Goal: Task Accomplishment & Management: Manage account settings

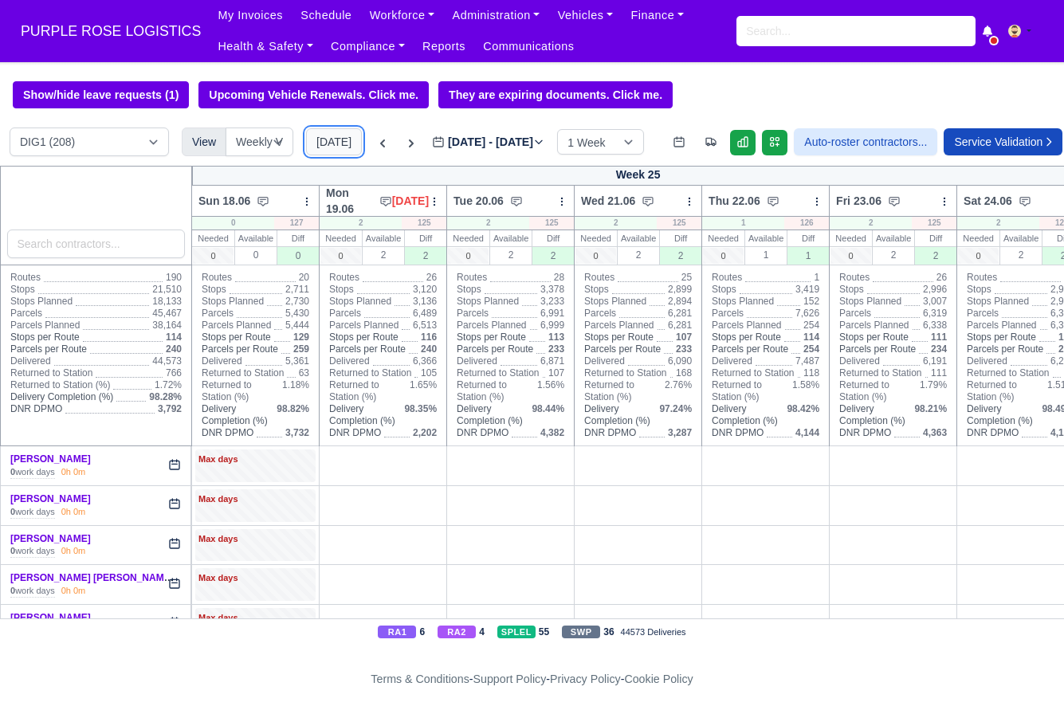
click at [313, 145] on button "[DATE]" at bounding box center [334, 141] width 56 height 27
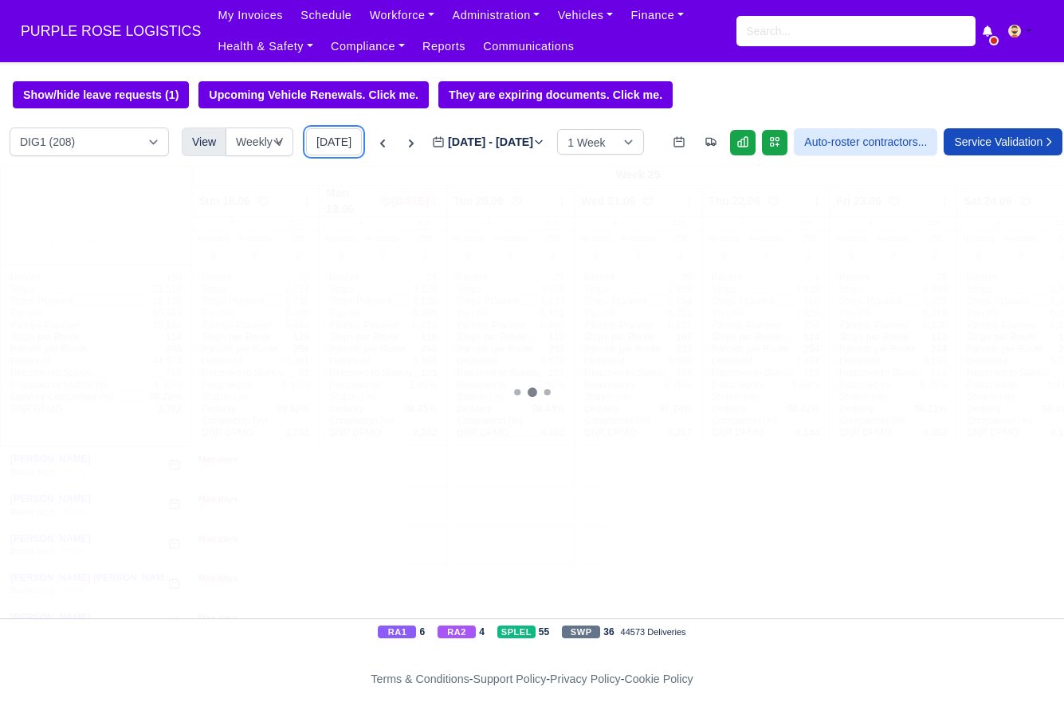
type input "[DATE]"
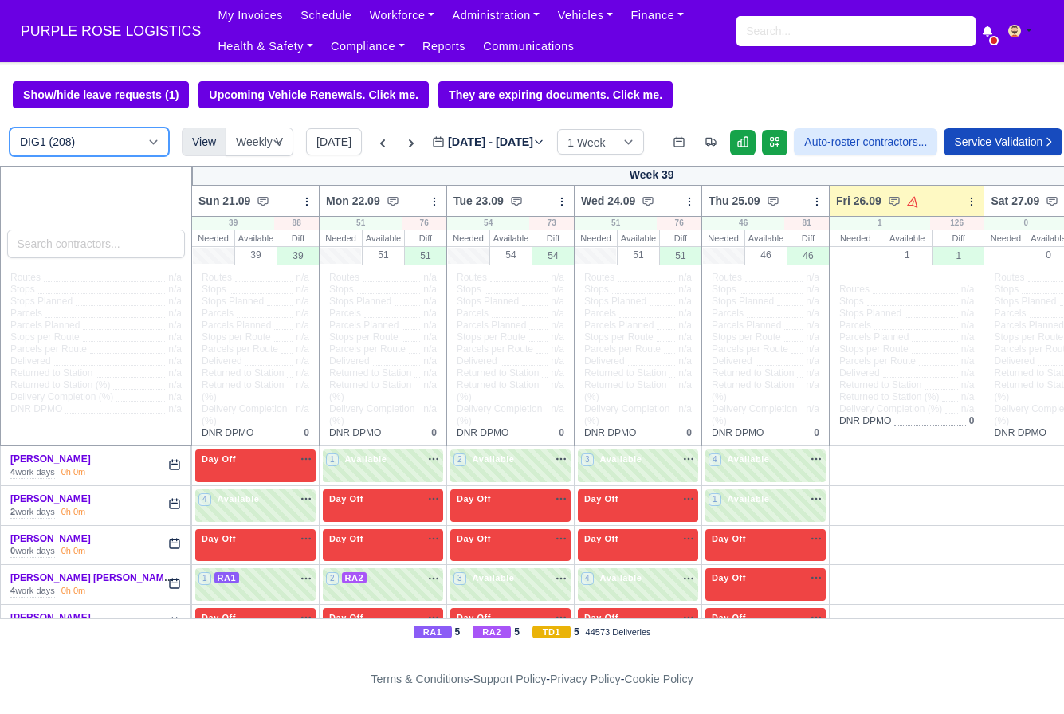
click at [90, 150] on select "DIG1 (208) DAK1 (1) GIMD (66)" at bounding box center [89, 142] width 159 height 29
select select "5"
click at [10, 128] on select "DIG1 (208) DAK1 (1) GIMD (66)" at bounding box center [89, 142] width 159 height 29
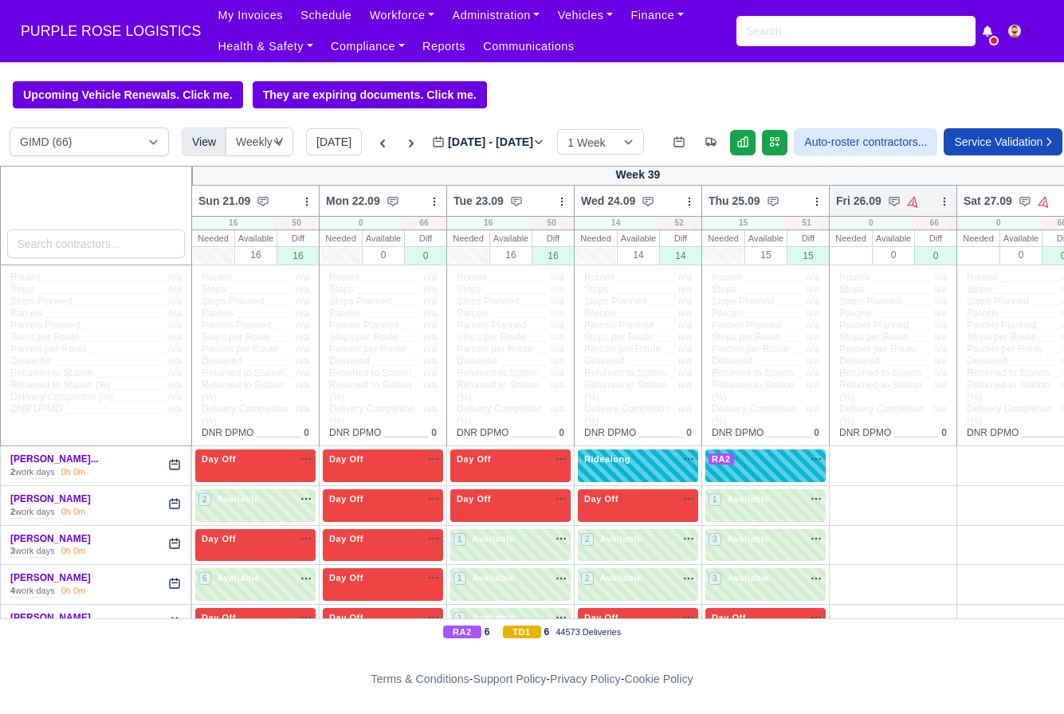
click at [945, 203] on icon at bounding box center [944, 201] width 11 height 11
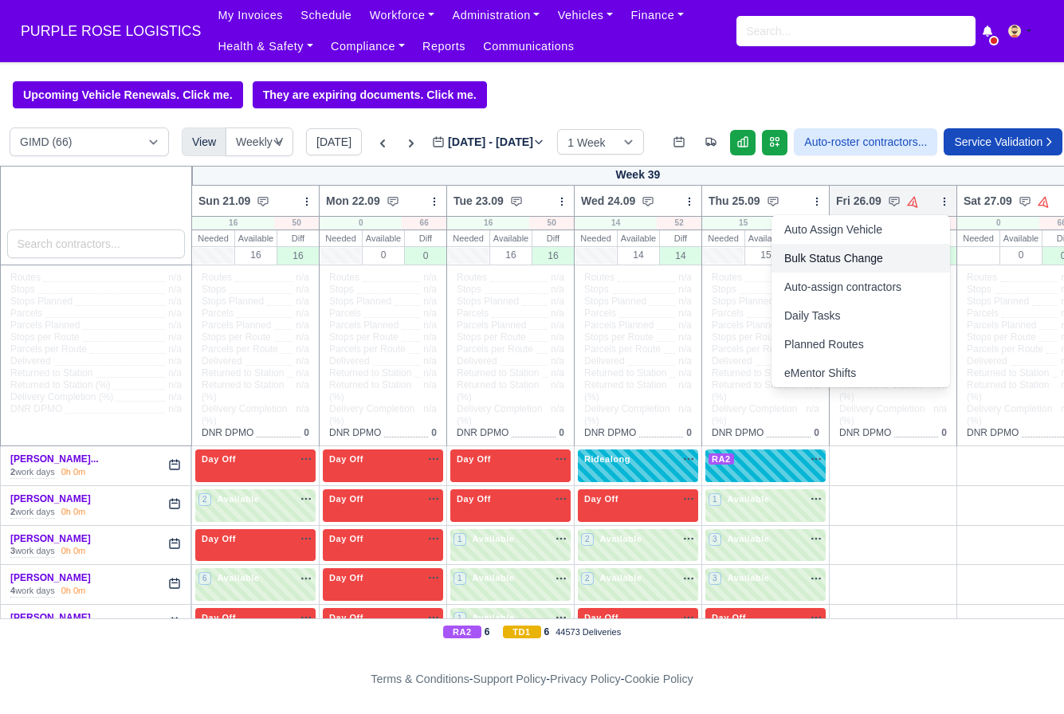
click at [867, 259] on link "Bulk Status Change" at bounding box center [861, 258] width 179 height 29
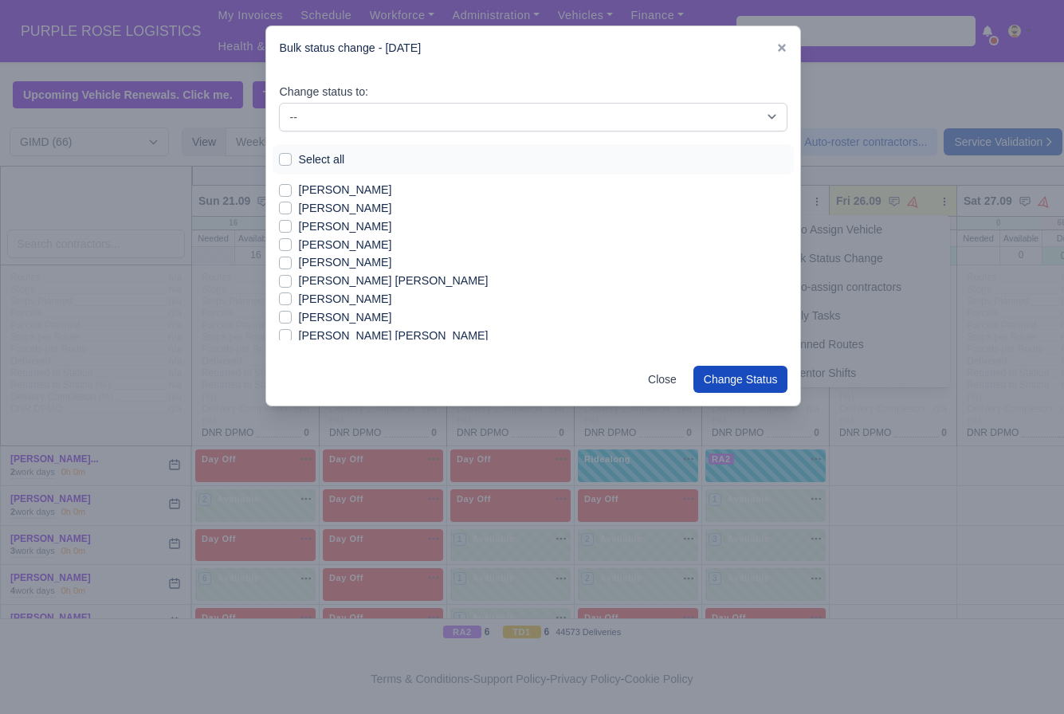
click at [298, 163] on label "Select all" at bounding box center [321, 160] width 46 height 18
click at [292, 163] on input "Select all" at bounding box center [285, 157] width 13 height 13
checkbox input "true"
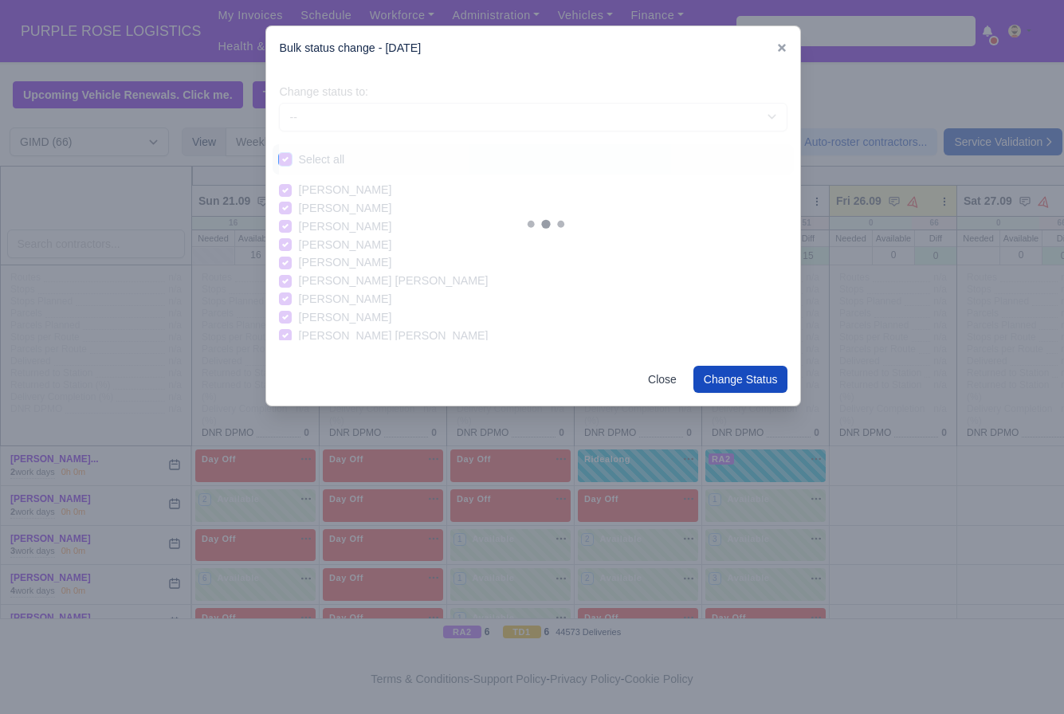
checkbox input "true"
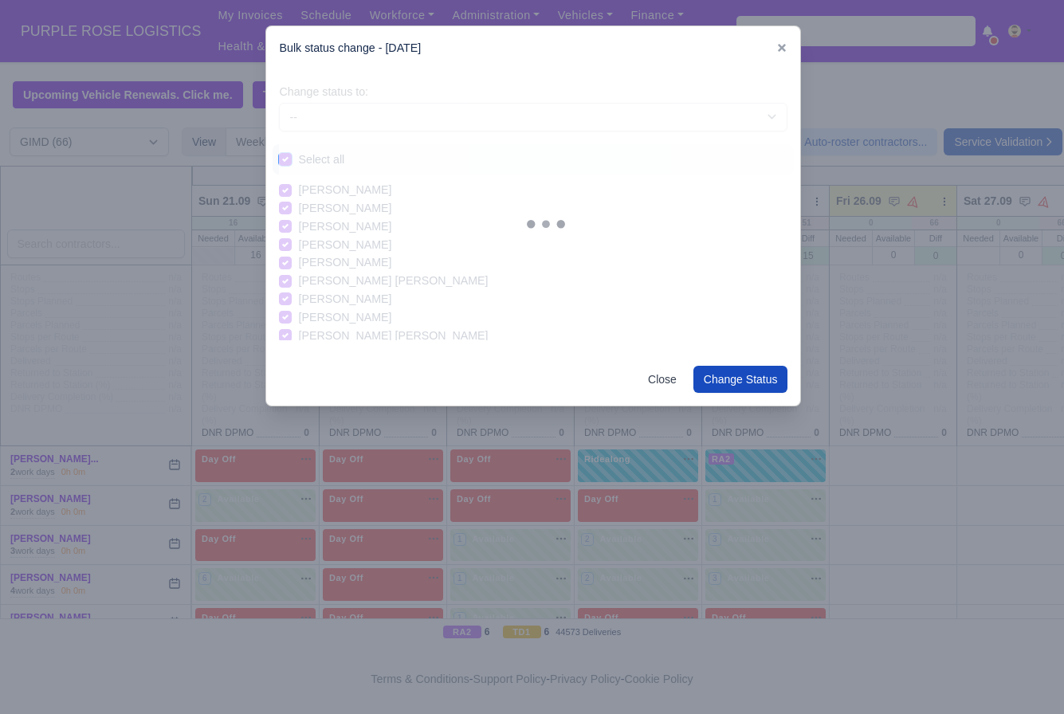
checkbox input "true"
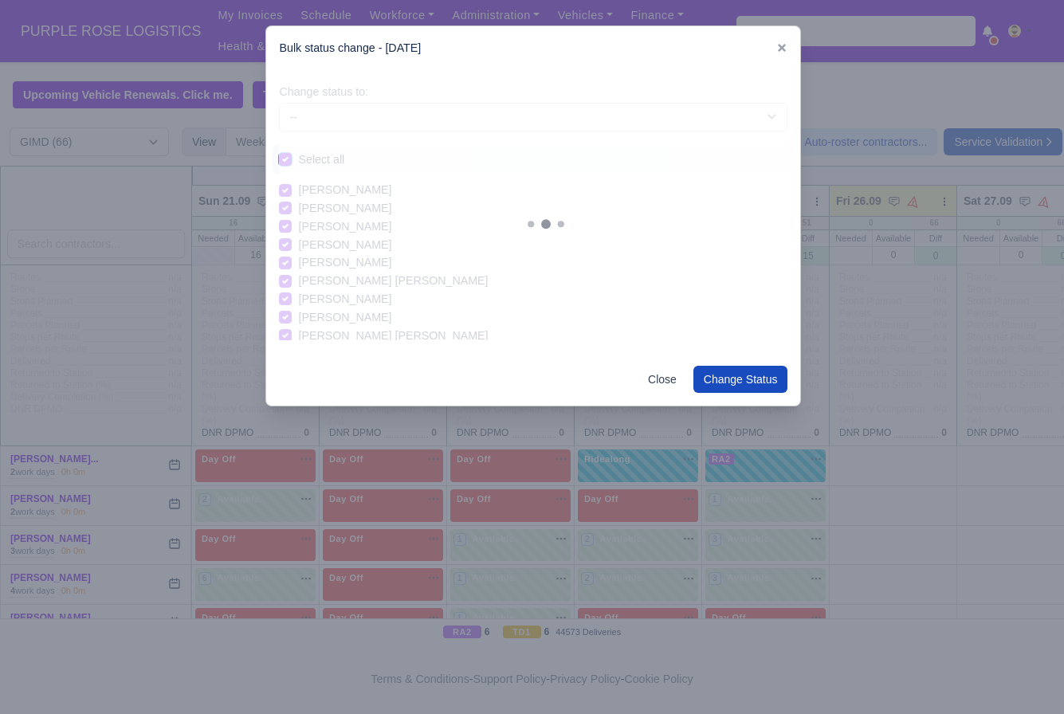
checkbox input "true"
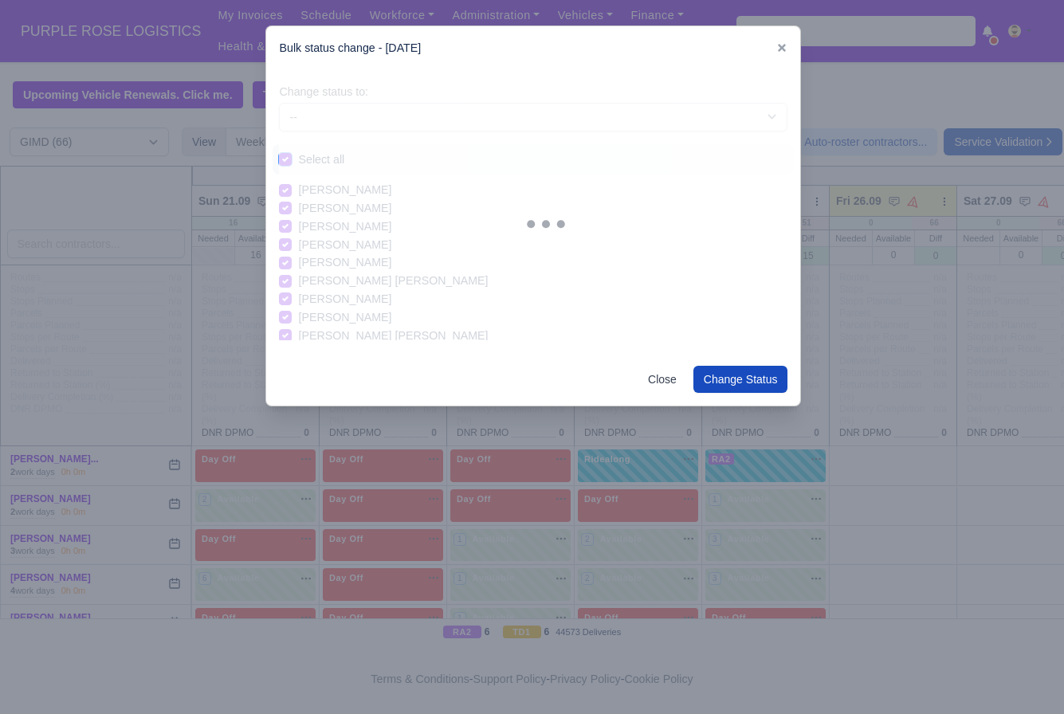
checkbox input "true"
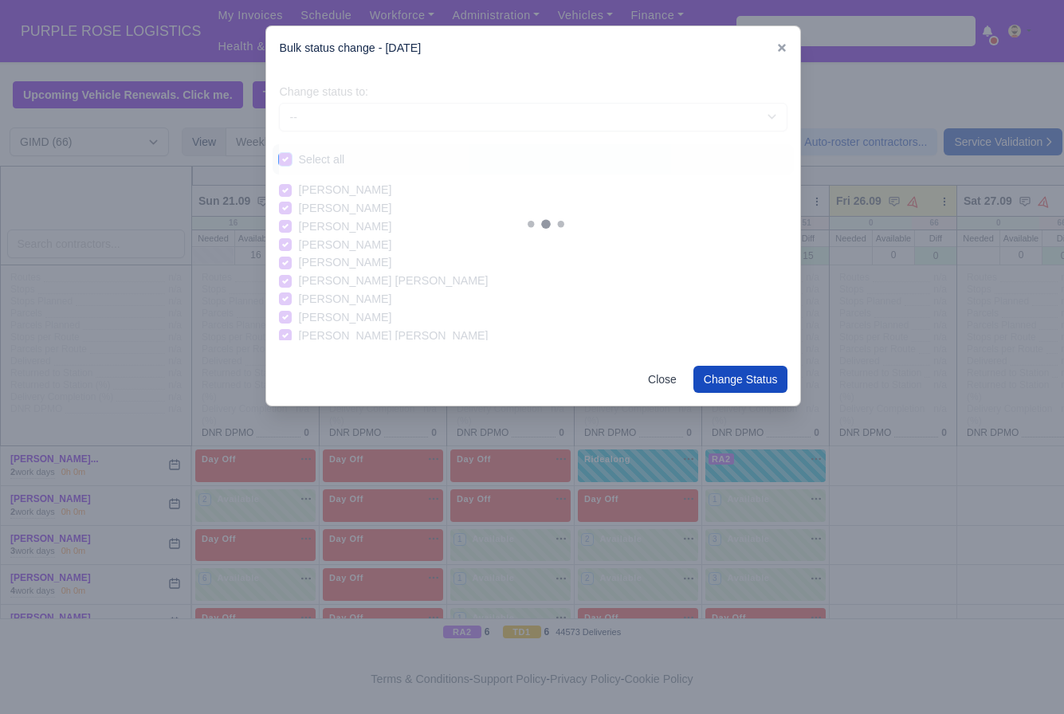
checkbox input "true"
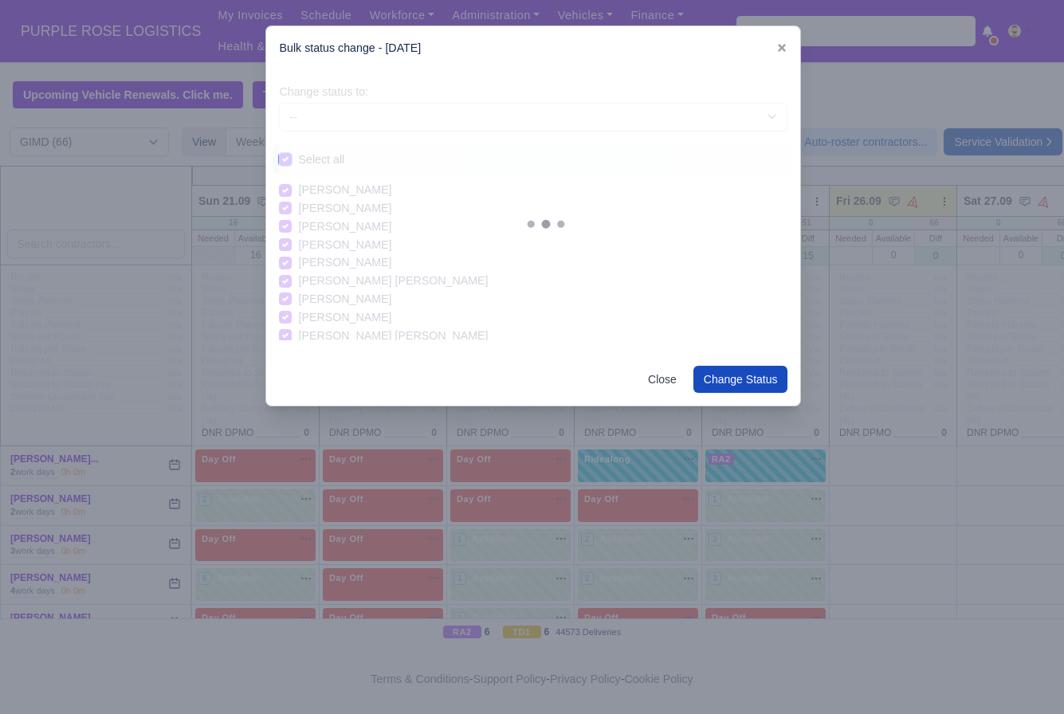
checkbox input "true"
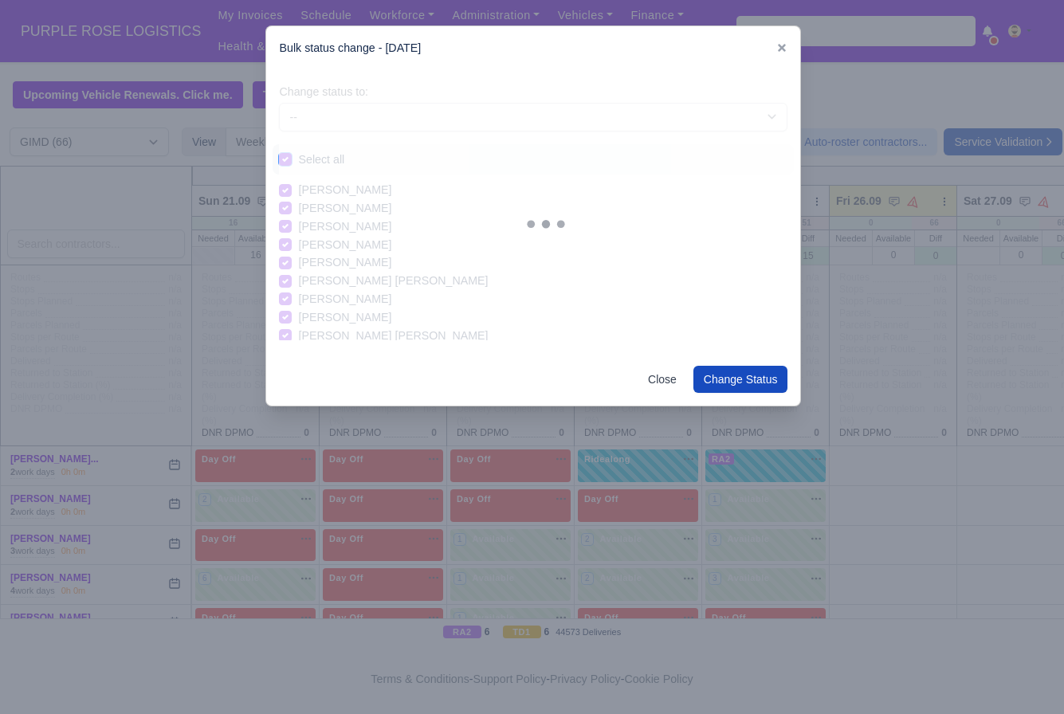
checkbox input "true"
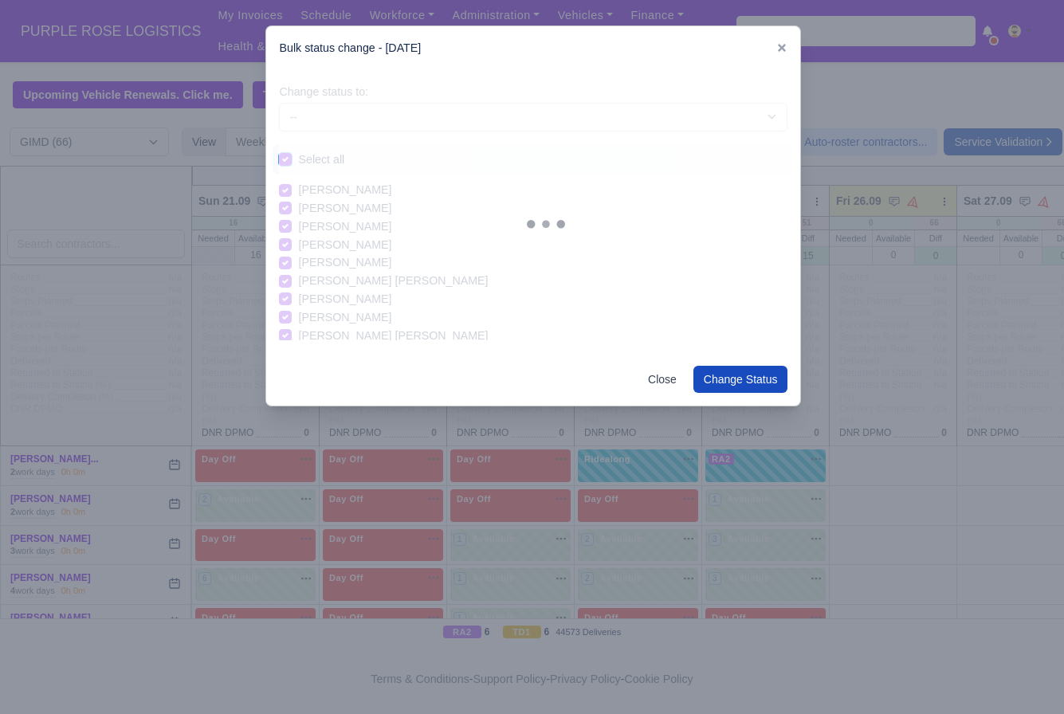
checkbox input "true"
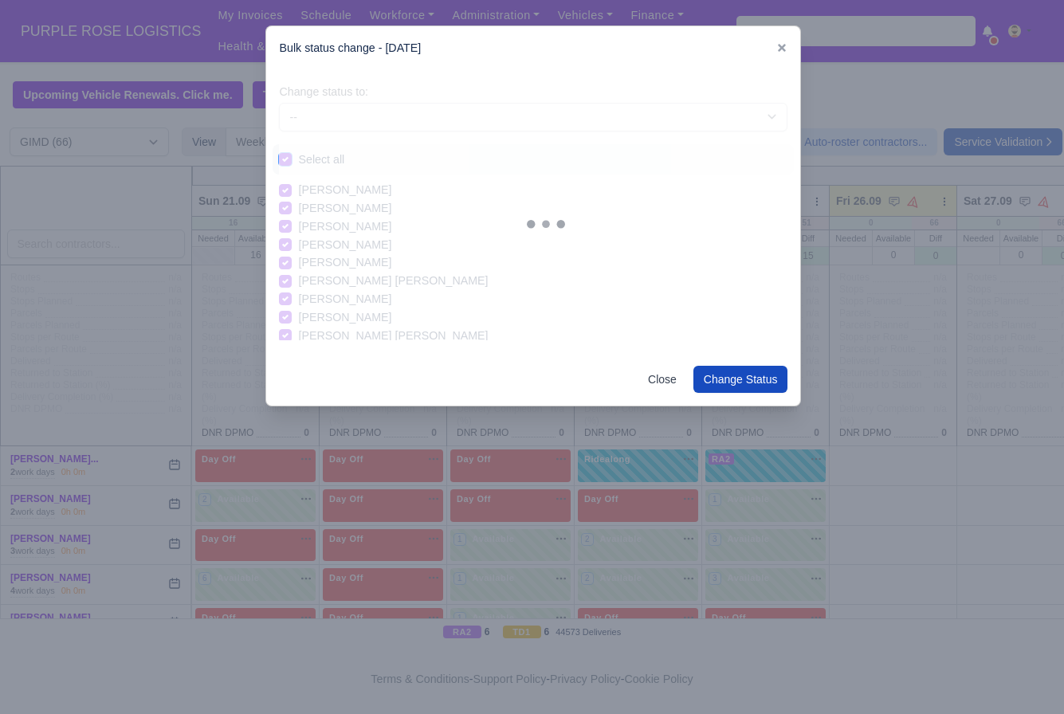
checkbox input "true"
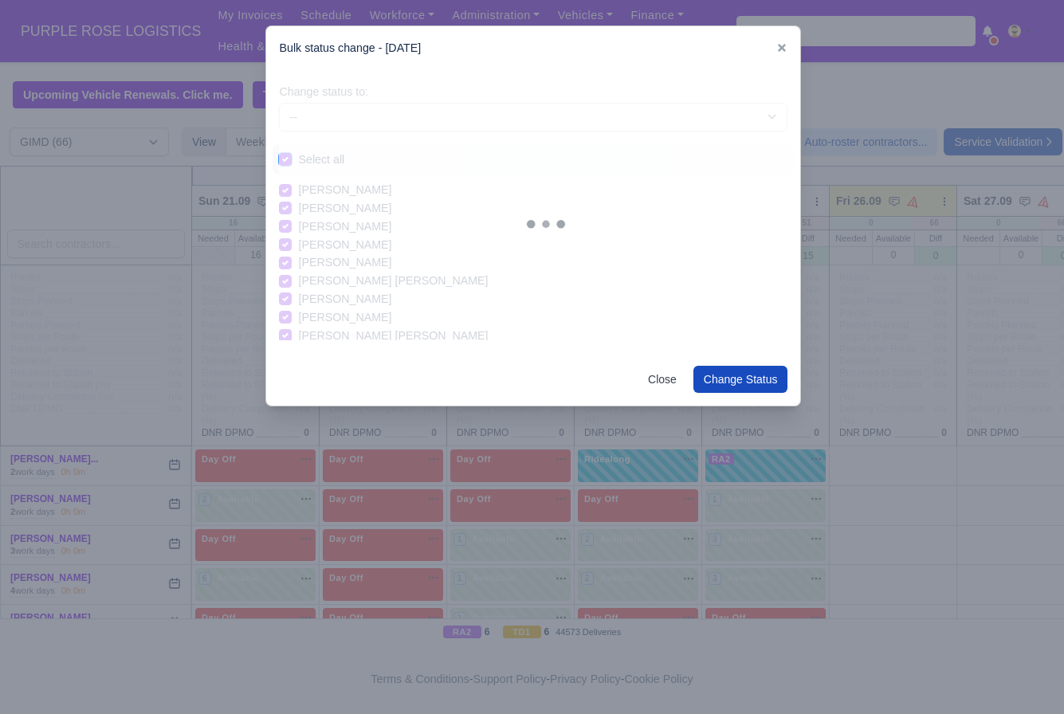
checkbox input "true"
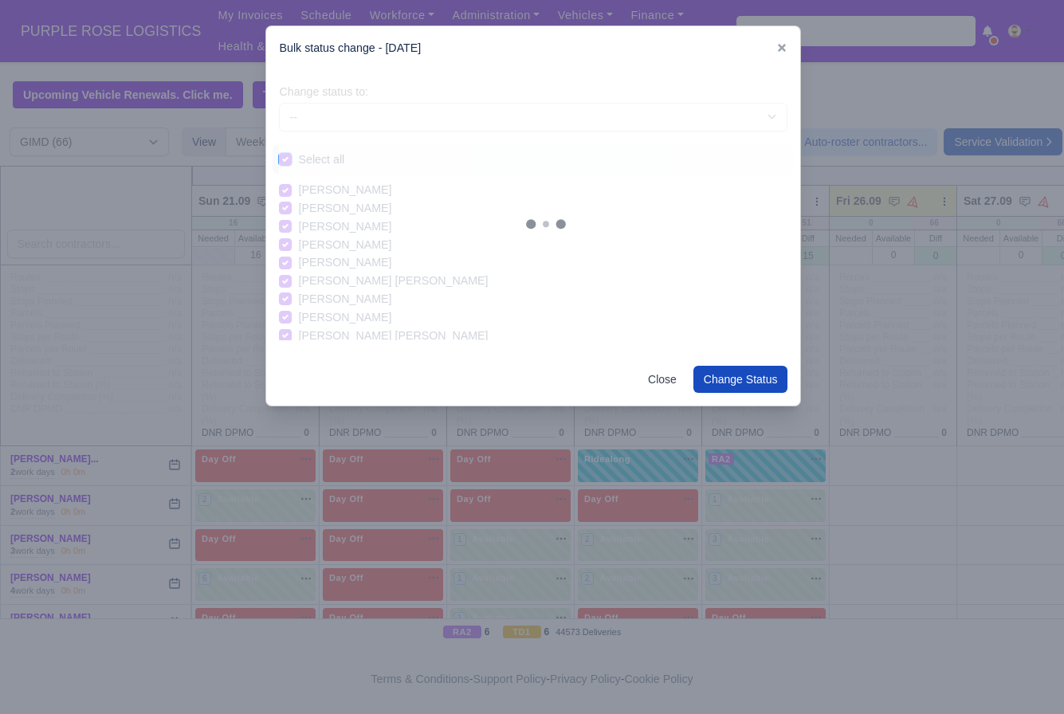
checkbox input "true"
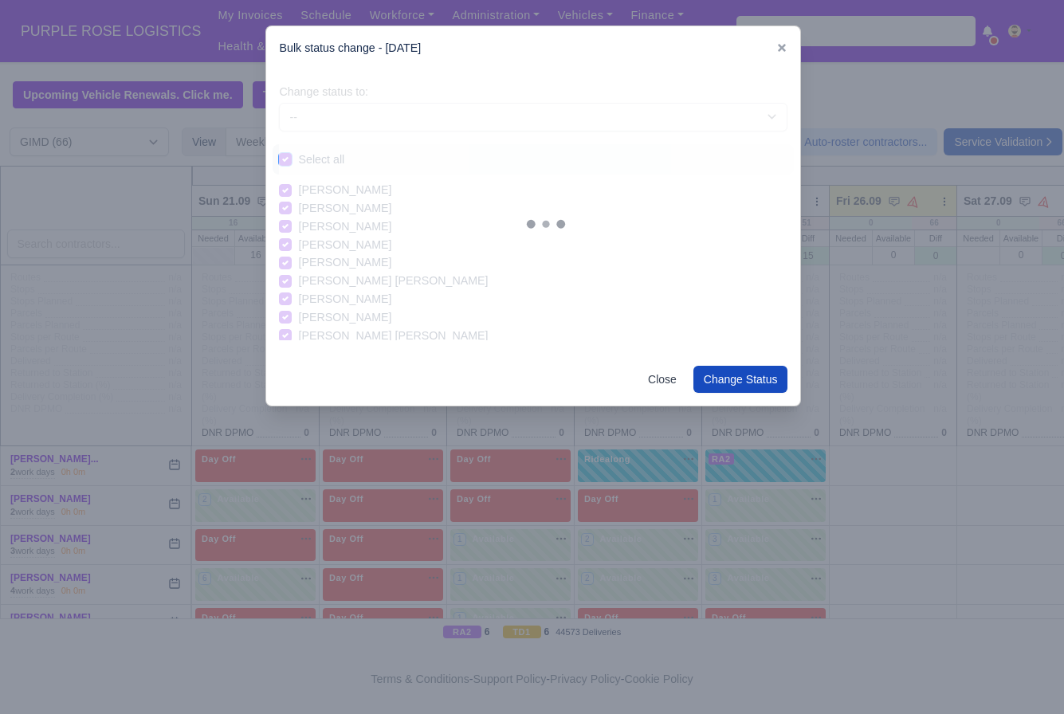
checkbox input "true"
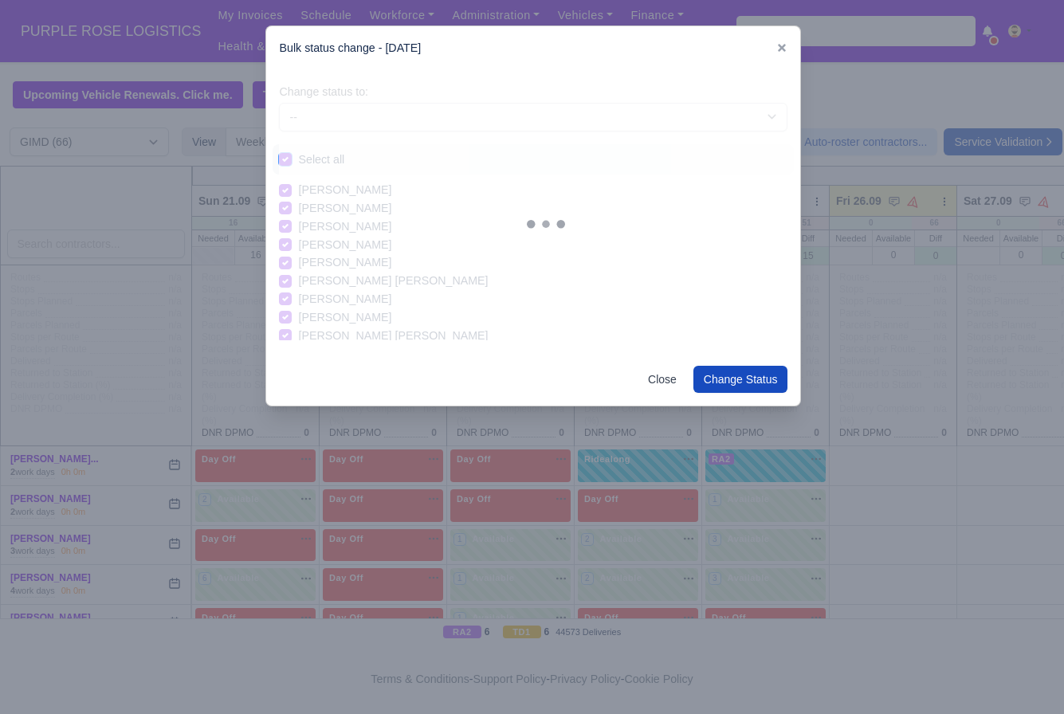
checkbox input "true"
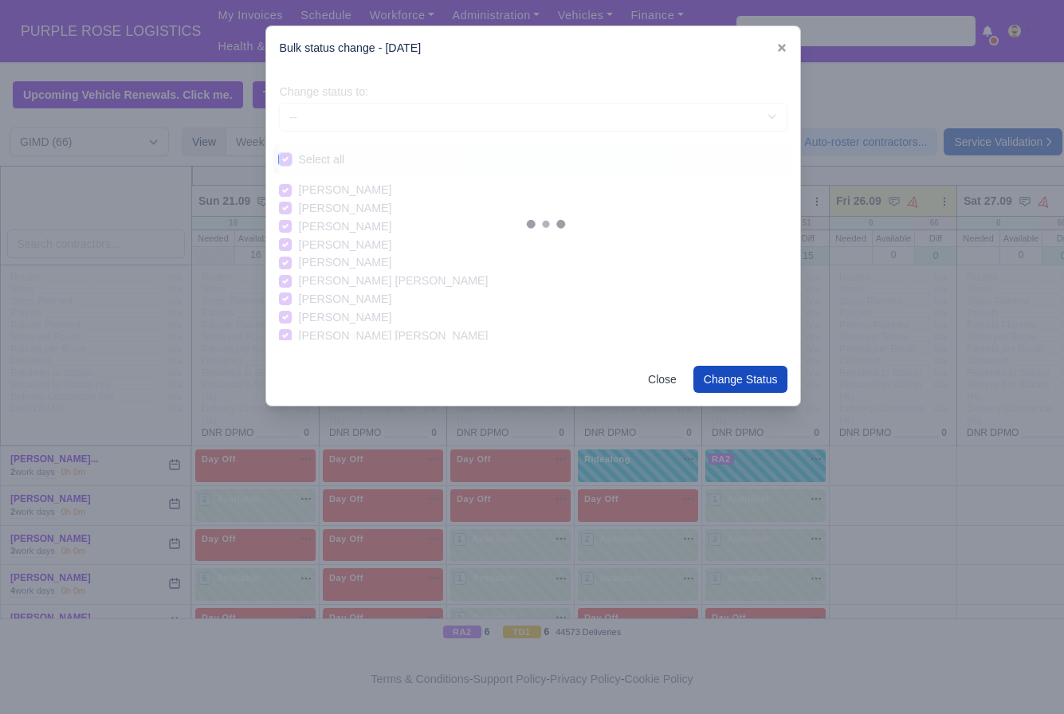
checkbox input "true"
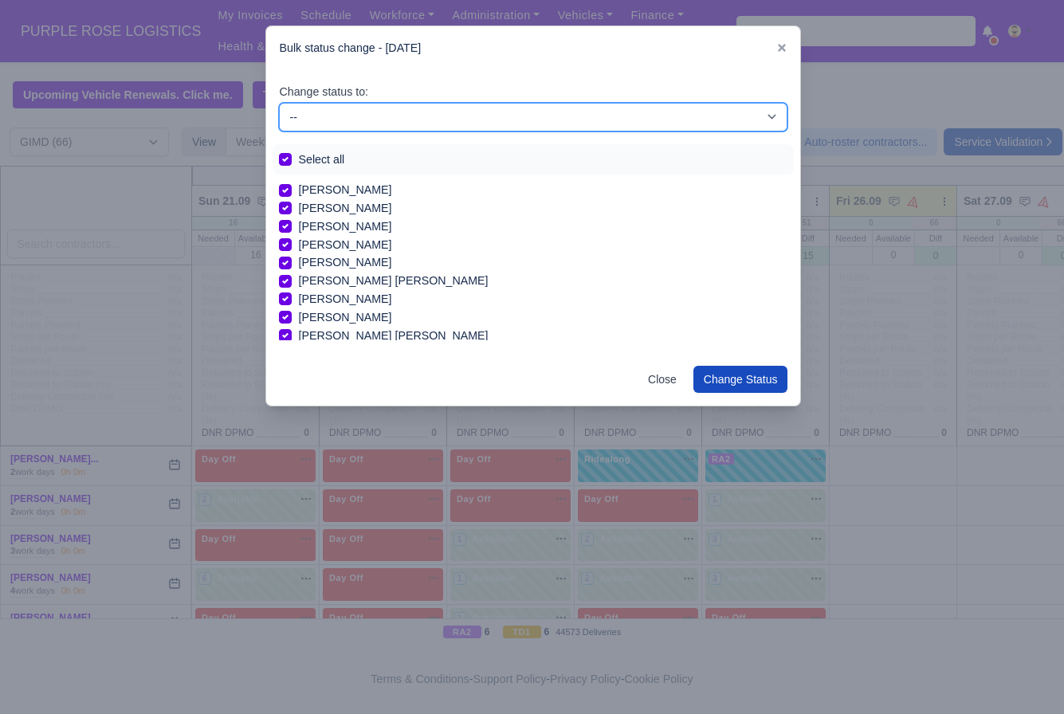
click at [406, 126] on select "-- Available Day Off Stand By Holiday In Office OSM Ridealong Nursery 1 Nursery…" at bounding box center [533, 117] width 509 height 29
select select "Day Off"
click at [279, 103] on select "-- Available Day Off Stand By Holiday In Office OSM Ridealong Nursery 1 Nursery…" at bounding box center [533, 117] width 509 height 29
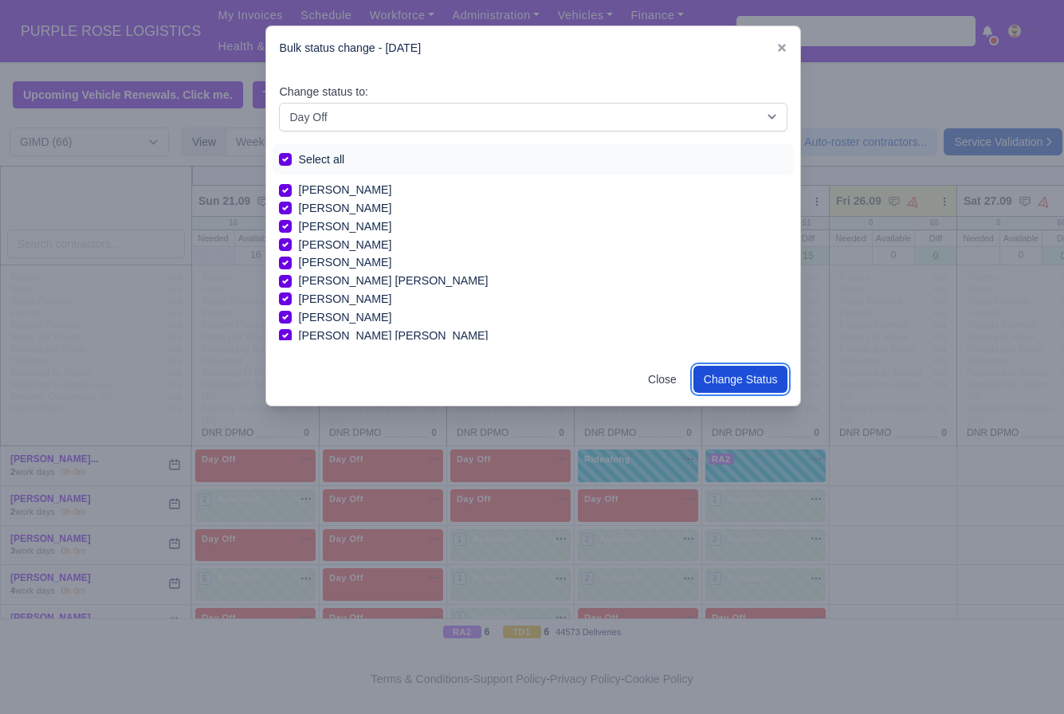
click at [751, 377] on button "Change Status" at bounding box center [741, 379] width 95 height 27
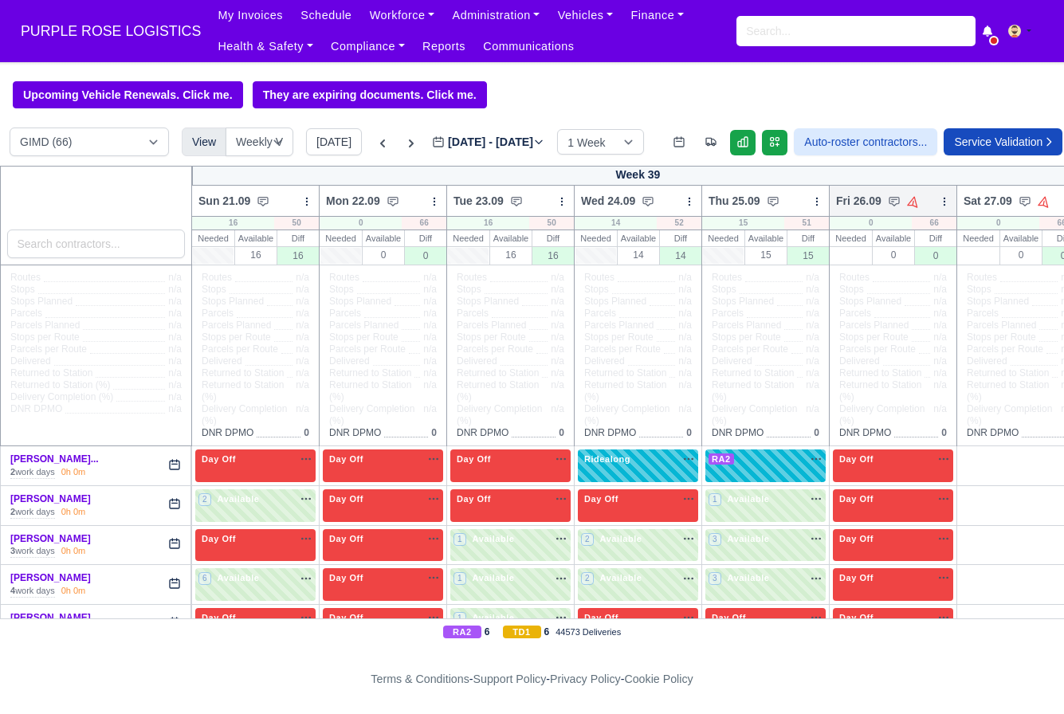
click at [939, 202] on icon at bounding box center [944, 201] width 11 height 11
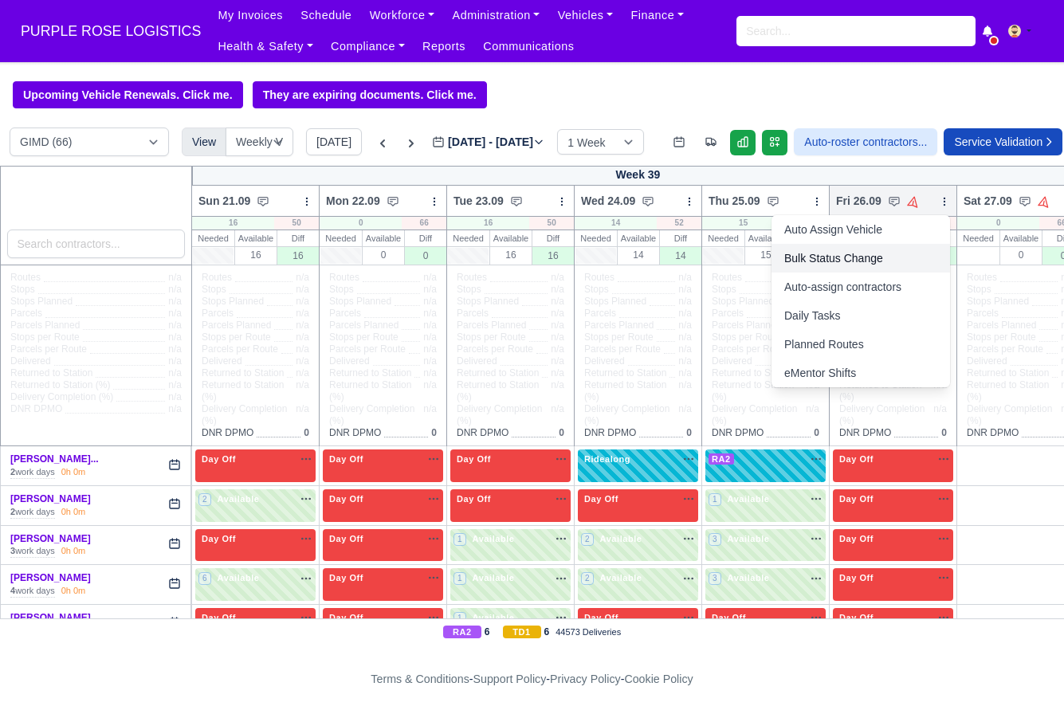
click at [843, 267] on link "Bulk Status Change" at bounding box center [861, 258] width 179 height 29
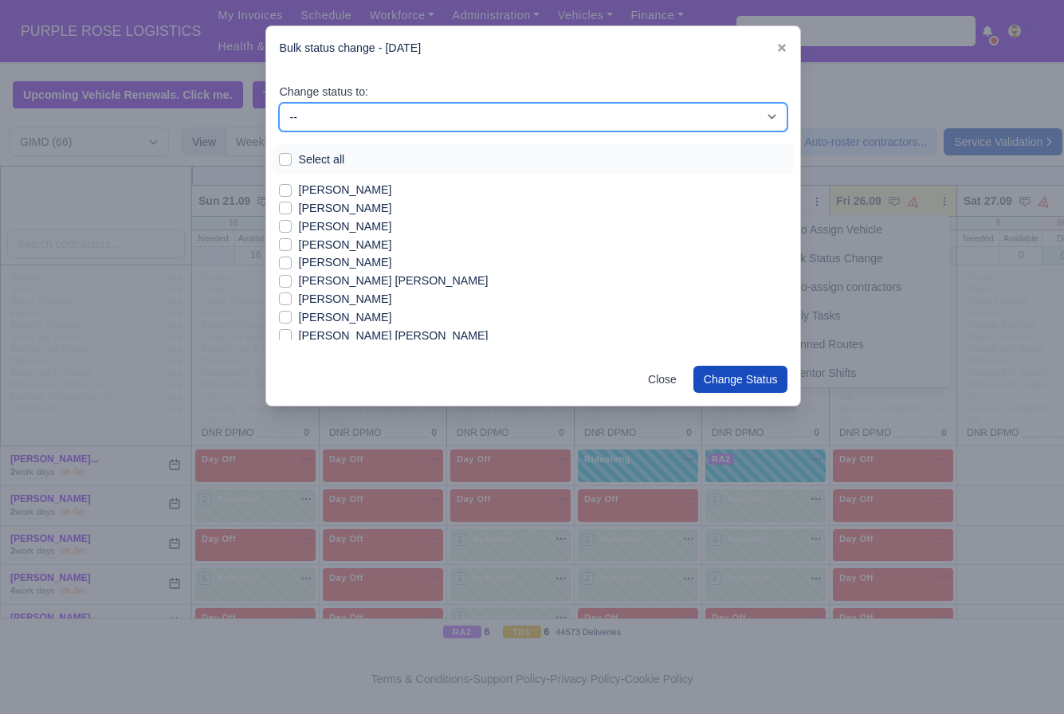
click at [357, 116] on select "-- Available Day Off Stand By Holiday In Office OSM Ridealong Nursery 1 Nursery…" at bounding box center [533, 117] width 509 height 29
select select "Available"
click at [279, 103] on select "-- Available Day Off Stand By Holiday In Office OSM Ridealong Nursery 1 Nursery…" at bounding box center [533, 117] width 509 height 29
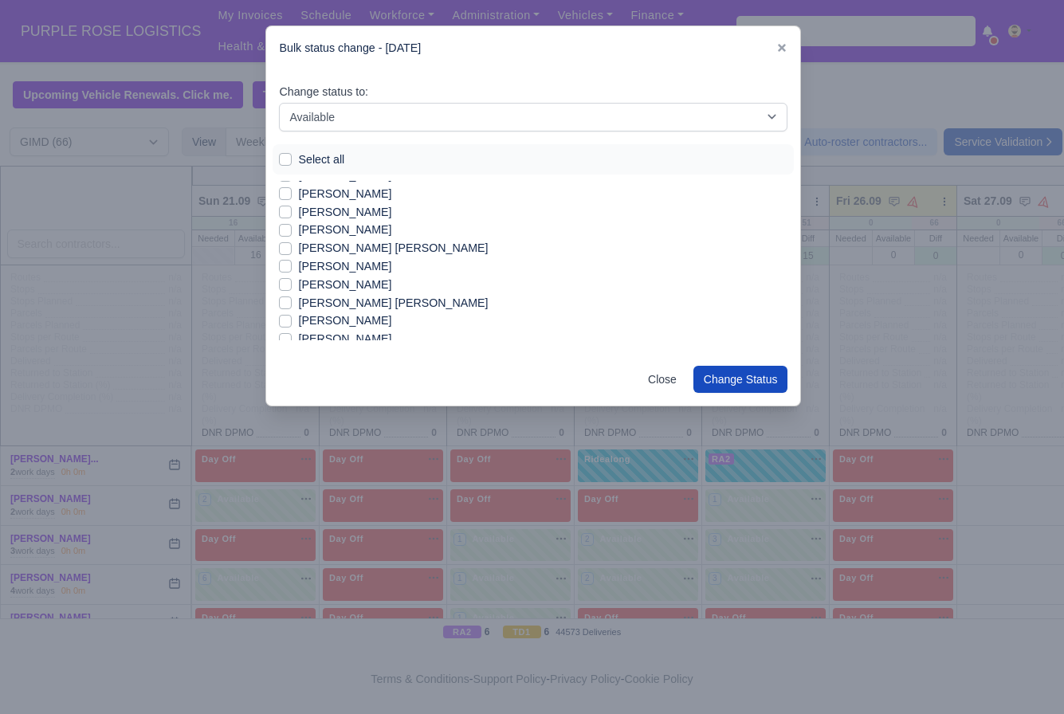
scroll to position [34, 0]
click at [316, 195] on label "[PERSON_NAME]" at bounding box center [344, 192] width 93 height 18
click at [292, 195] on input "[PERSON_NAME]" at bounding box center [285, 189] width 13 height 13
checkbox input "true"
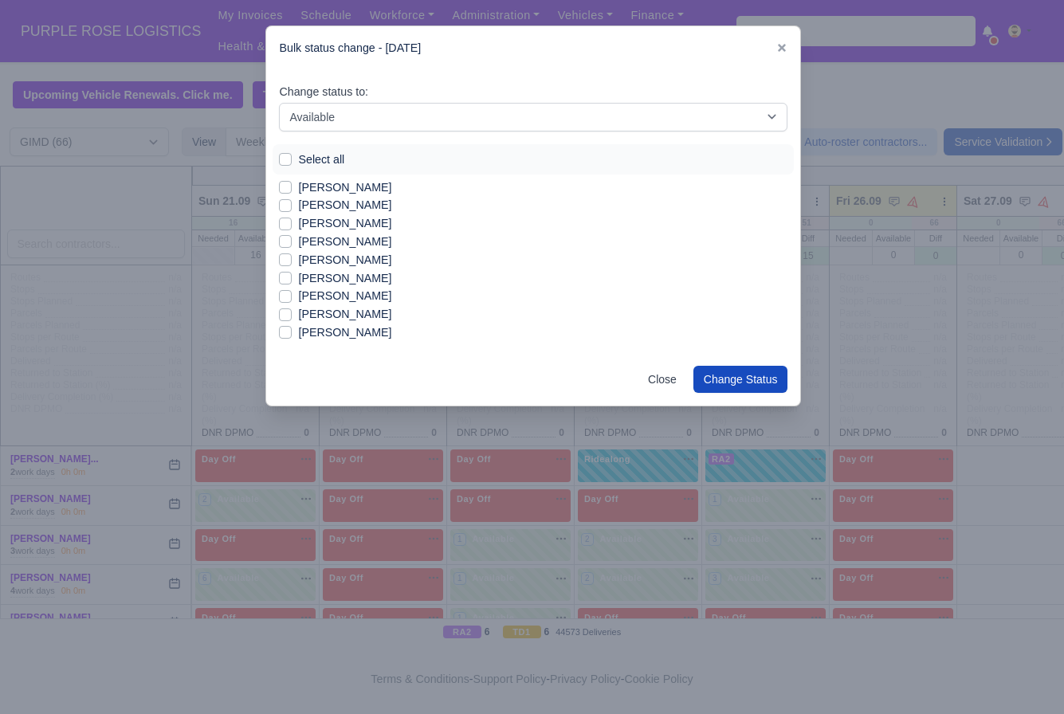
click at [342, 244] on label "[PERSON_NAME]" at bounding box center [344, 242] width 93 height 18
click at [292, 244] on input "[PERSON_NAME]" at bounding box center [285, 239] width 13 height 13
checkbox input "true"
click at [340, 259] on label "[PERSON_NAME]" at bounding box center [344, 260] width 93 height 18
click at [292, 259] on input "[PERSON_NAME]" at bounding box center [285, 257] width 13 height 13
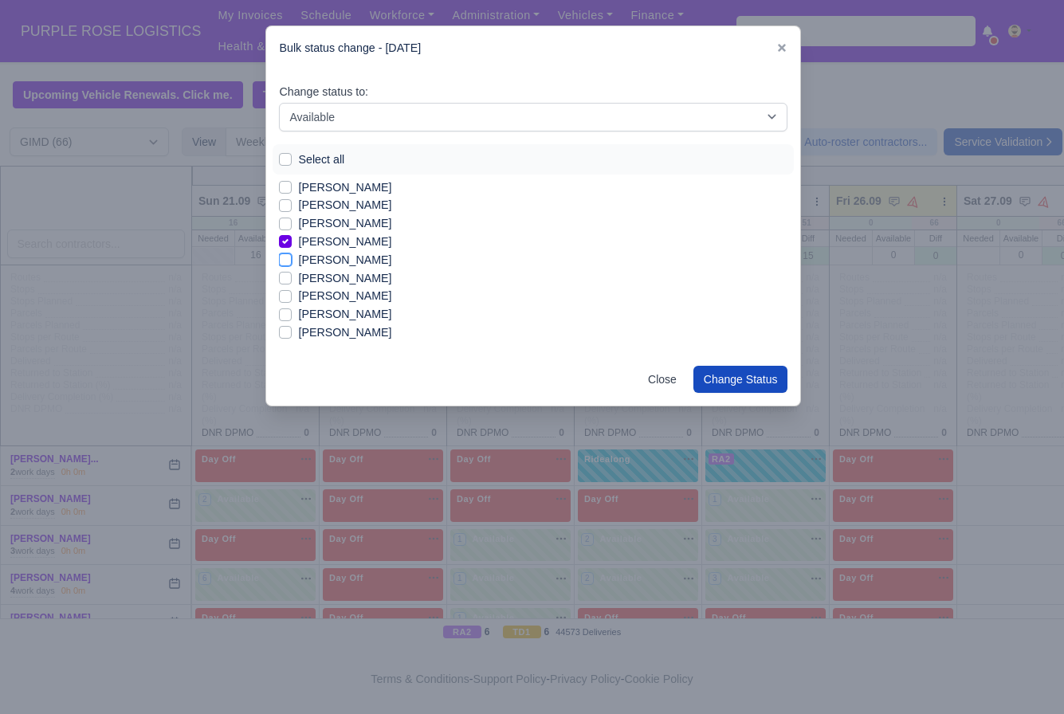
checkbox input "true"
click at [349, 312] on label "[PERSON_NAME]" at bounding box center [344, 314] width 93 height 18
click at [292, 312] on input "[PERSON_NAME]" at bounding box center [285, 311] width 13 height 13
checkbox input "true"
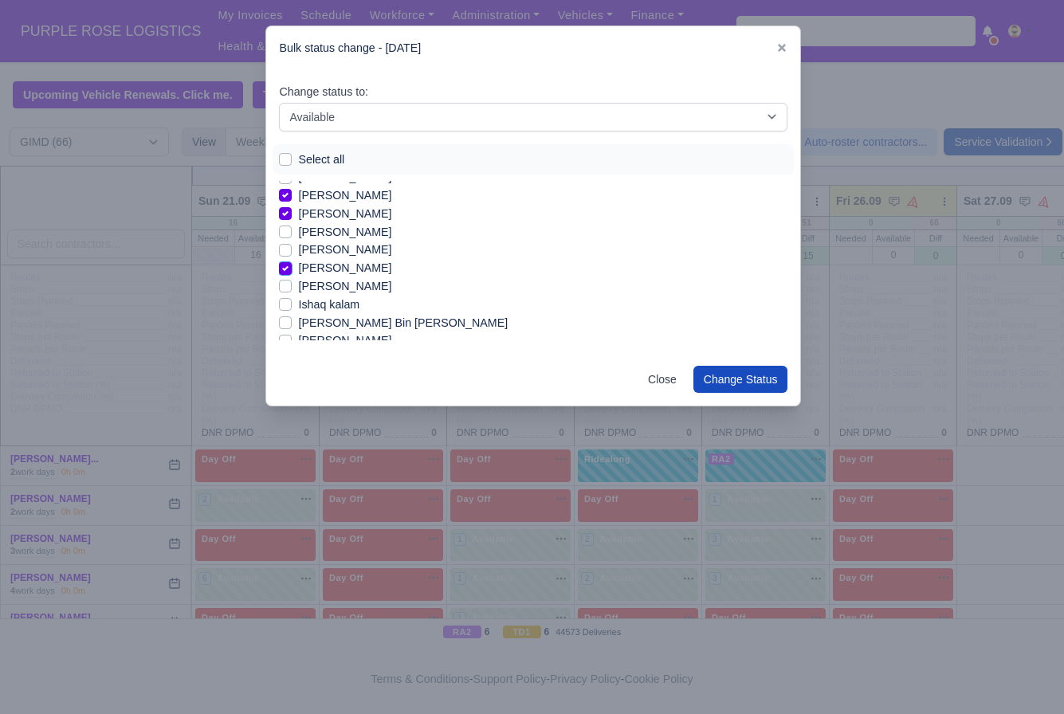
scroll to position [274, 0]
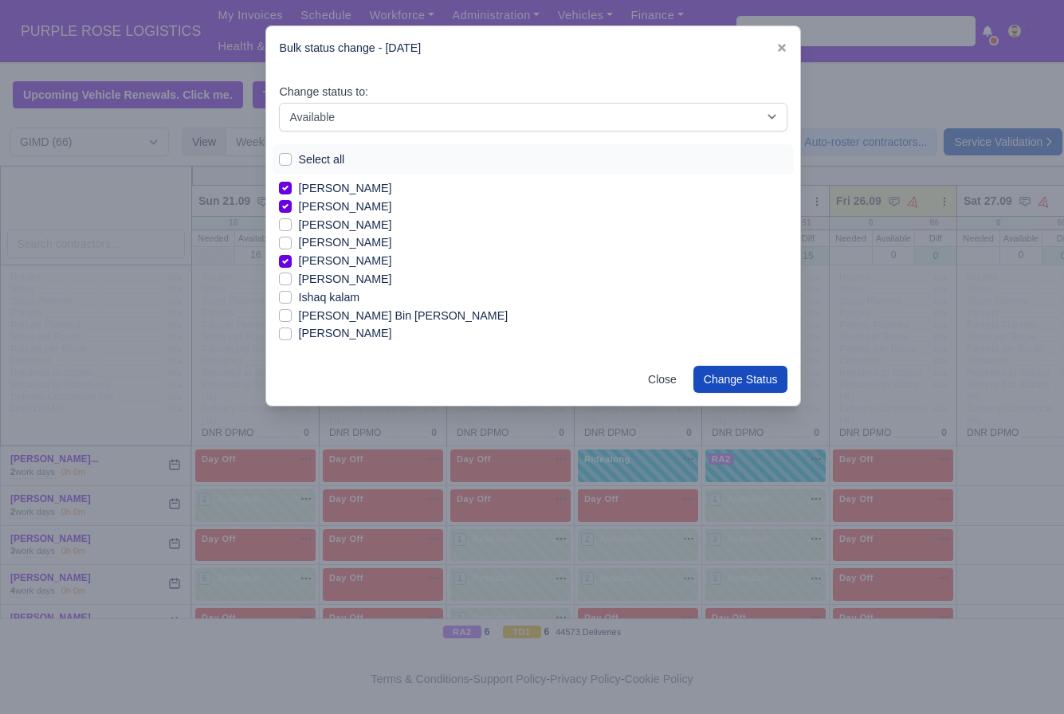
click at [346, 298] on label "Ishaq kalam" at bounding box center [328, 298] width 61 height 18
click at [292, 298] on input "Ishaq kalam" at bounding box center [285, 295] width 13 height 13
checkbox input "true"
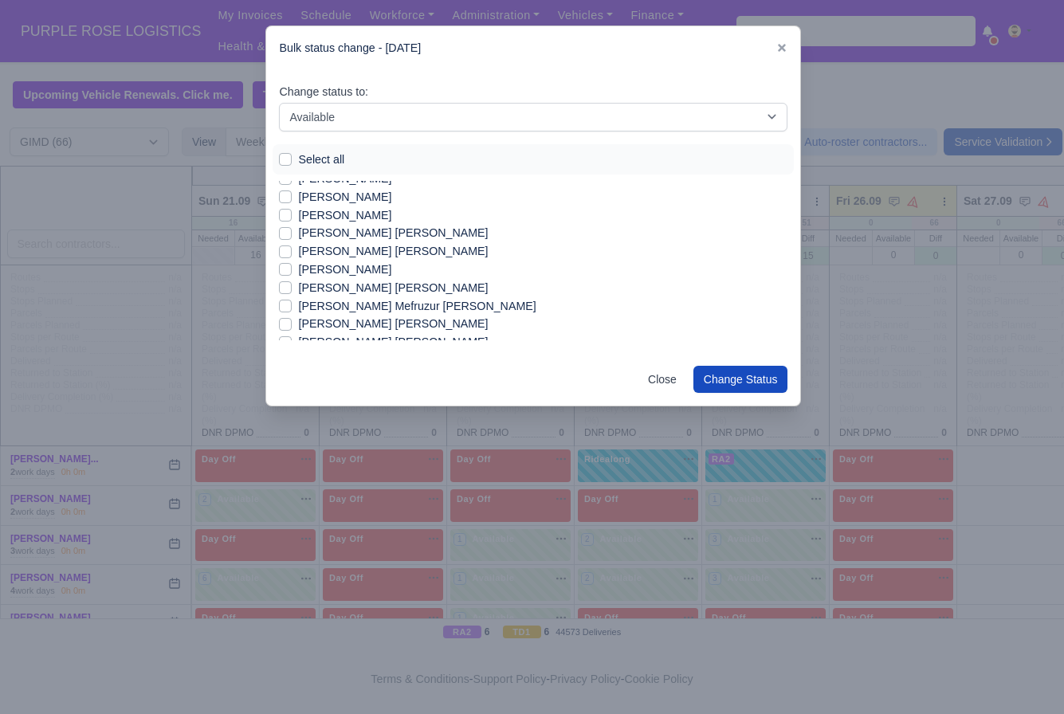
click at [387, 290] on label "[PERSON_NAME] [PERSON_NAME]" at bounding box center [393, 288] width 190 height 18
click at [292, 290] on input "[PERSON_NAME] [PERSON_NAME]" at bounding box center [285, 285] width 13 height 13
checkbox input "true"
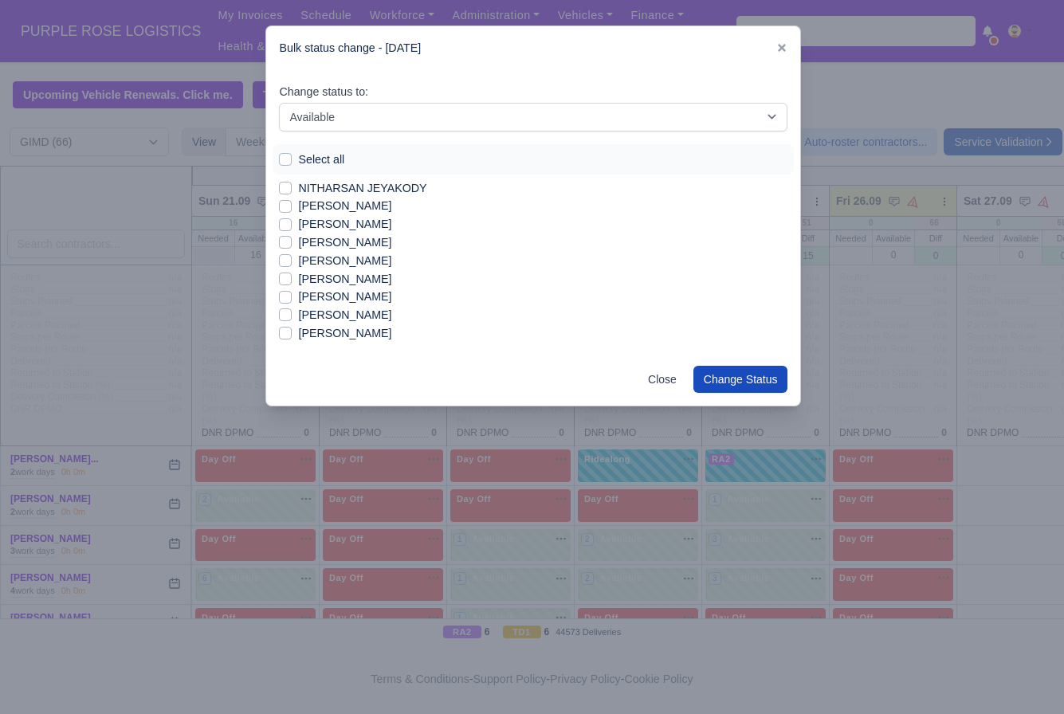
scroll to position [897, 0]
click at [346, 293] on label "[PERSON_NAME]" at bounding box center [344, 292] width 93 height 18
click at [292, 293] on input "[PERSON_NAME]" at bounding box center [285, 289] width 13 height 13
checkbox input "true"
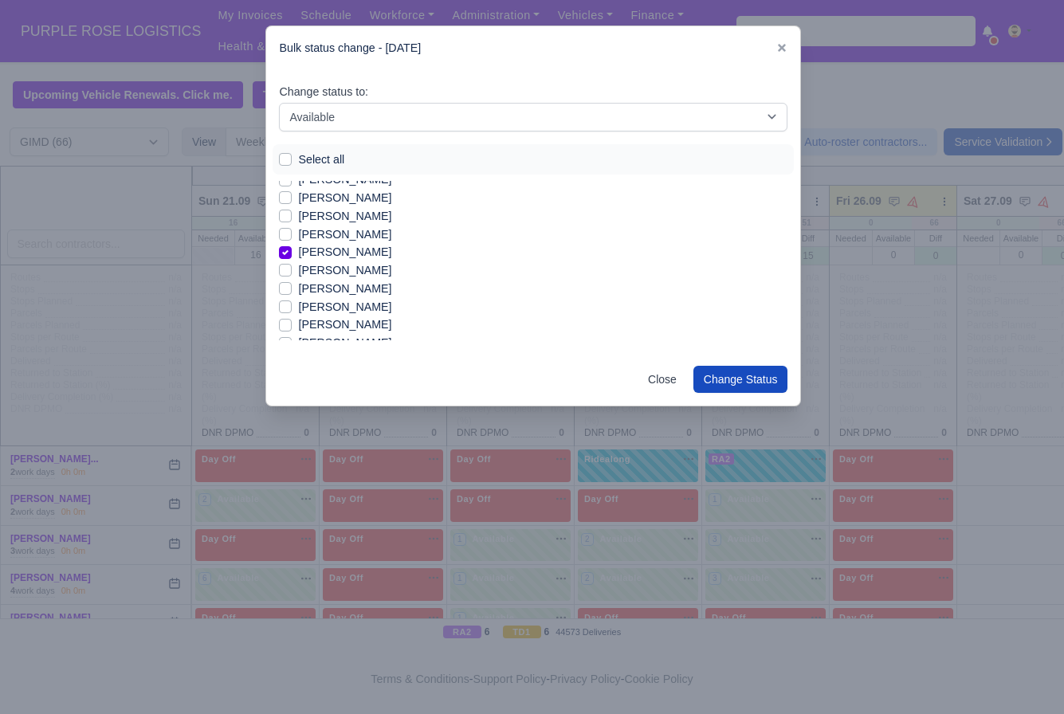
click at [361, 293] on label "[PERSON_NAME]" at bounding box center [344, 289] width 93 height 18
click at [292, 293] on input "[PERSON_NAME]" at bounding box center [285, 286] width 13 height 13
checkbox input "true"
click at [324, 236] on label "[PERSON_NAME]" at bounding box center [344, 241] width 93 height 18
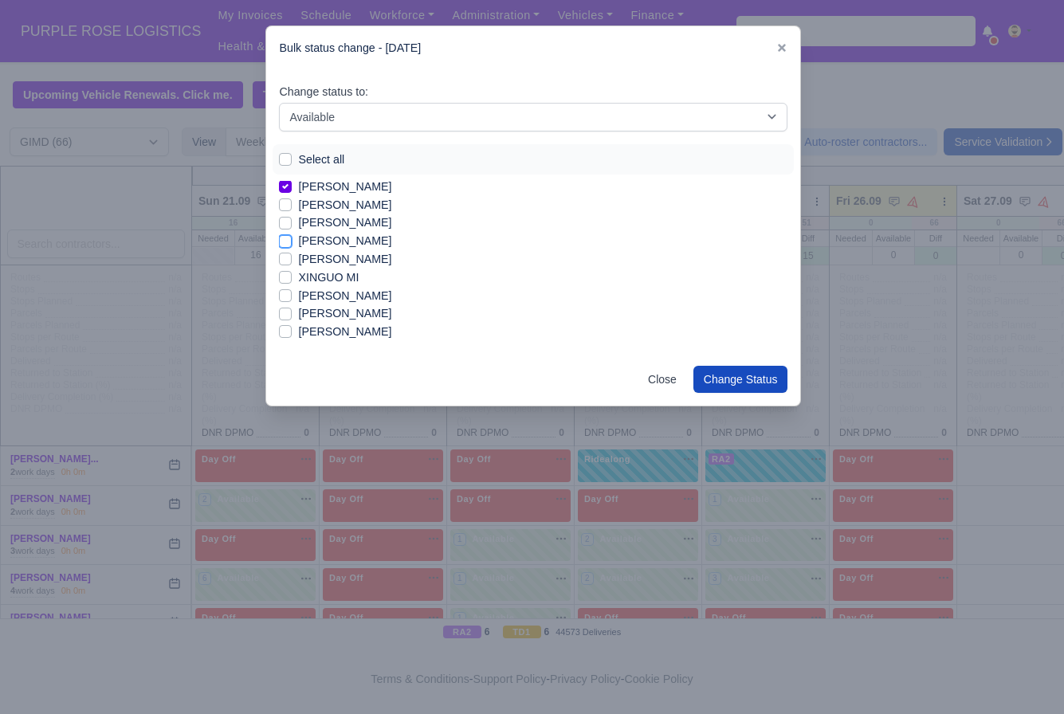
click at [292, 236] on input "[PERSON_NAME]" at bounding box center [285, 238] width 13 height 13
checkbox input "true"
click at [326, 274] on label "[PERSON_NAME]" at bounding box center [344, 271] width 93 height 18
click at [292, 274] on input "[PERSON_NAME]" at bounding box center [285, 268] width 13 height 13
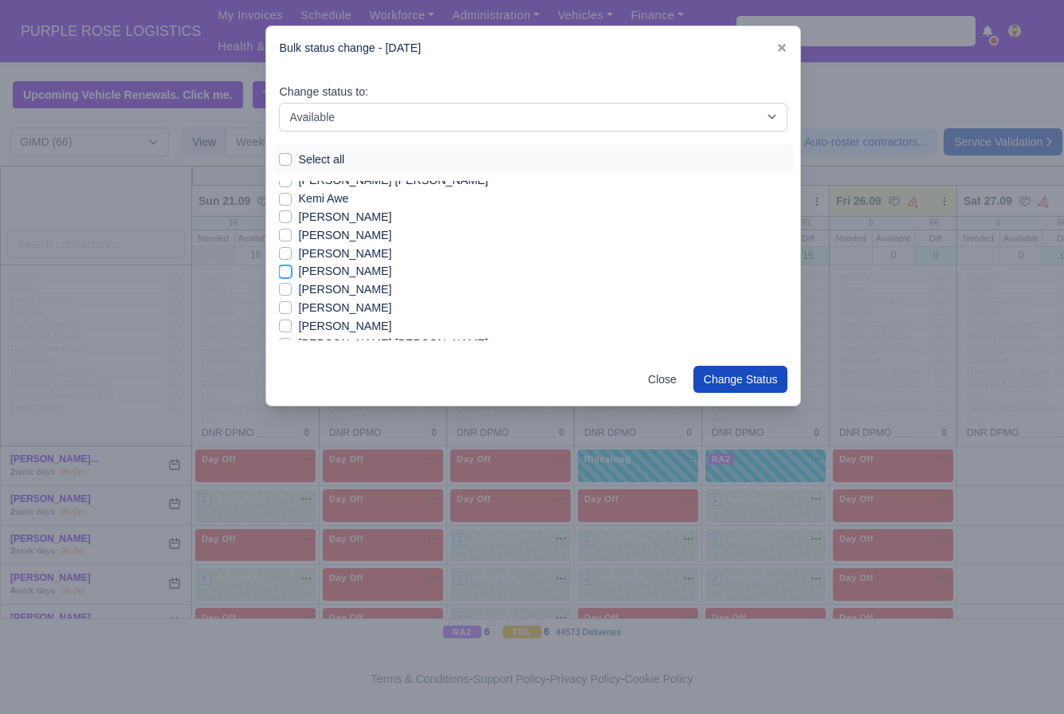
checkbox input "true"
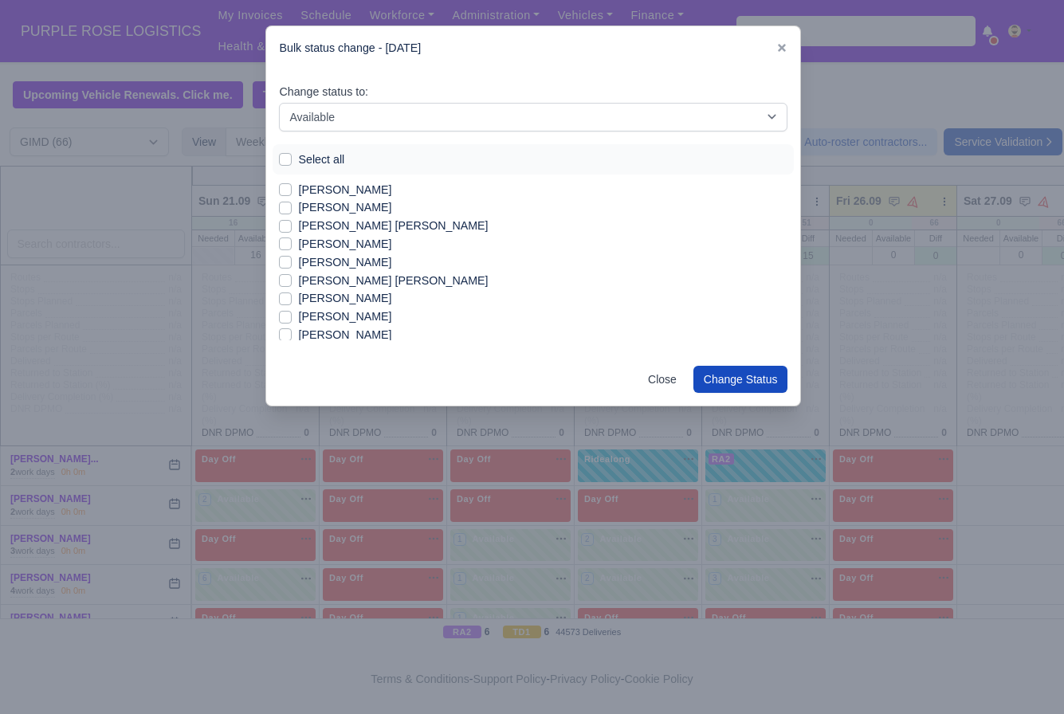
scroll to position [65, 0]
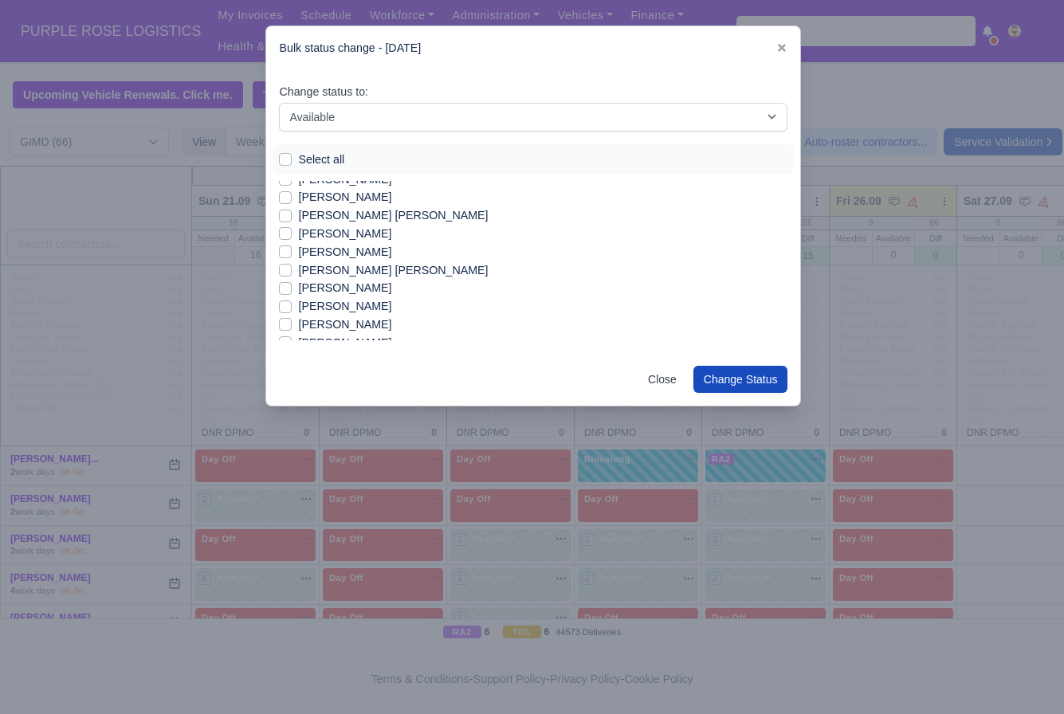
click at [353, 290] on label "[PERSON_NAME]" at bounding box center [344, 288] width 93 height 18
click at [292, 290] on input "[PERSON_NAME]" at bounding box center [285, 285] width 13 height 13
checkbox input "true"
click at [360, 307] on label "[PERSON_NAME]" at bounding box center [344, 306] width 93 height 18
click at [292, 307] on input "[PERSON_NAME]" at bounding box center [285, 303] width 13 height 13
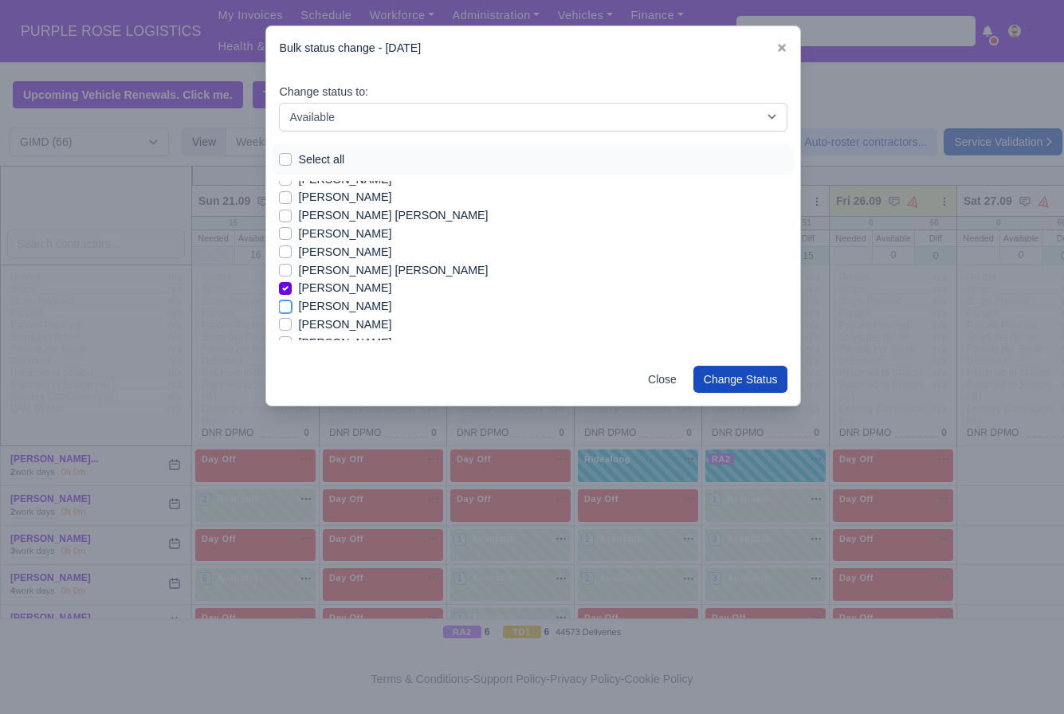
checkbox input "true"
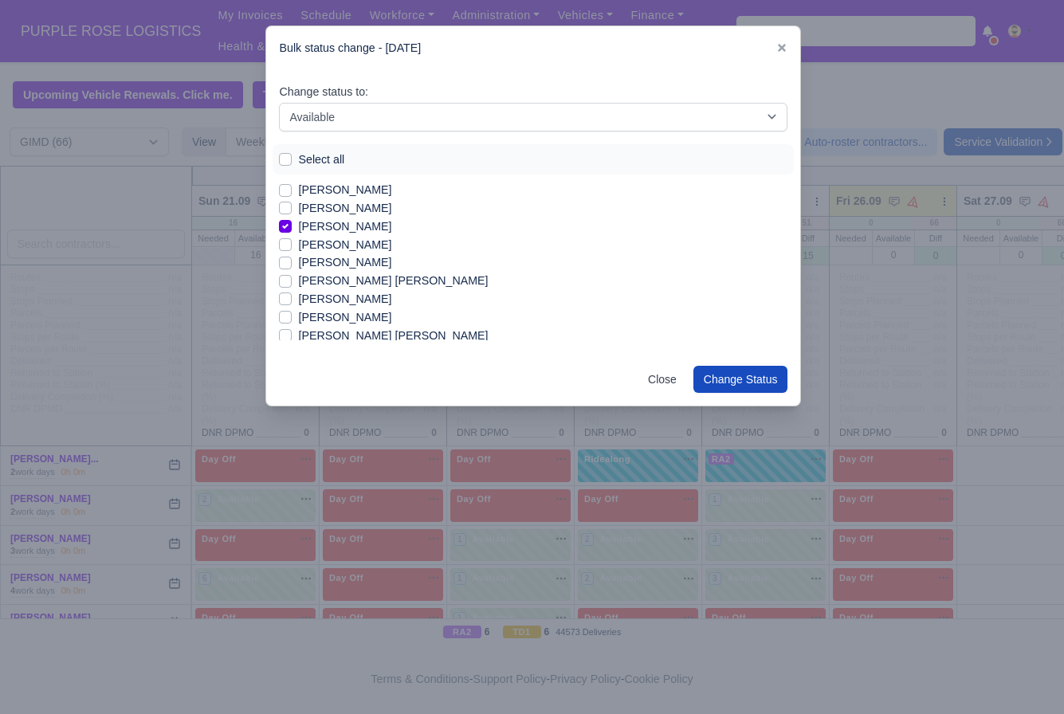
click at [343, 208] on label "[PERSON_NAME]" at bounding box center [344, 208] width 93 height 18
click at [292, 208] on input "[PERSON_NAME]" at bounding box center [285, 205] width 13 height 13
checkbox input "true"
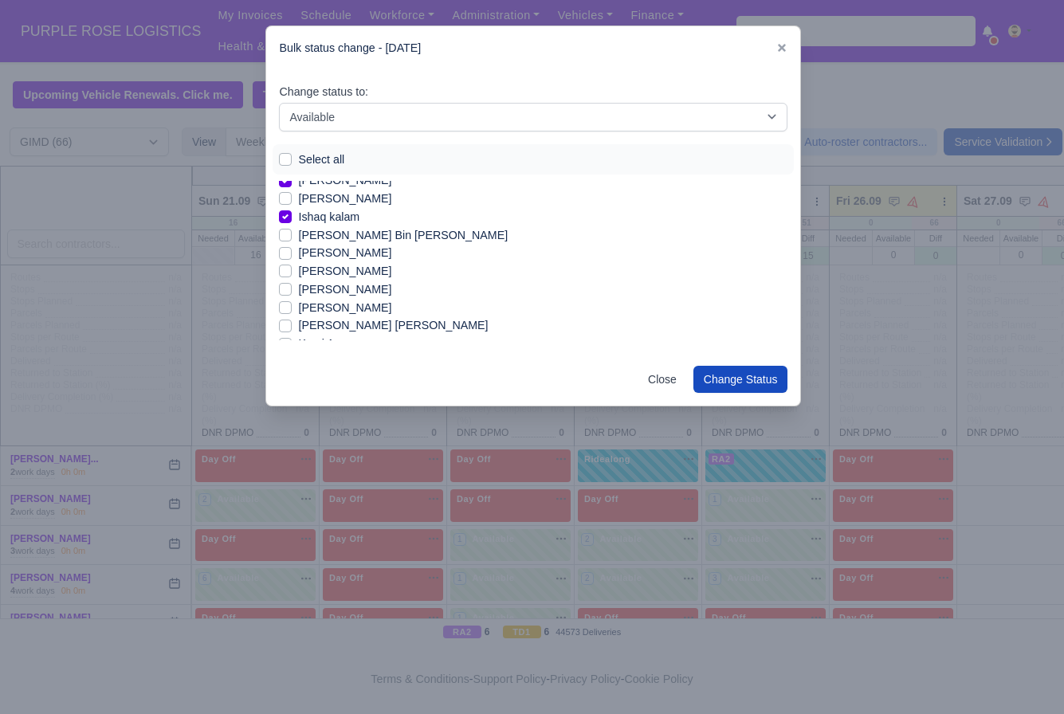
scroll to position [356, 0]
click at [359, 275] on label "[PERSON_NAME]" at bounding box center [344, 270] width 93 height 18
click at [292, 274] on input "[PERSON_NAME]" at bounding box center [285, 267] width 13 height 13
checkbox input "true"
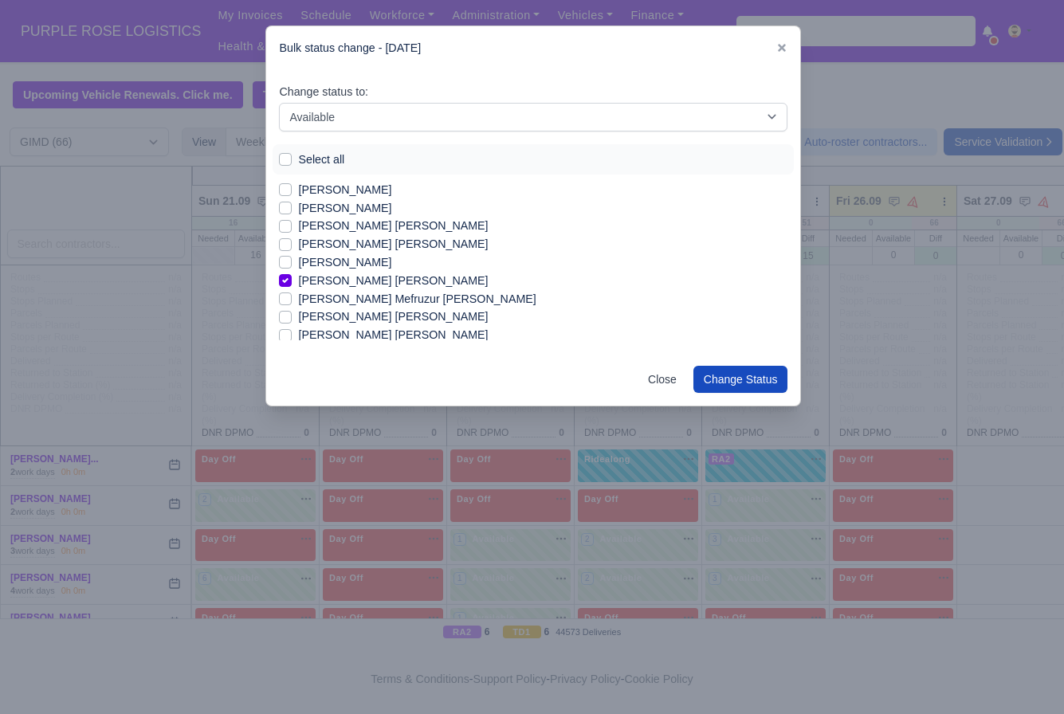
scroll to position [628, 0]
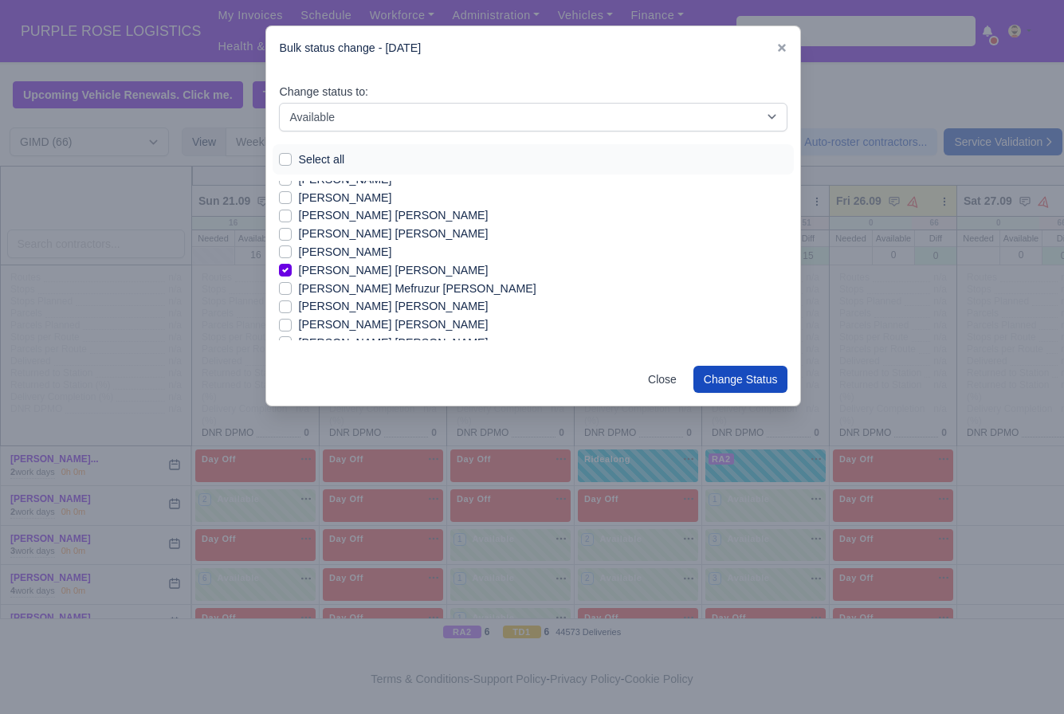
click at [366, 289] on label "[PERSON_NAME] Mefruzur [PERSON_NAME]" at bounding box center [417, 289] width 238 height 18
click at [292, 289] on input "[PERSON_NAME] Mefruzur [PERSON_NAME]" at bounding box center [285, 286] width 13 height 13
checkbox input "true"
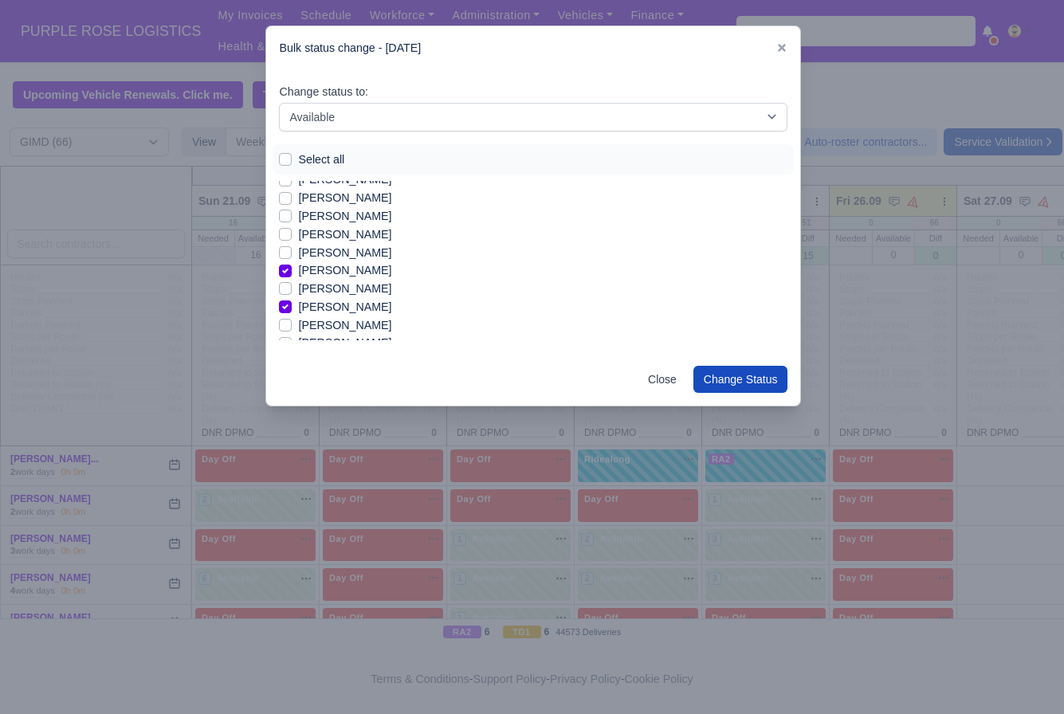
scroll to position [912, 0]
click at [338, 204] on label "[PERSON_NAME]" at bounding box center [344, 204] width 93 height 18
click at [292, 204] on input "[PERSON_NAME]" at bounding box center [285, 201] width 13 height 13
checkbox input "true"
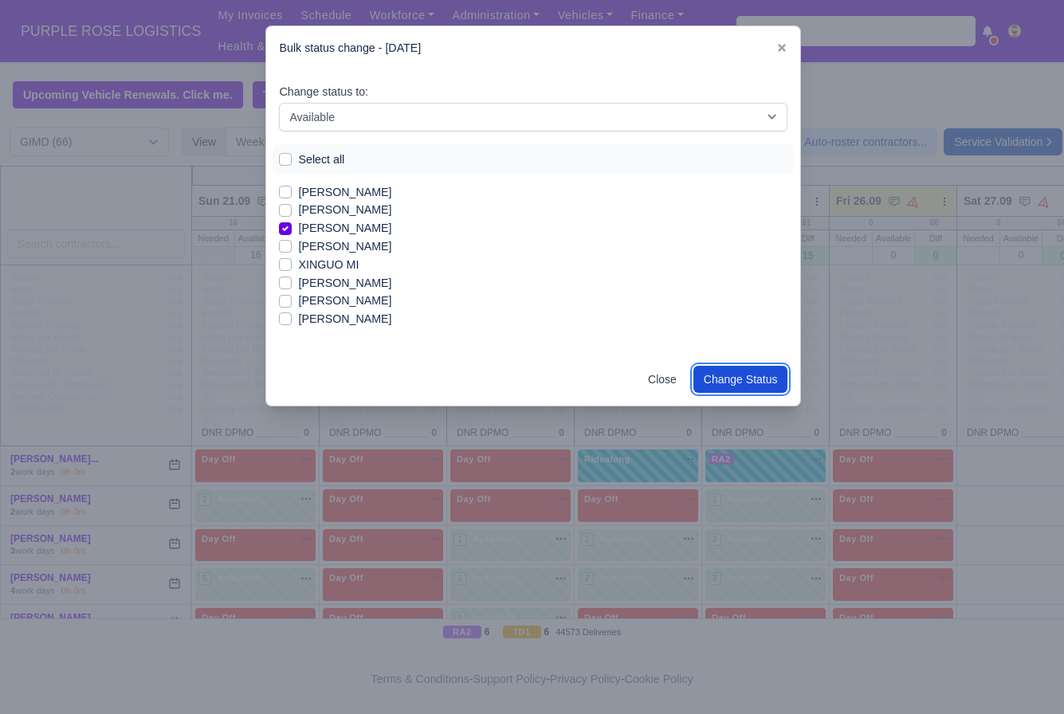
click at [732, 381] on button "Change Status" at bounding box center [741, 379] width 95 height 27
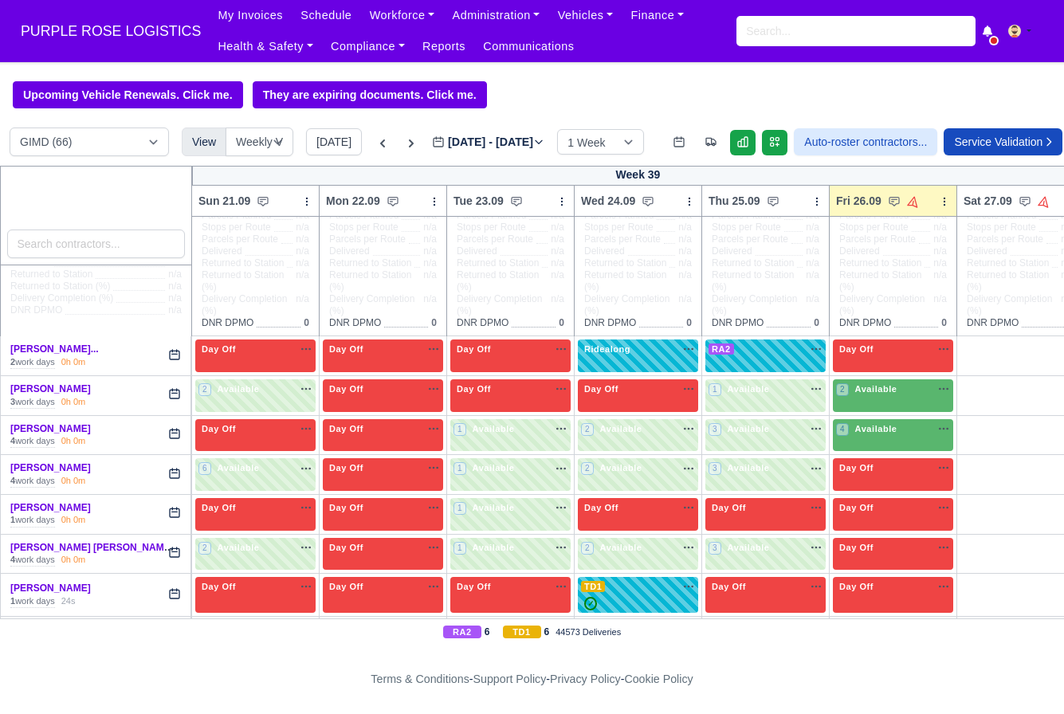
scroll to position [116, 0]
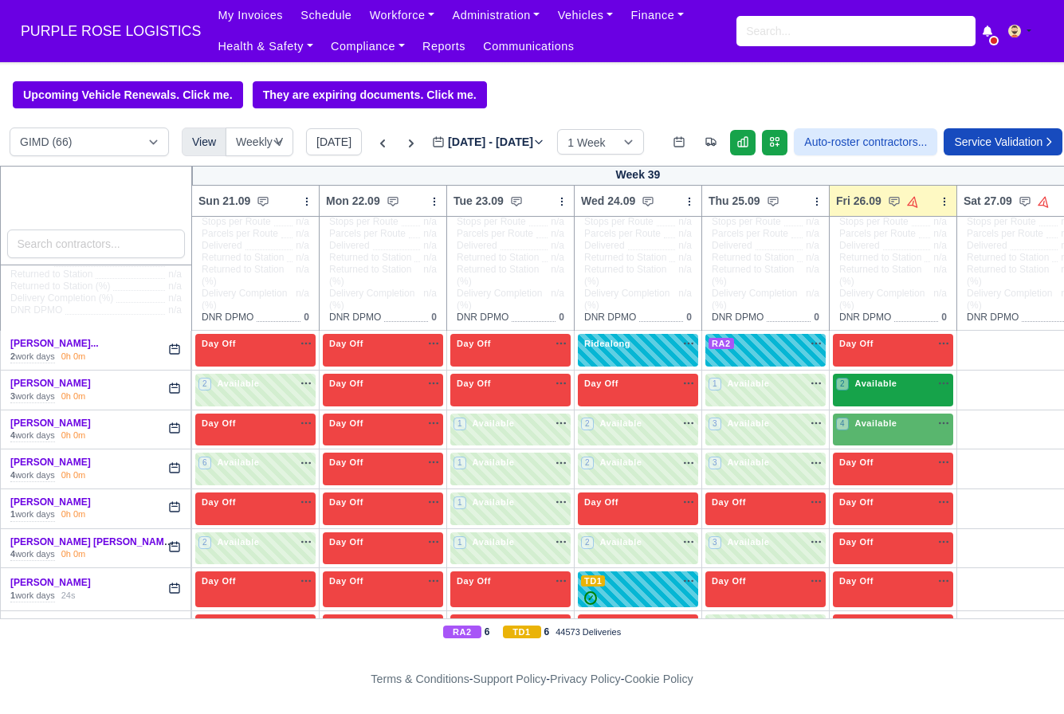
click at [889, 394] on div "2 Available na" at bounding box center [893, 385] width 114 height 17
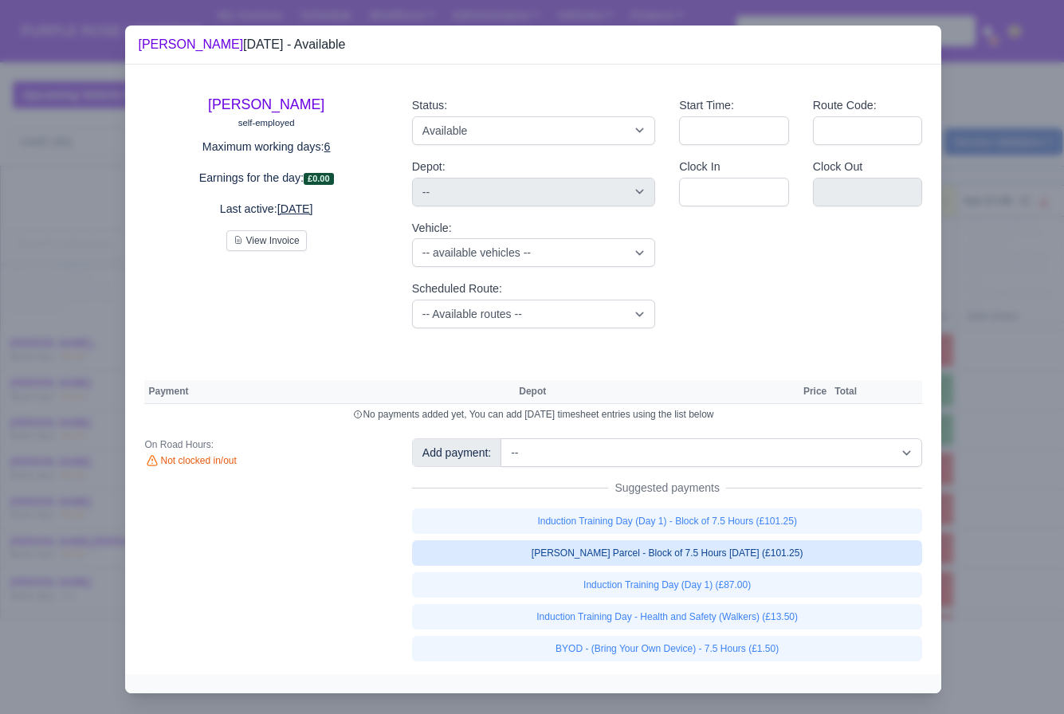
click at [810, 547] on link "[PERSON_NAME] Parcel - Block of 7.5 Hours [DATE] (£101.25)" at bounding box center [667, 553] width 511 height 26
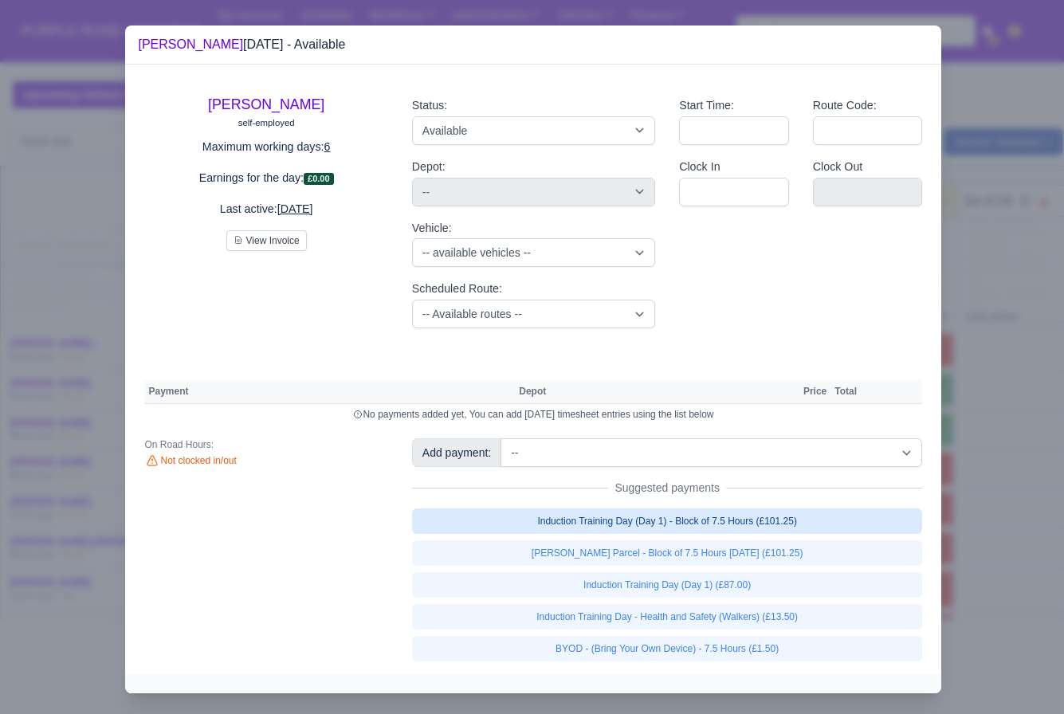
select select "5"
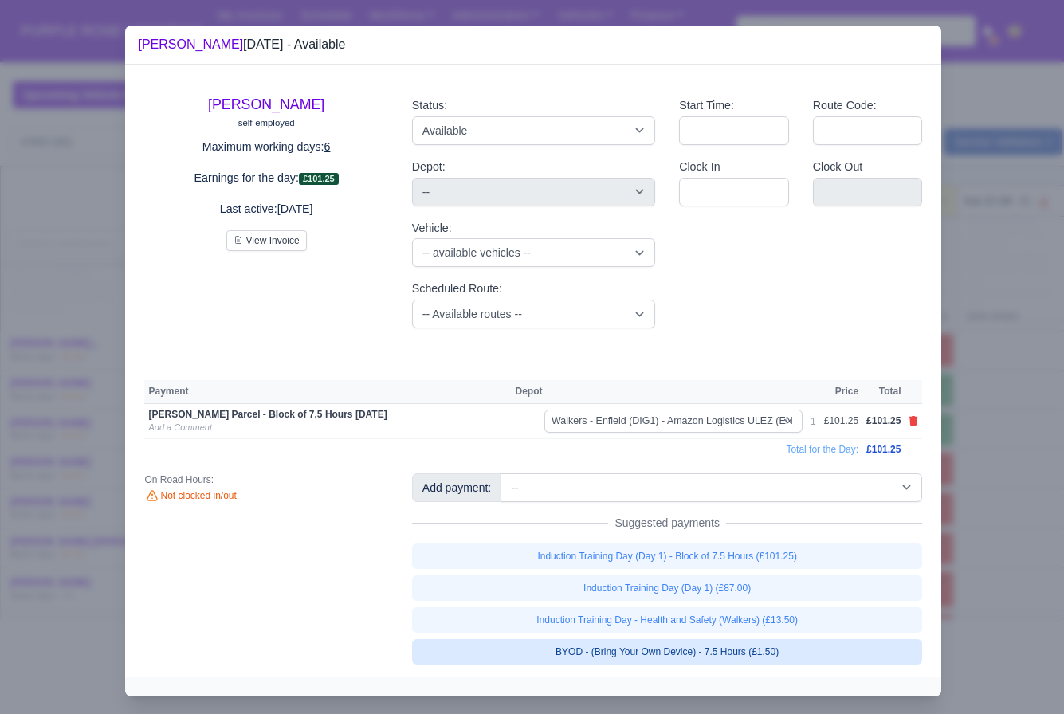
click at [749, 644] on link "BYOD - (Bring Your Own Device) - 7.5 Hours (£1.50)" at bounding box center [667, 652] width 511 height 26
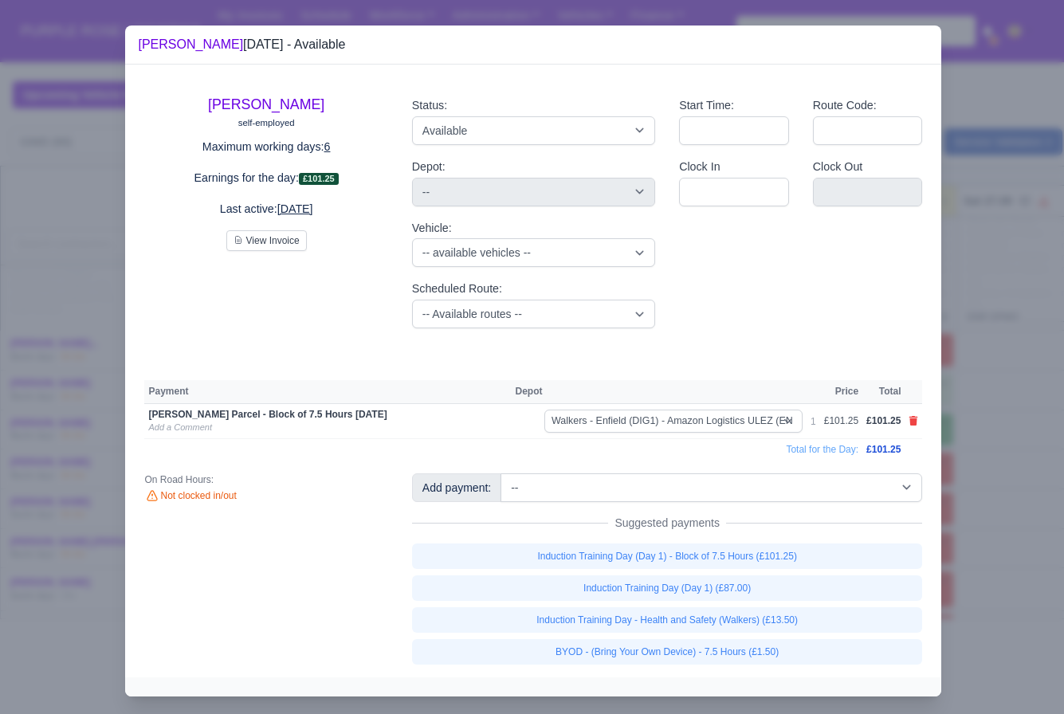
select select "5"
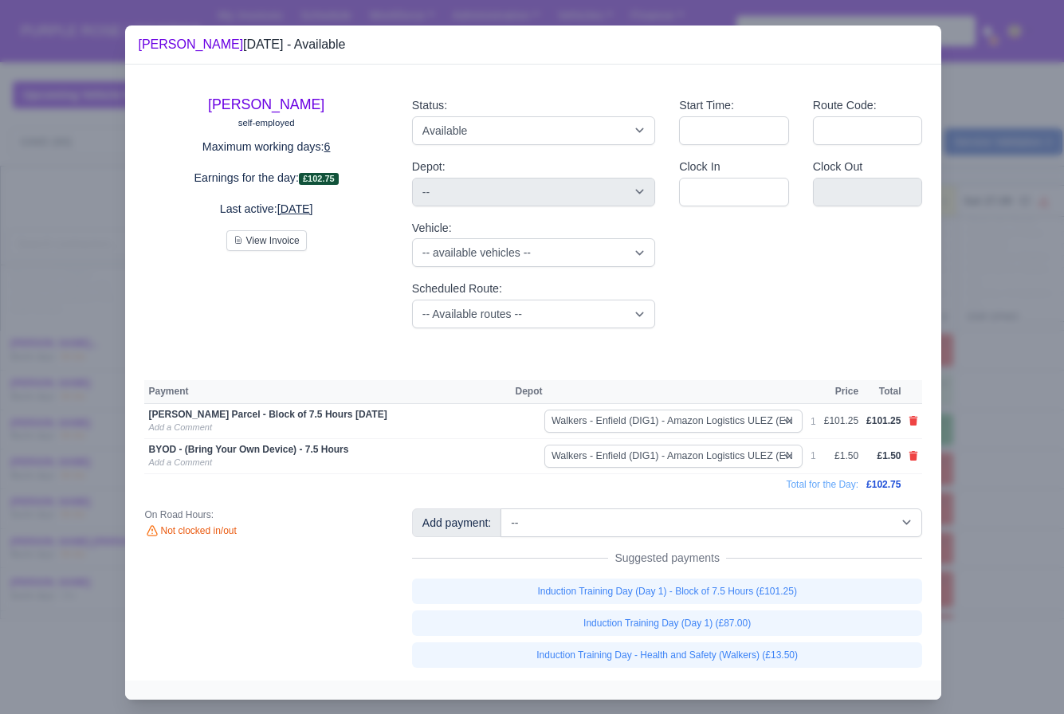
click at [1026, 551] on div at bounding box center [532, 357] width 1064 height 714
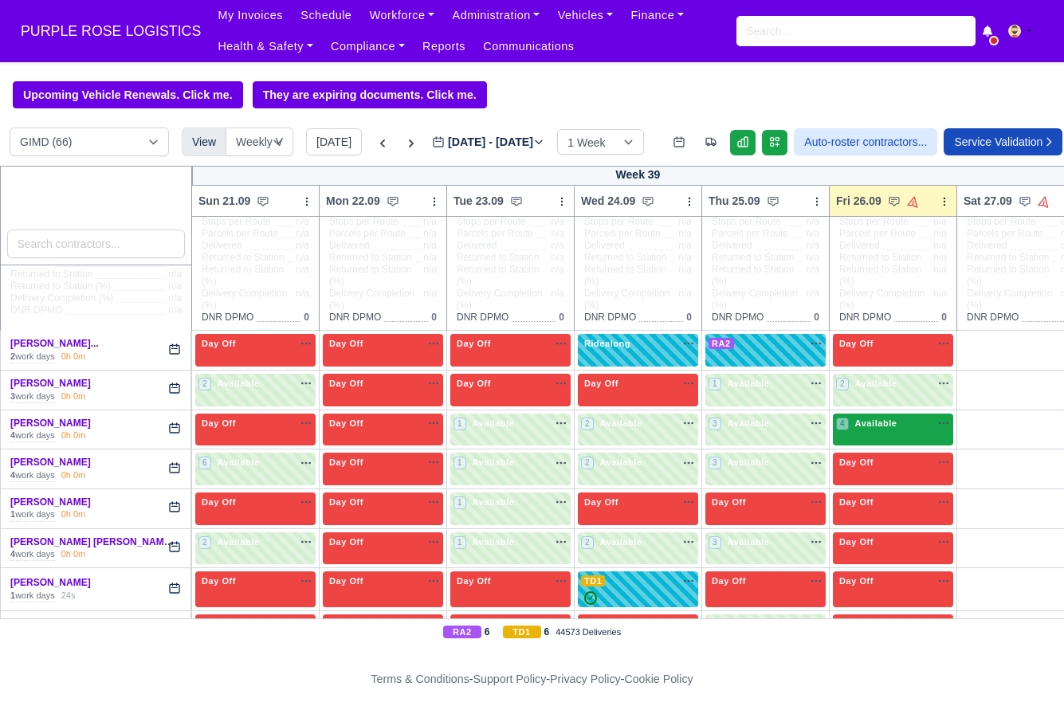
click at [909, 430] on div "4 Available na" at bounding box center [893, 424] width 114 height 14
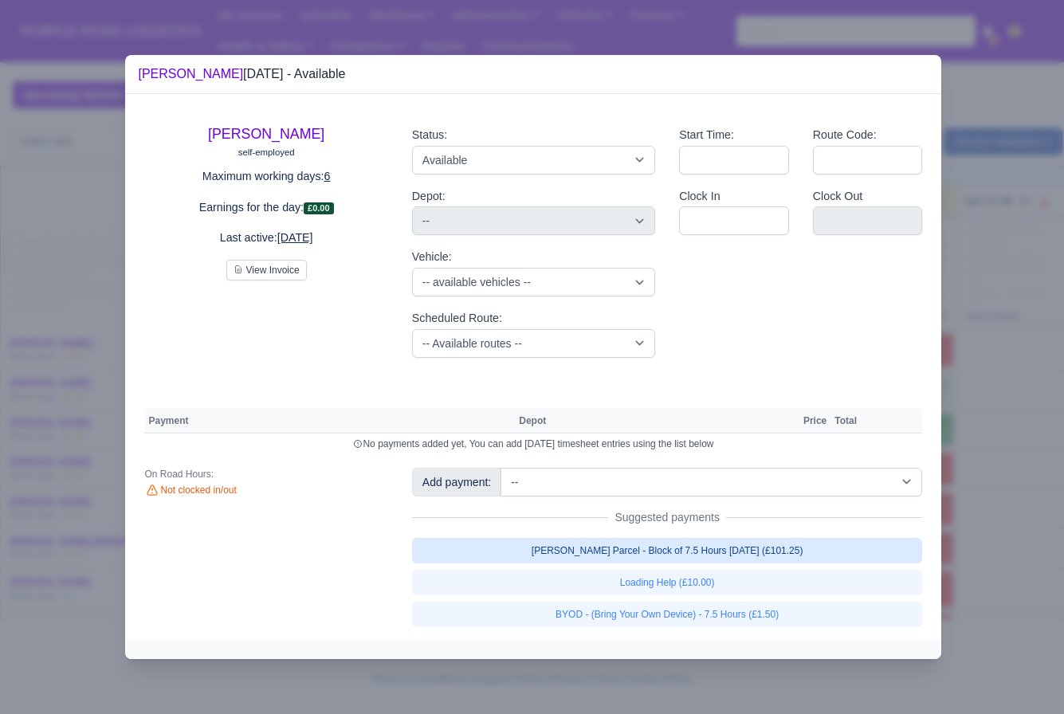
click at [673, 548] on link "[PERSON_NAME] Parcel - Block of 7.5 Hours [DATE] (£101.25)" at bounding box center [667, 551] width 511 height 26
select select "5"
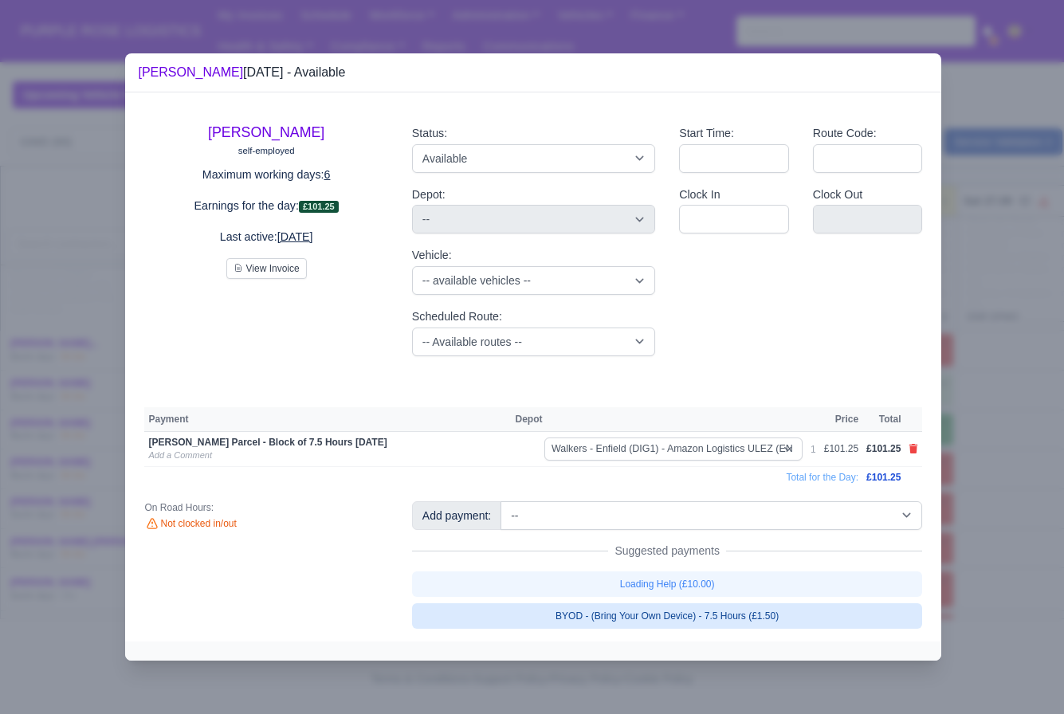
click at [682, 609] on link "BYOD - (Bring Your Own Device) - 7.5 Hours (£1.50)" at bounding box center [667, 616] width 511 height 26
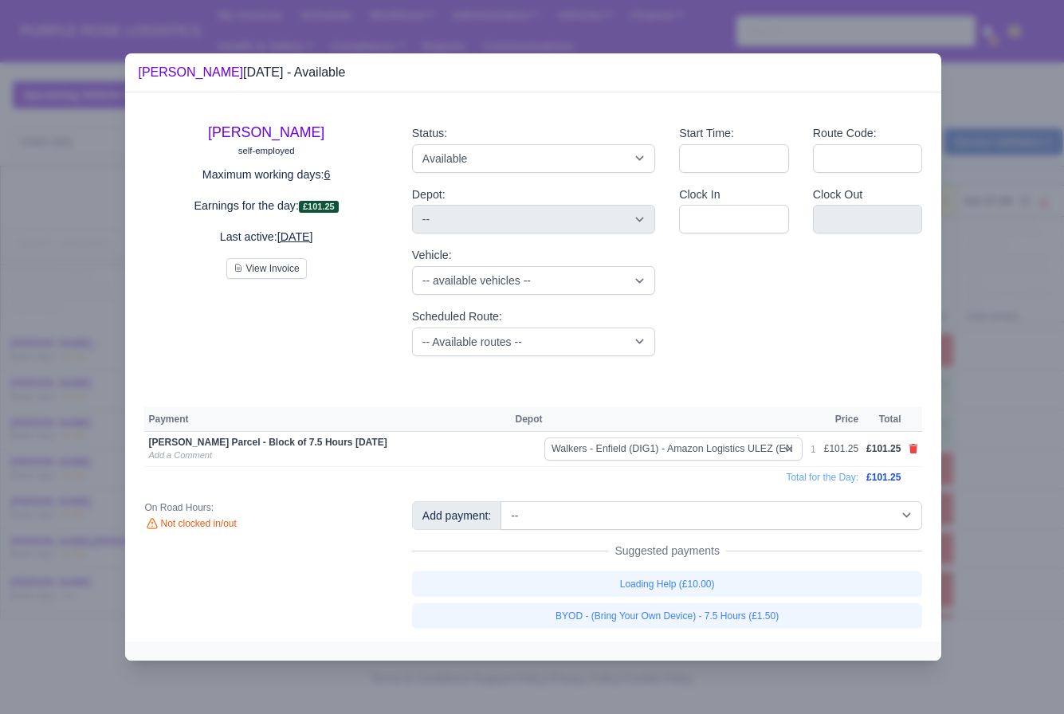
select select "5"
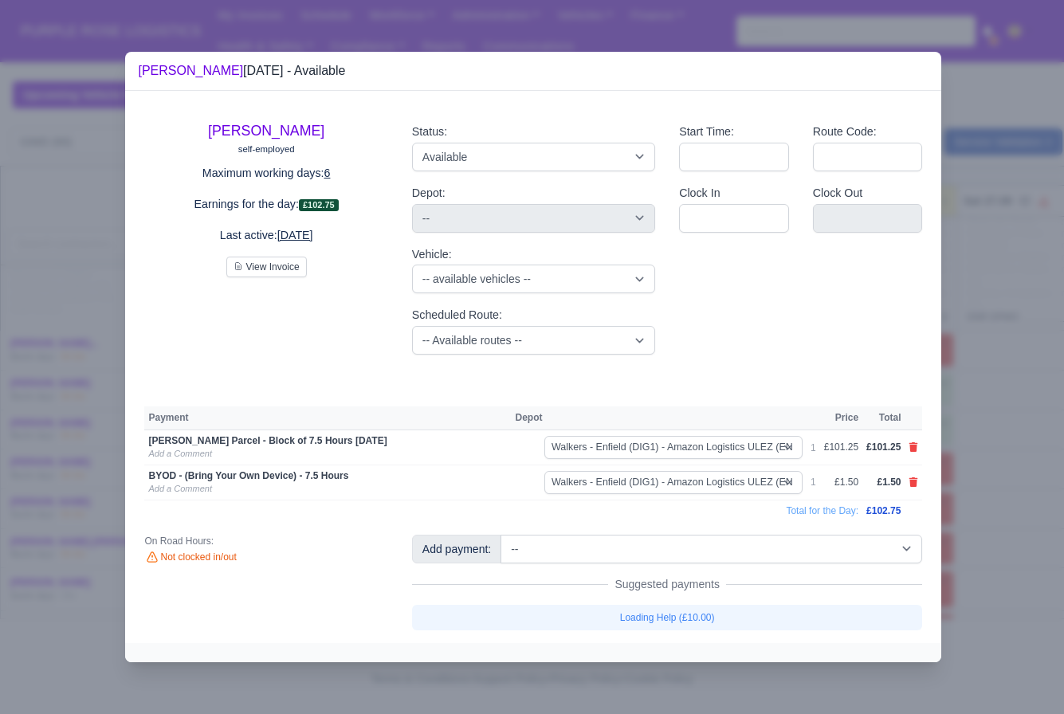
click at [1023, 561] on div at bounding box center [532, 357] width 1064 height 714
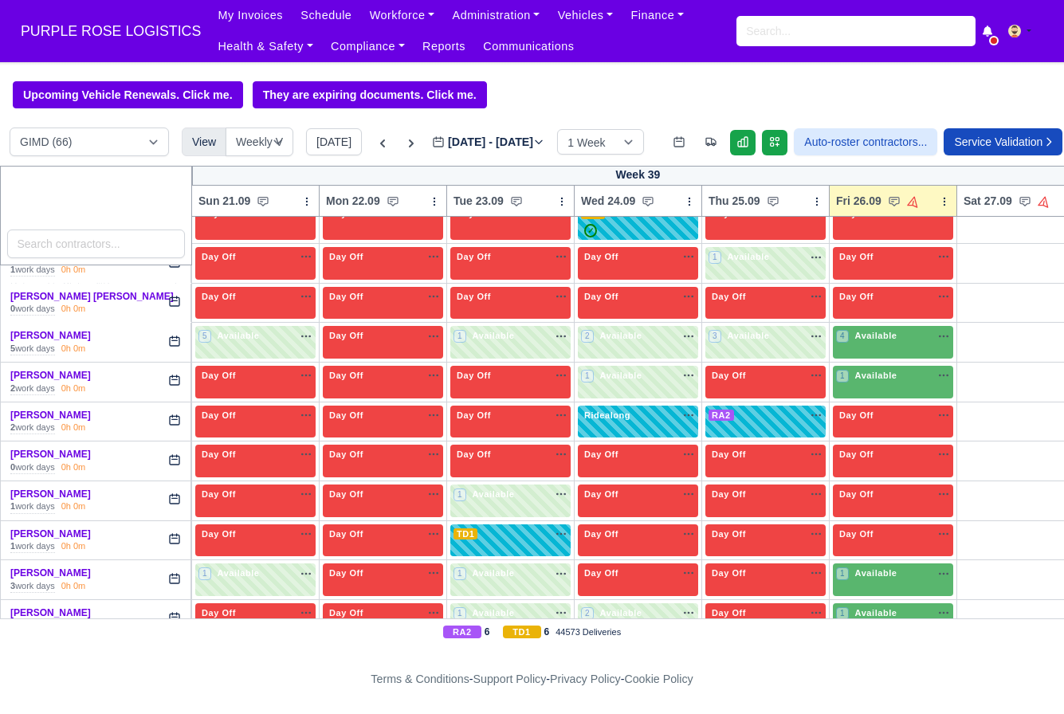
scroll to position [505, 0]
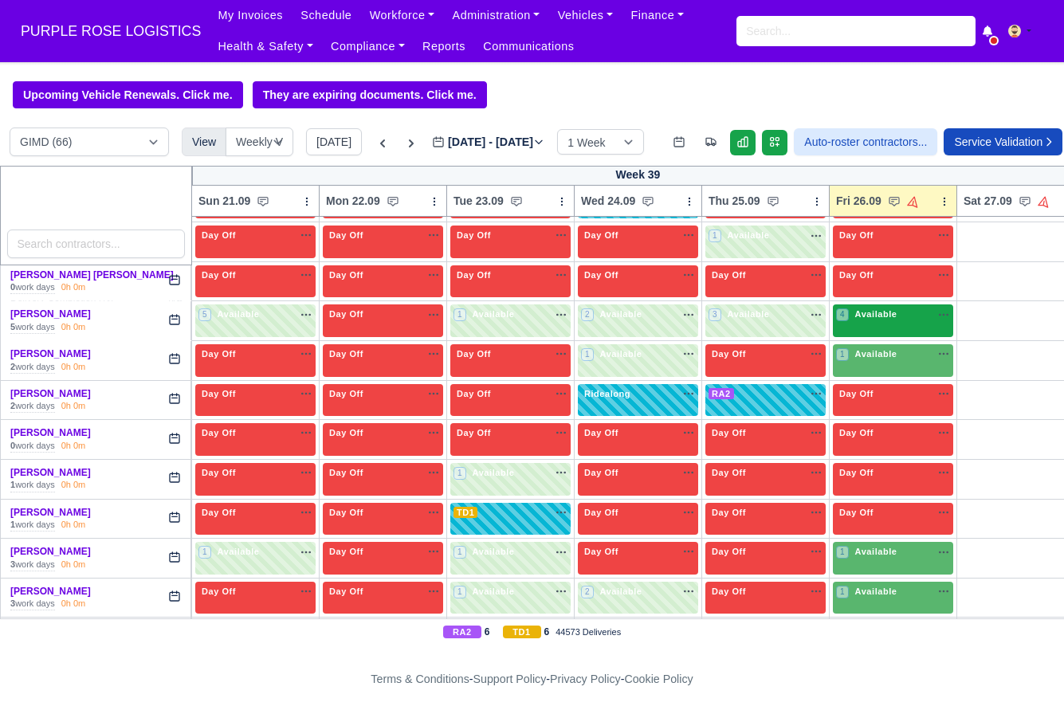
click at [893, 320] on span "Available" at bounding box center [876, 314] width 49 height 11
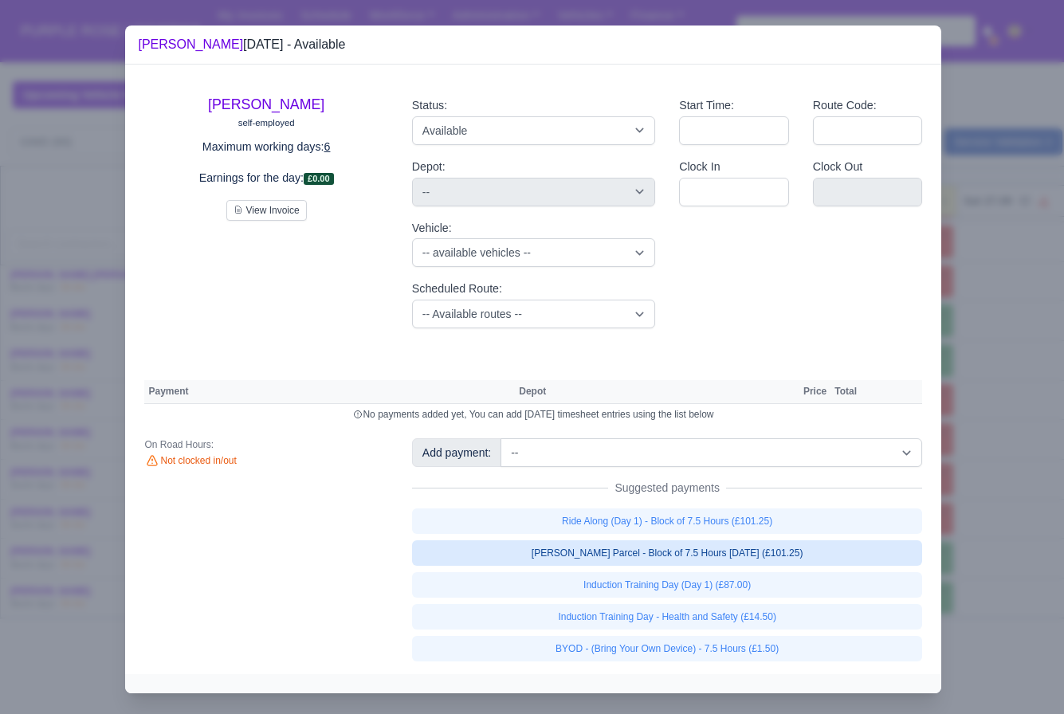
click at [812, 548] on link "[PERSON_NAME] Parcel - Block of 7.5 Hours [DATE] (£101.25)" at bounding box center [667, 553] width 511 height 26
select select "5"
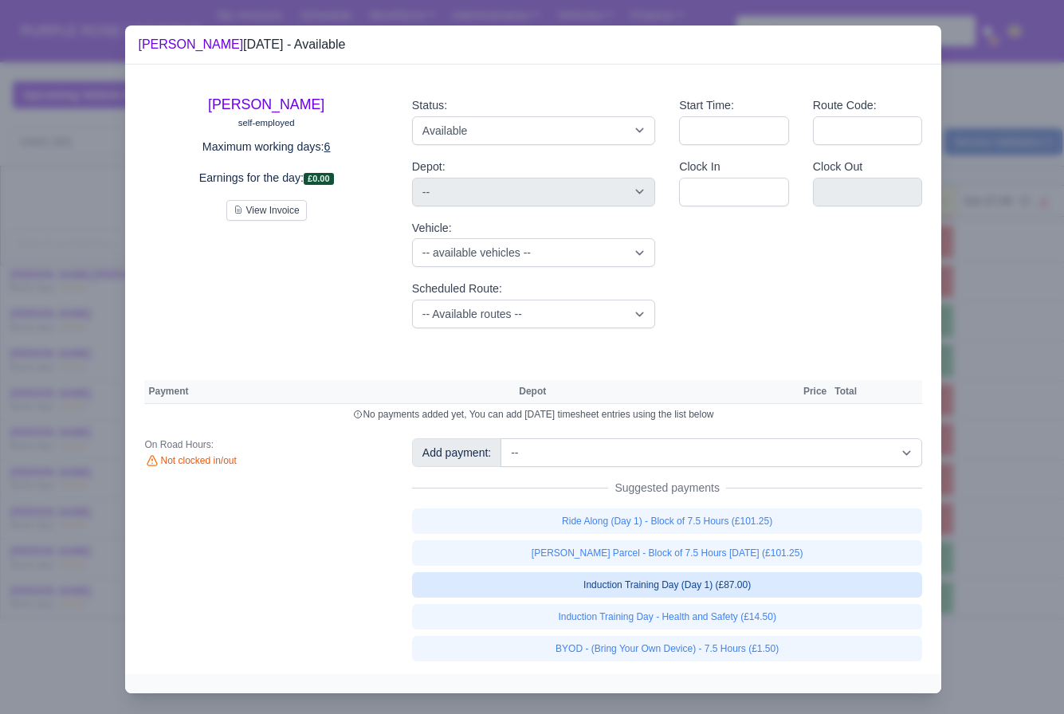
select select "5"
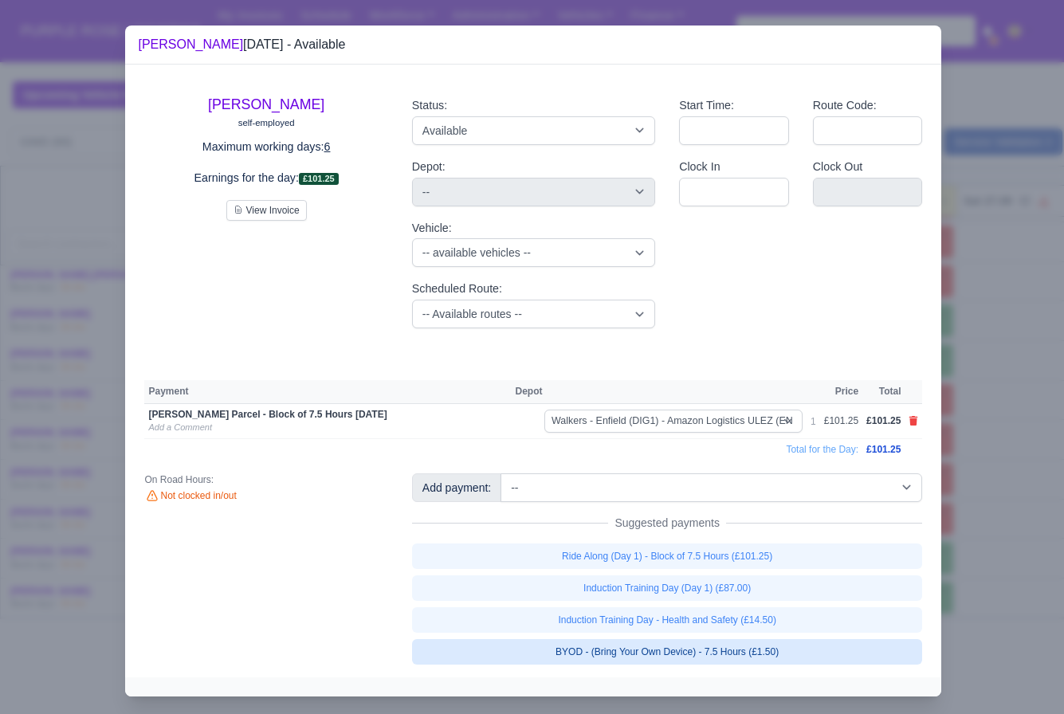
click at [752, 647] on link "BYOD - (Bring Your Own Device) - 7.5 Hours (£1.50)" at bounding box center [667, 652] width 511 height 26
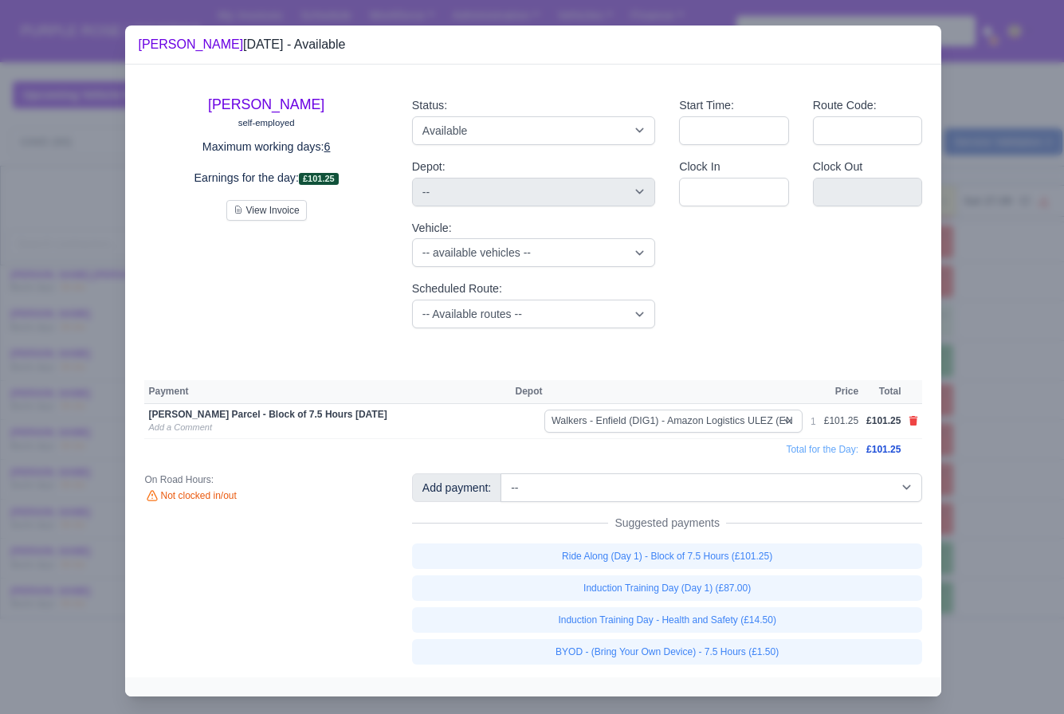
select select "5"
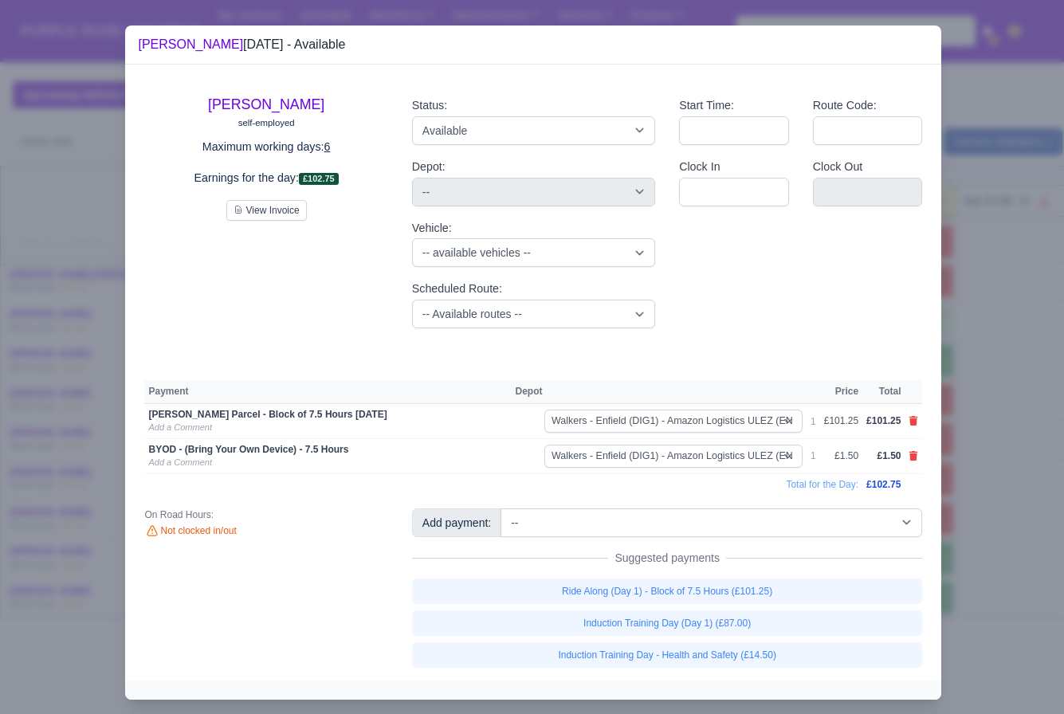
click at [1028, 478] on div at bounding box center [532, 357] width 1064 height 714
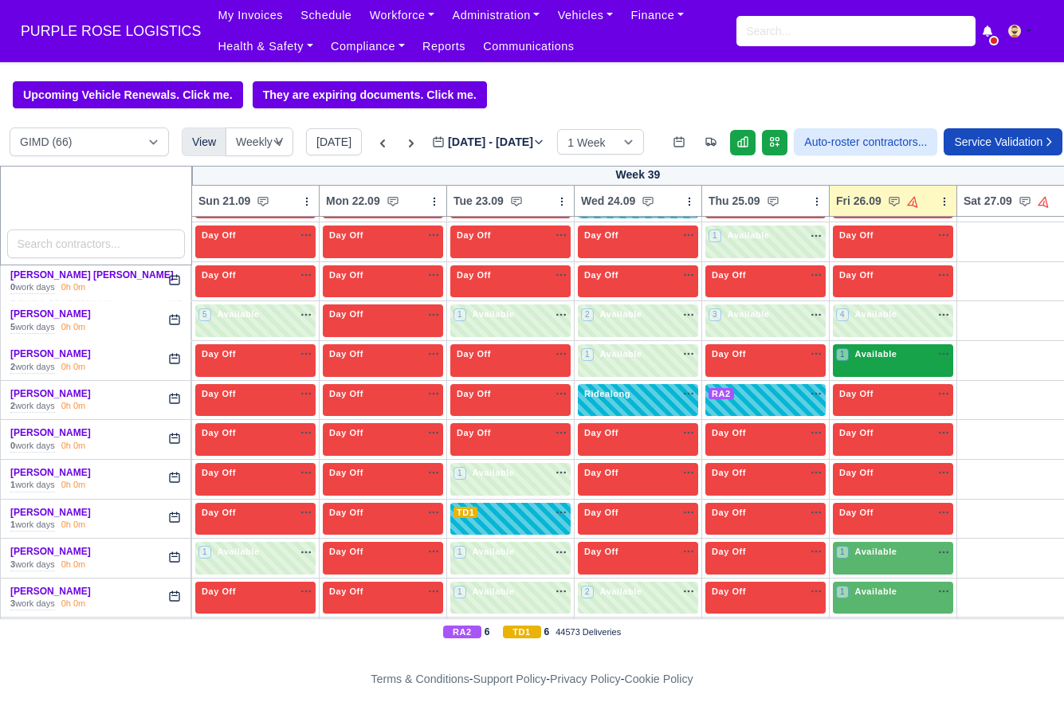
click at [882, 377] on div "1 Available" at bounding box center [893, 360] width 120 height 33
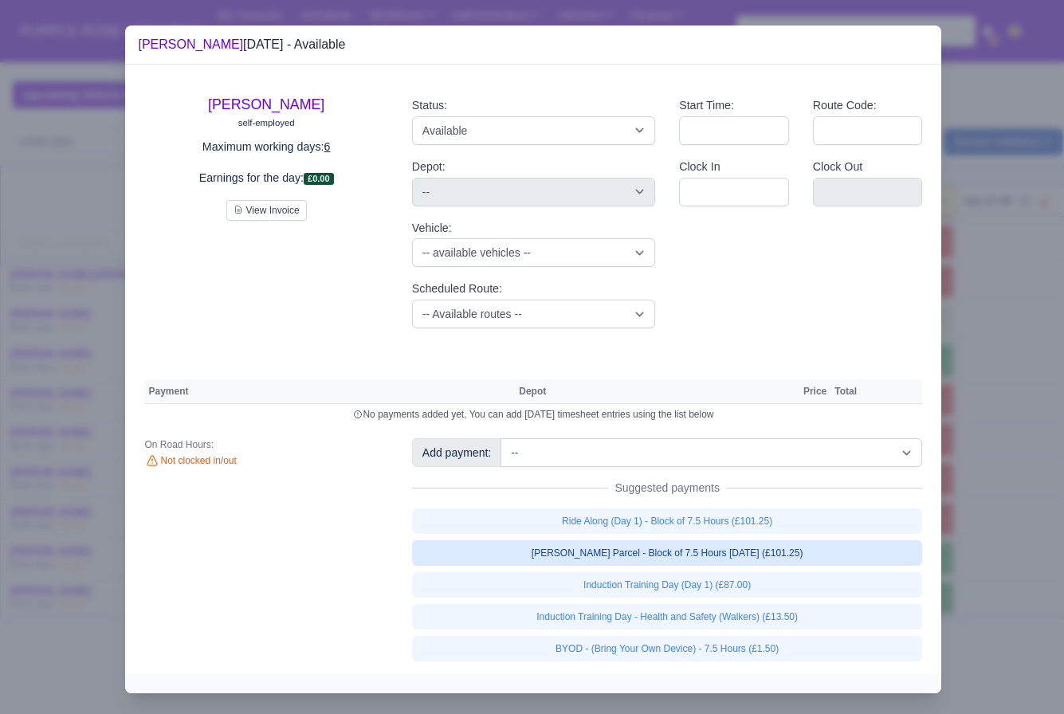
click at [812, 556] on link "[PERSON_NAME] Parcel - Block of 7.5 Hours [DATE] (£101.25)" at bounding box center [667, 553] width 511 height 26
select select "5"
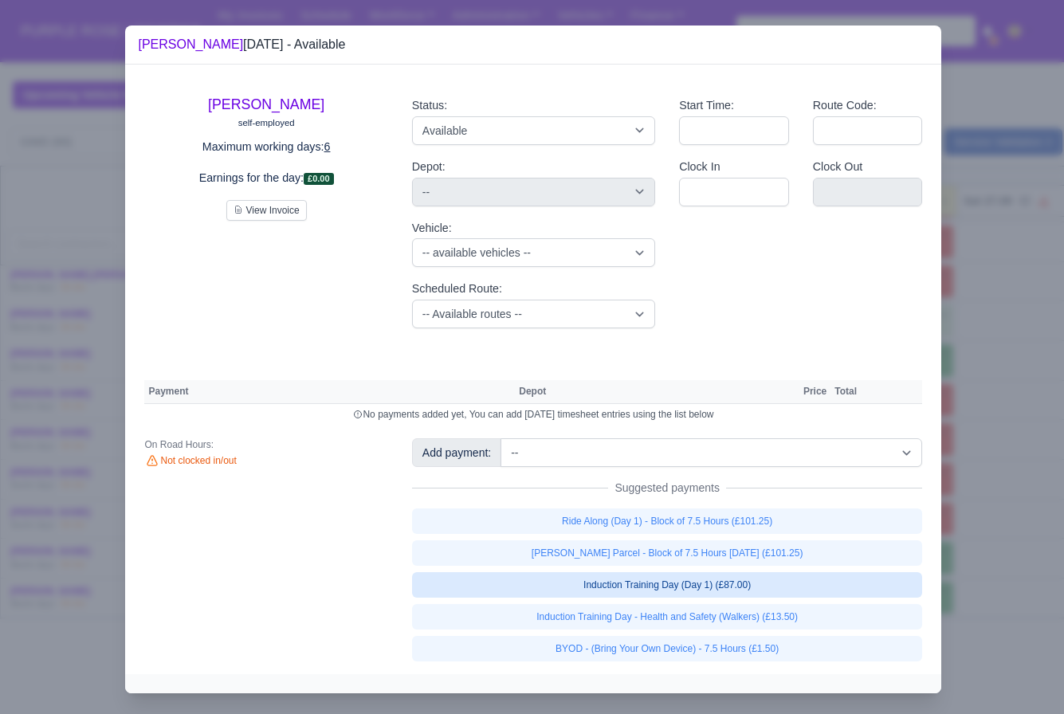
select select "5"
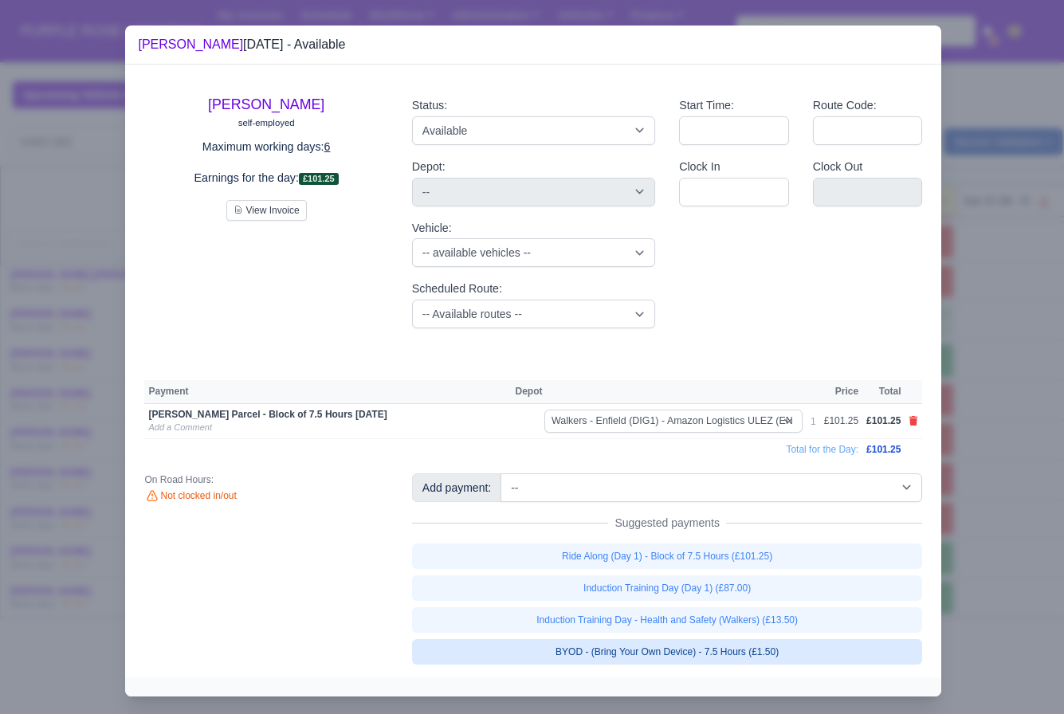
click at [795, 658] on link "BYOD - (Bring Your Own Device) - 7.5 Hours (£1.50)" at bounding box center [667, 652] width 511 height 26
select select "5"
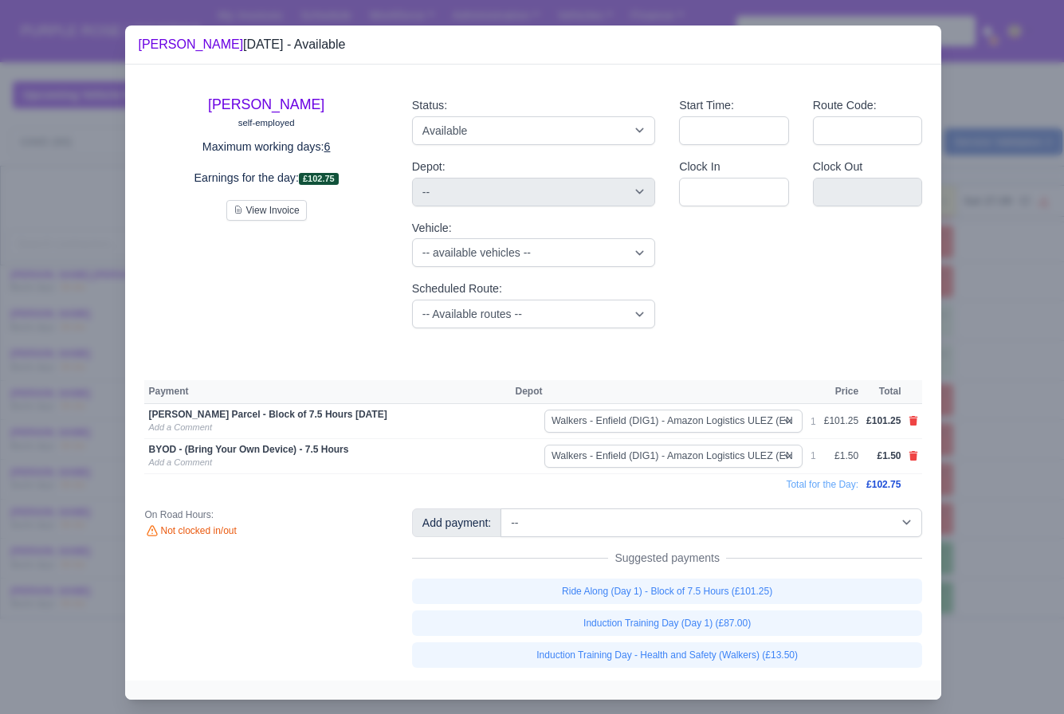
click at [994, 569] on div at bounding box center [532, 357] width 1064 height 714
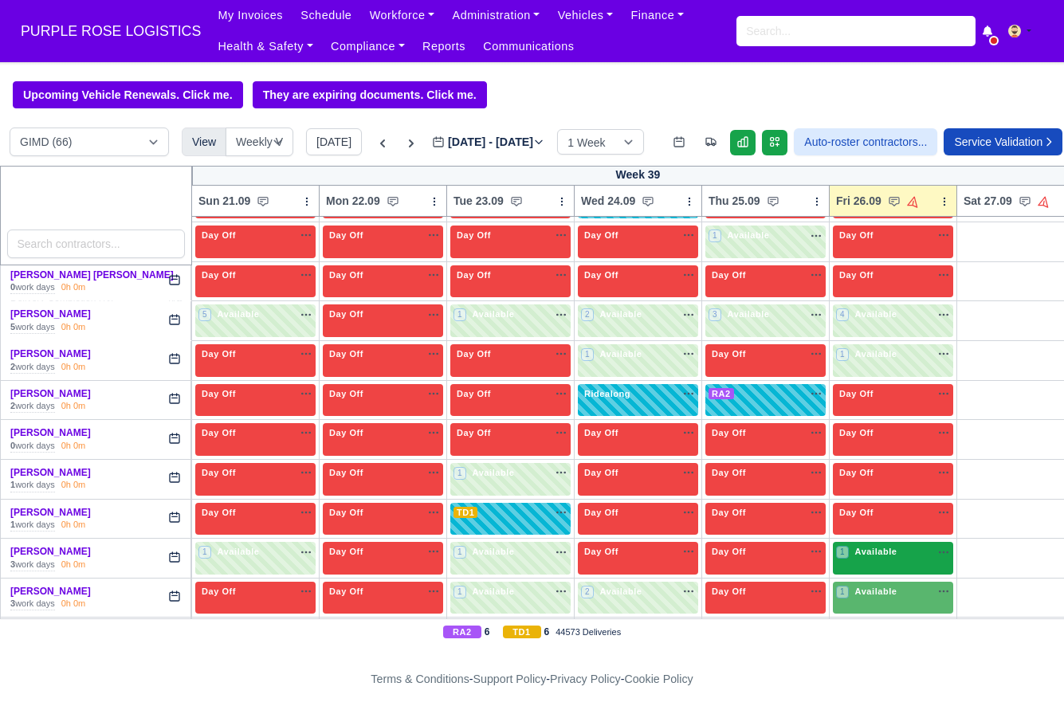
click at [868, 575] on div "1 Available" at bounding box center [893, 558] width 120 height 33
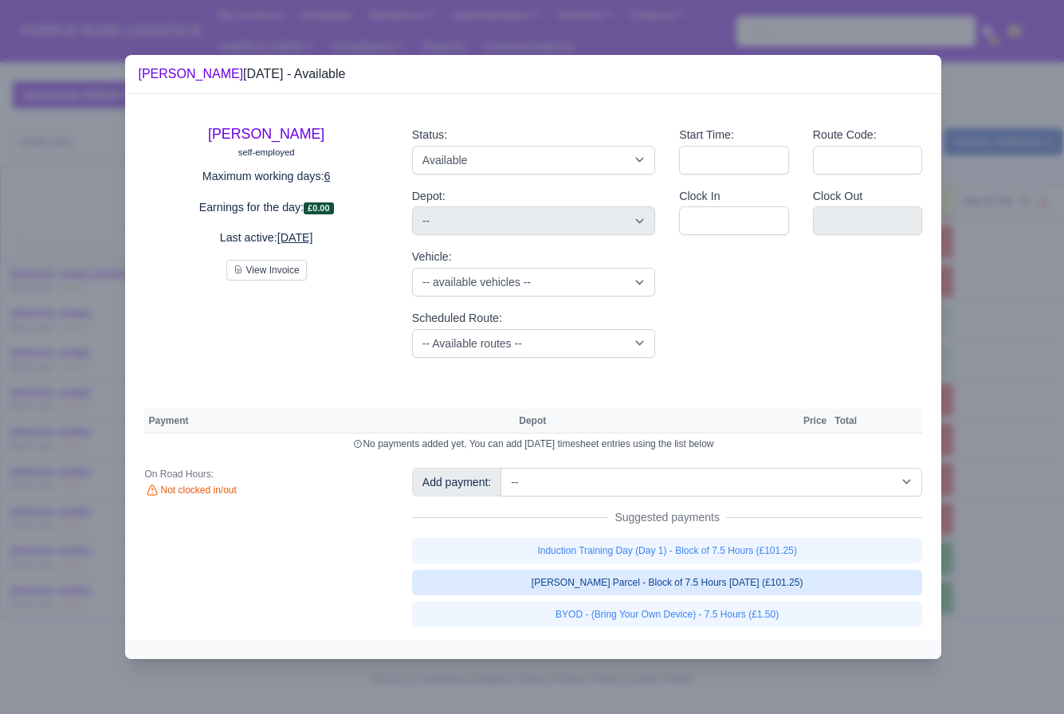
click at [717, 576] on link "[PERSON_NAME] Parcel - Block of 7.5 Hours [DATE] (£101.25)" at bounding box center [667, 583] width 511 height 26
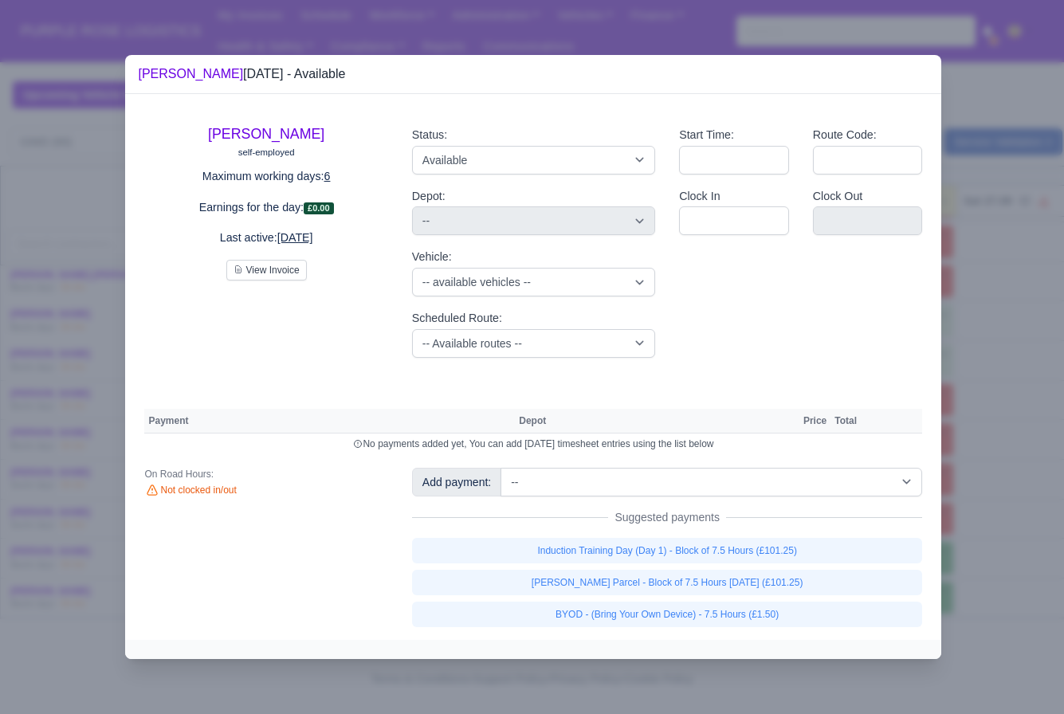
select select "5"
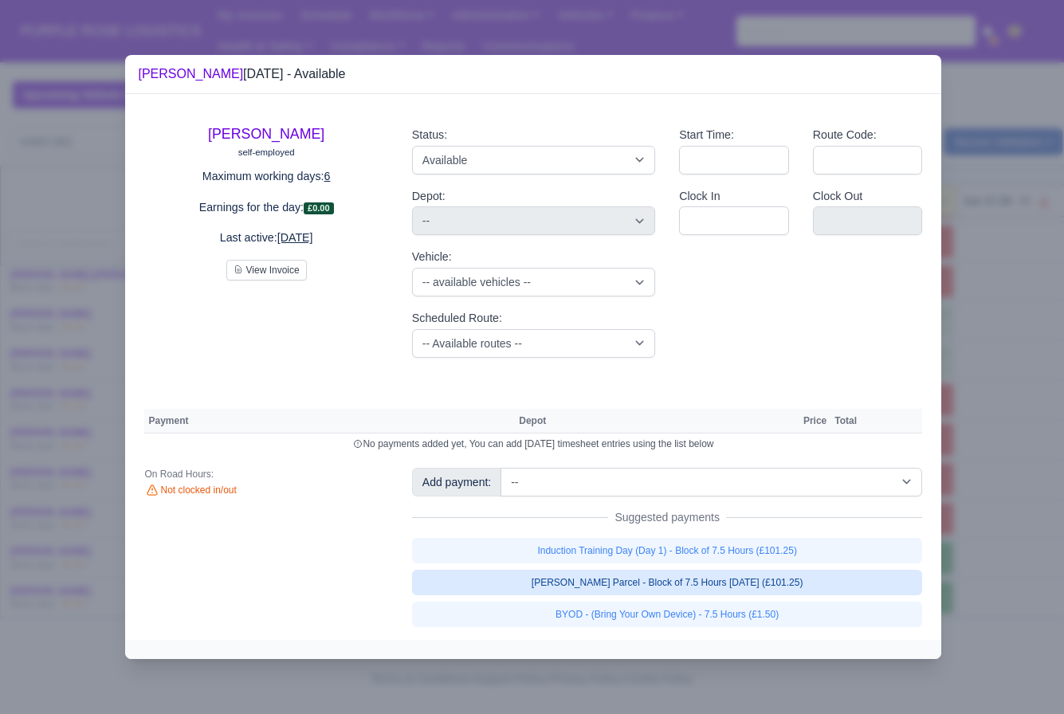
select select "5"
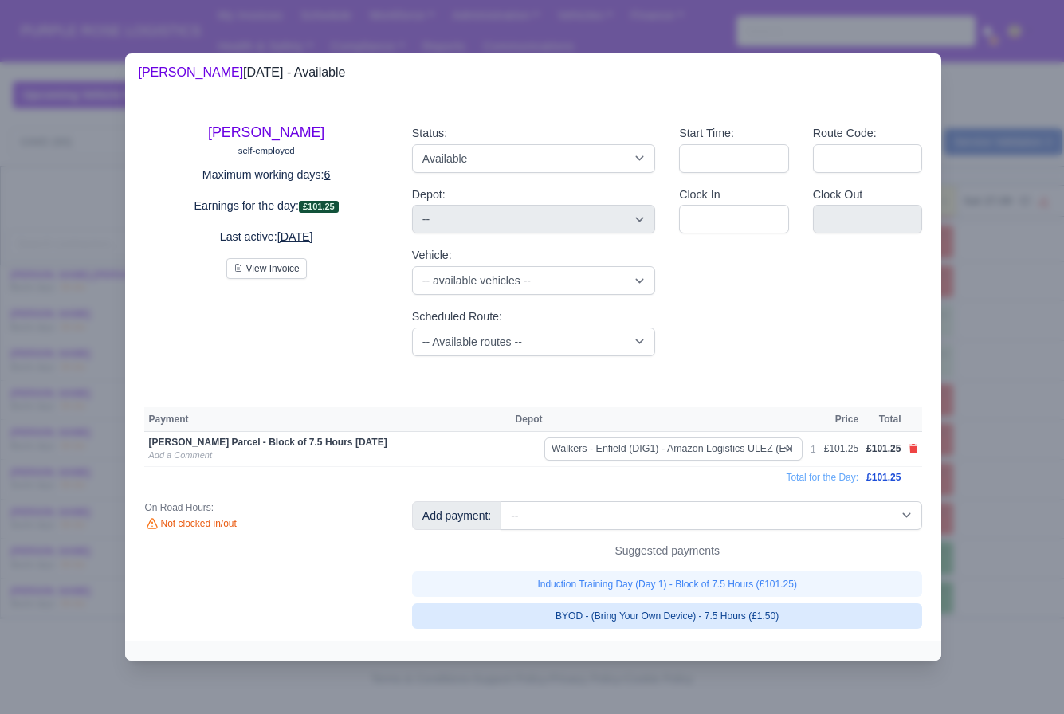
click at [717, 611] on link "BYOD - (Bring Your Own Device) - 7.5 Hours (£1.50)" at bounding box center [667, 616] width 511 height 26
select select "5"
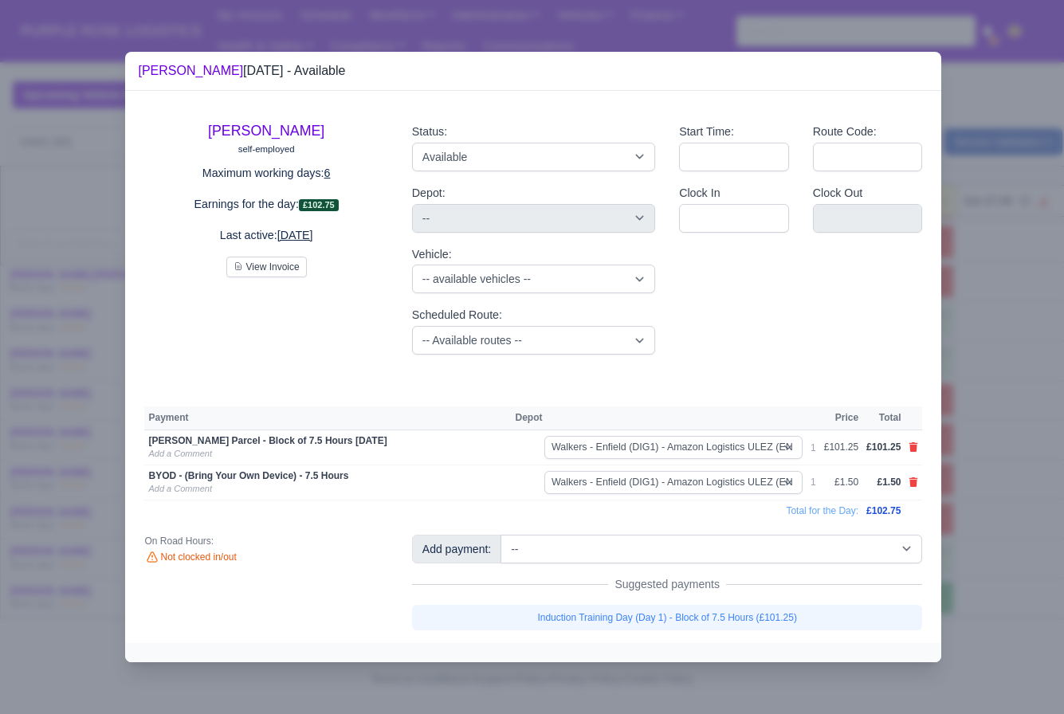
click at [1037, 538] on div at bounding box center [532, 357] width 1064 height 714
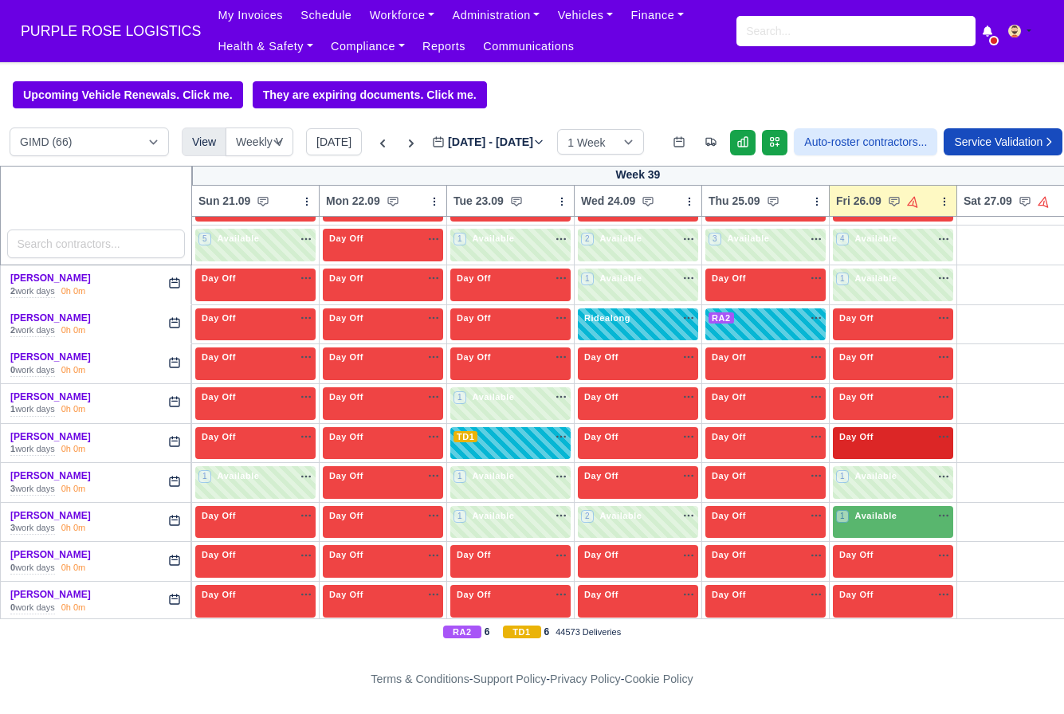
scroll to position [608, 0]
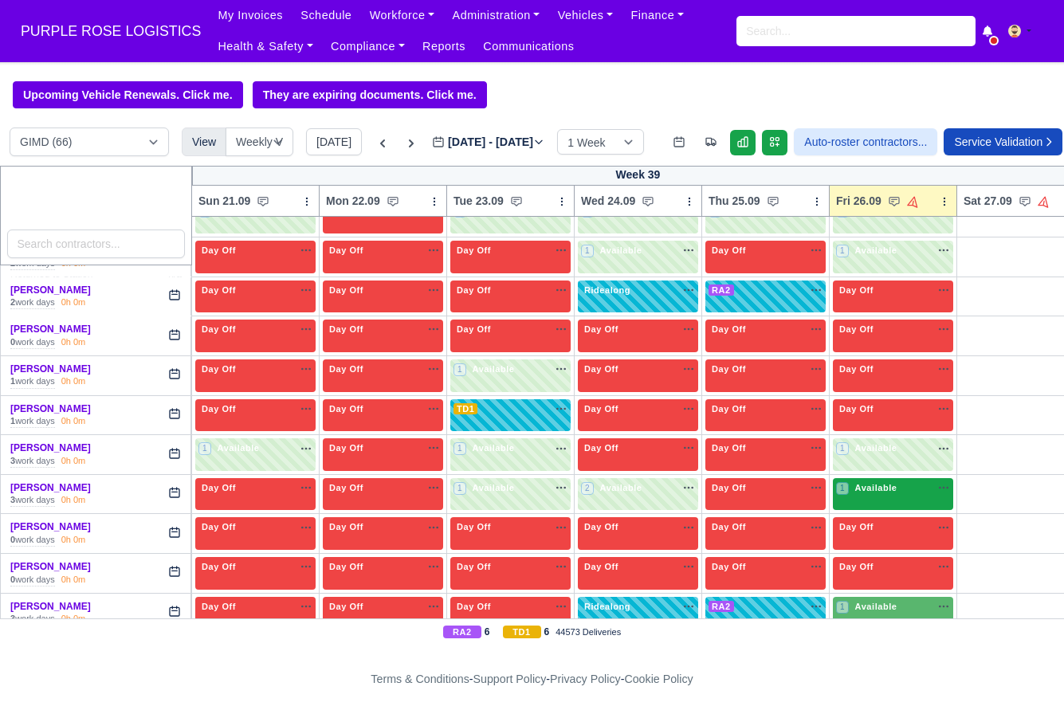
click at [886, 498] on div "1 Available na" at bounding box center [893, 489] width 114 height 17
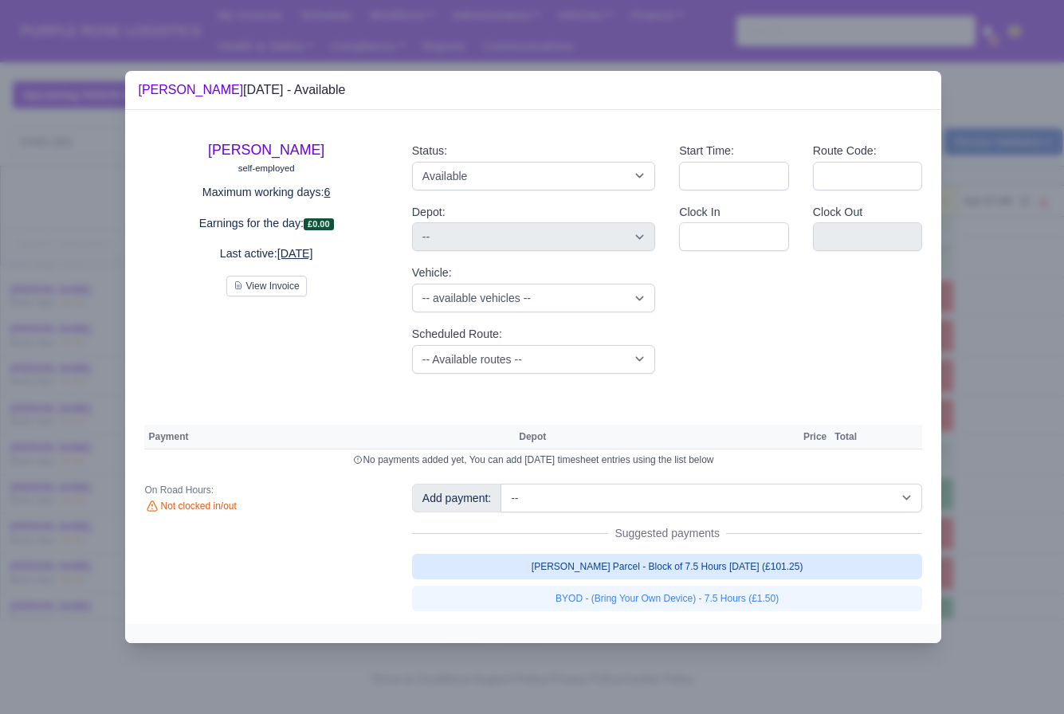
click at [702, 568] on link "[PERSON_NAME] Parcel - Block of 7.5 Hours [DATE] (£101.25)" at bounding box center [667, 567] width 511 height 26
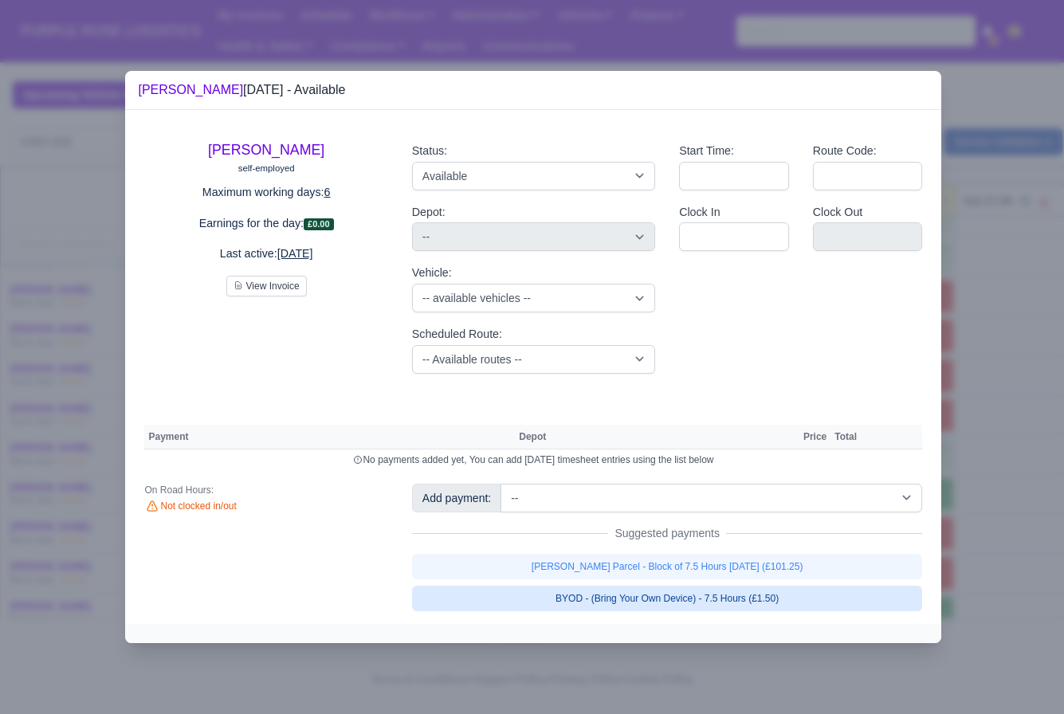
select select "5"
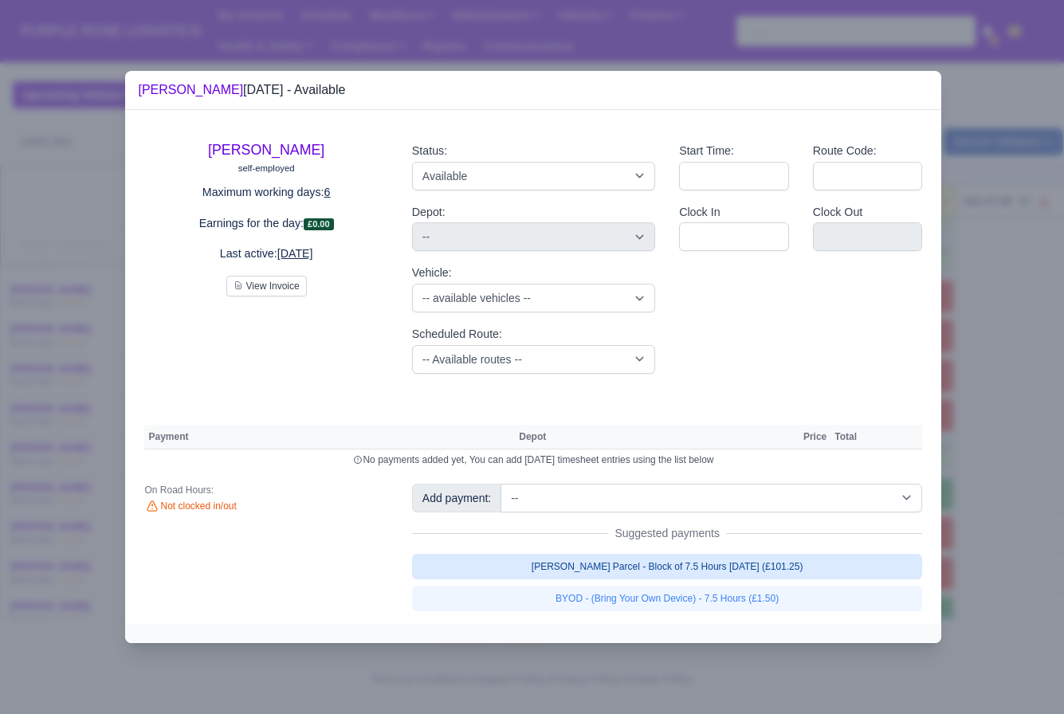
select select "5"
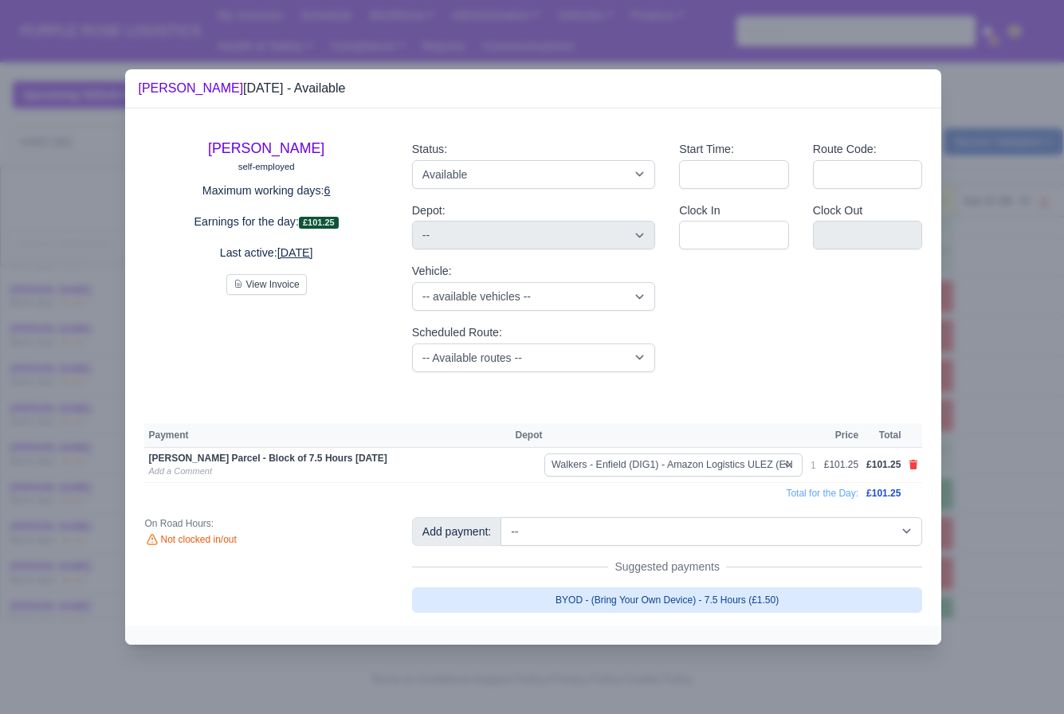
click at [702, 592] on link "BYOD - (Bring Your Own Device) - 7.5 Hours (£1.50)" at bounding box center [667, 601] width 511 height 26
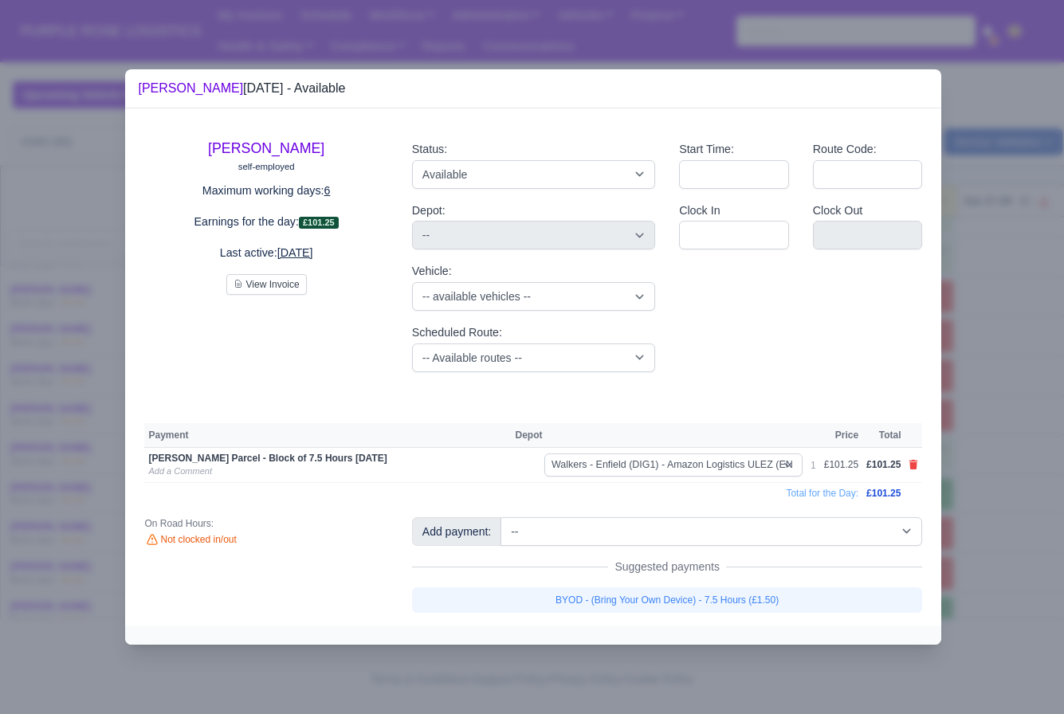
select select "5"
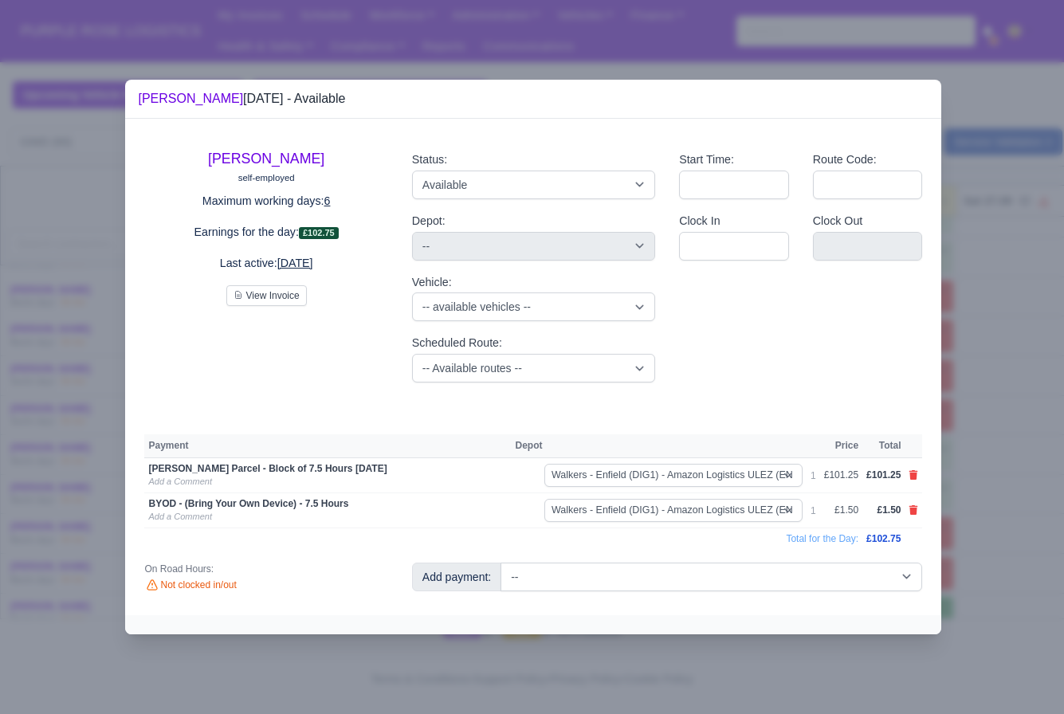
click at [962, 537] on div at bounding box center [532, 357] width 1064 height 714
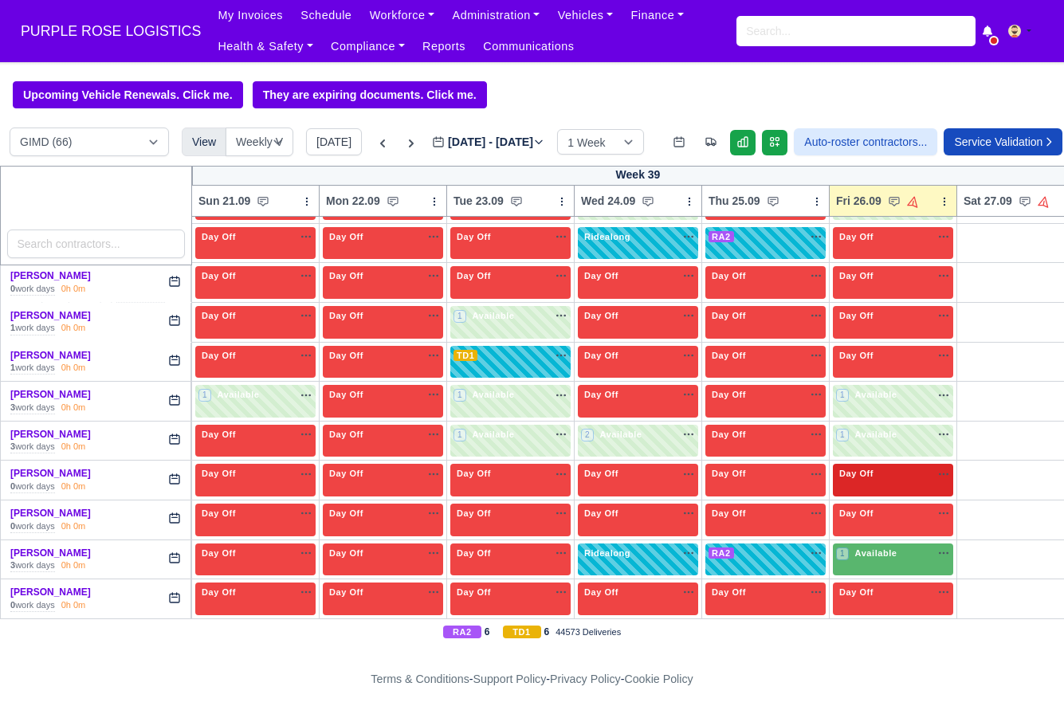
scroll to position [693, 0]
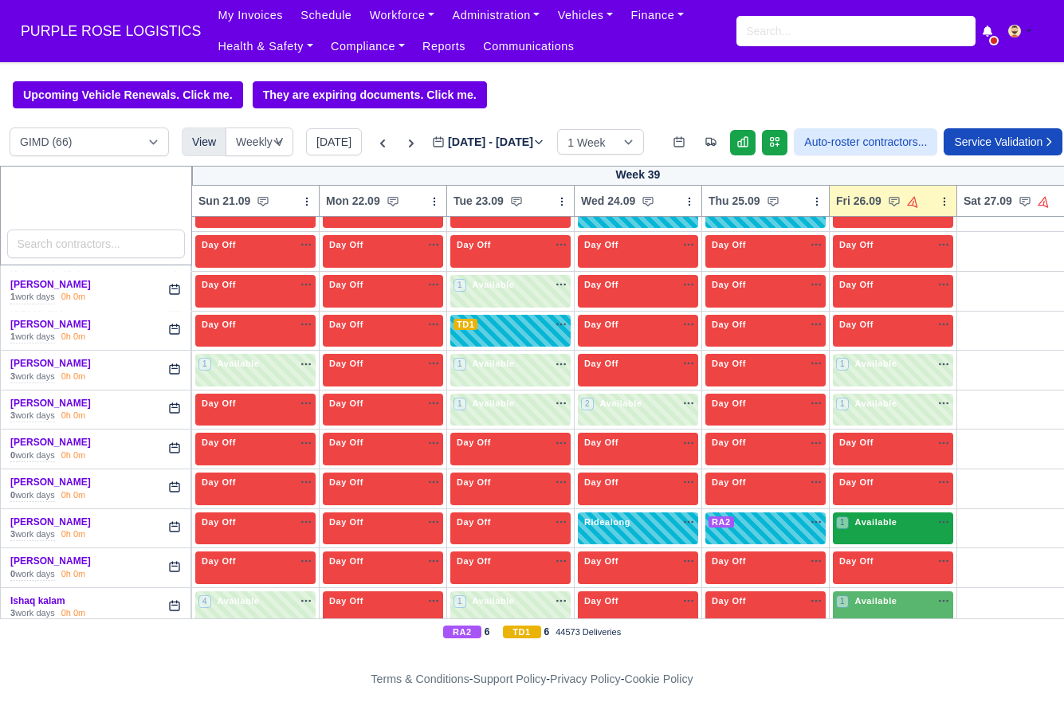
click at [904, 529] on div "1 Available na" at bounding box center [893, 523] width 114 height 14
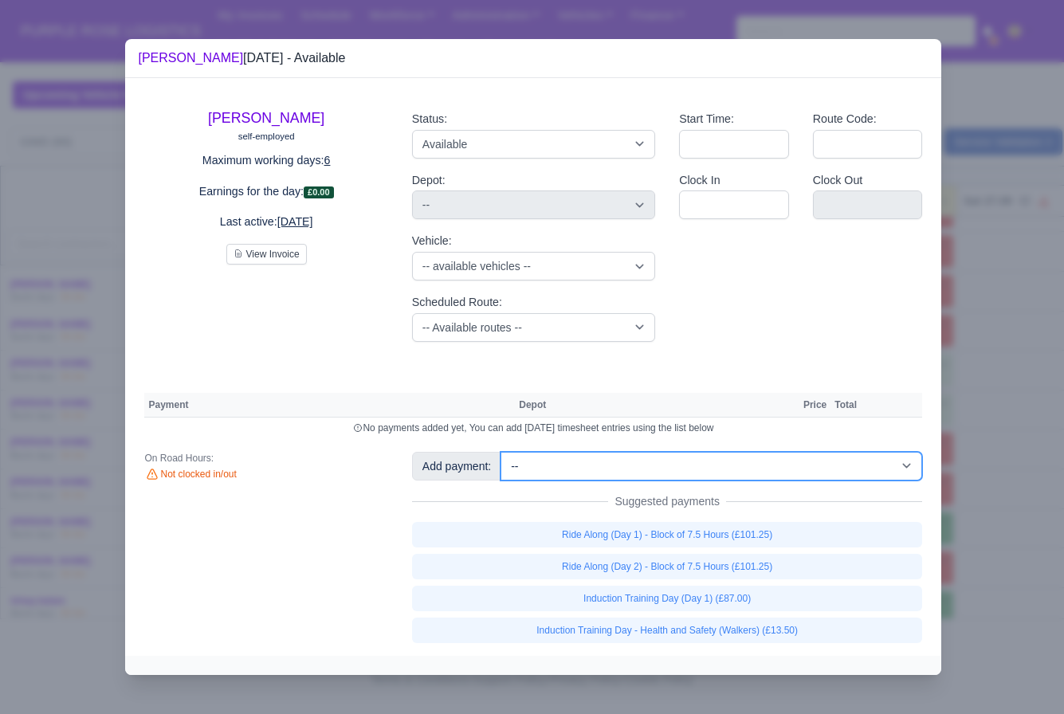
click at [694, 466] on select "-- Additional Hour Support (£14.50) Additional Hour Support (Walkers) (£13.50) …" at bounding box center [712, 466] width 422 height 29
select select "69"
click at [503, 452] on select "-- Additional Hour Support (£14.50) Additional Hour Support (Walkers) (£13.50) …" at bounding box center [712, 466] width 422 height 29
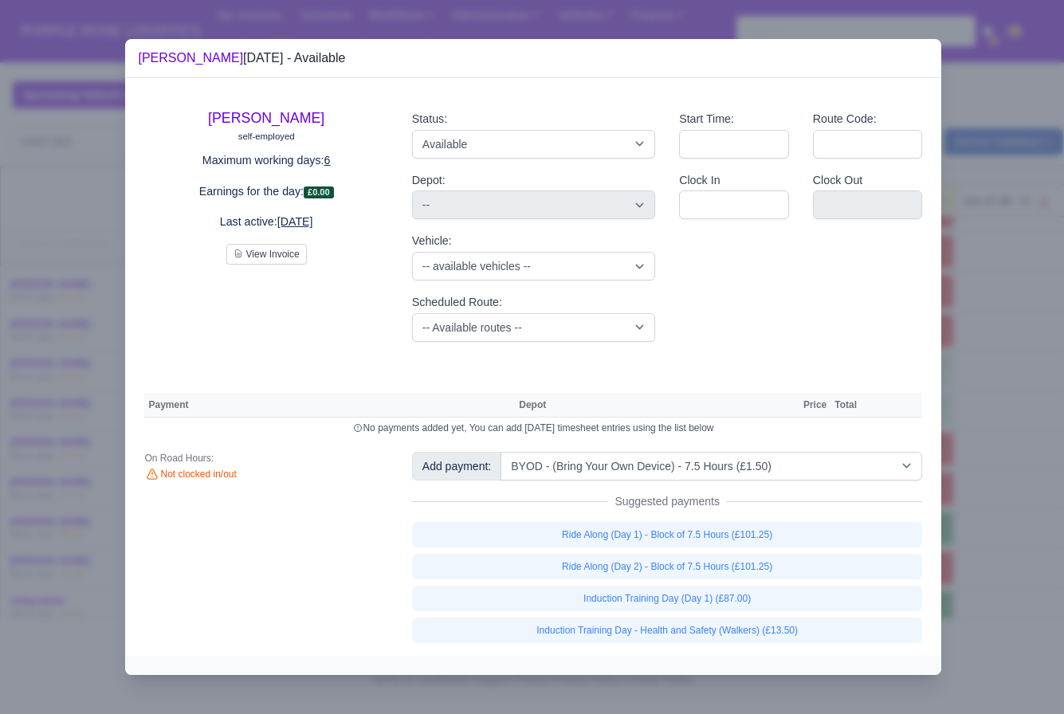
select select "5"
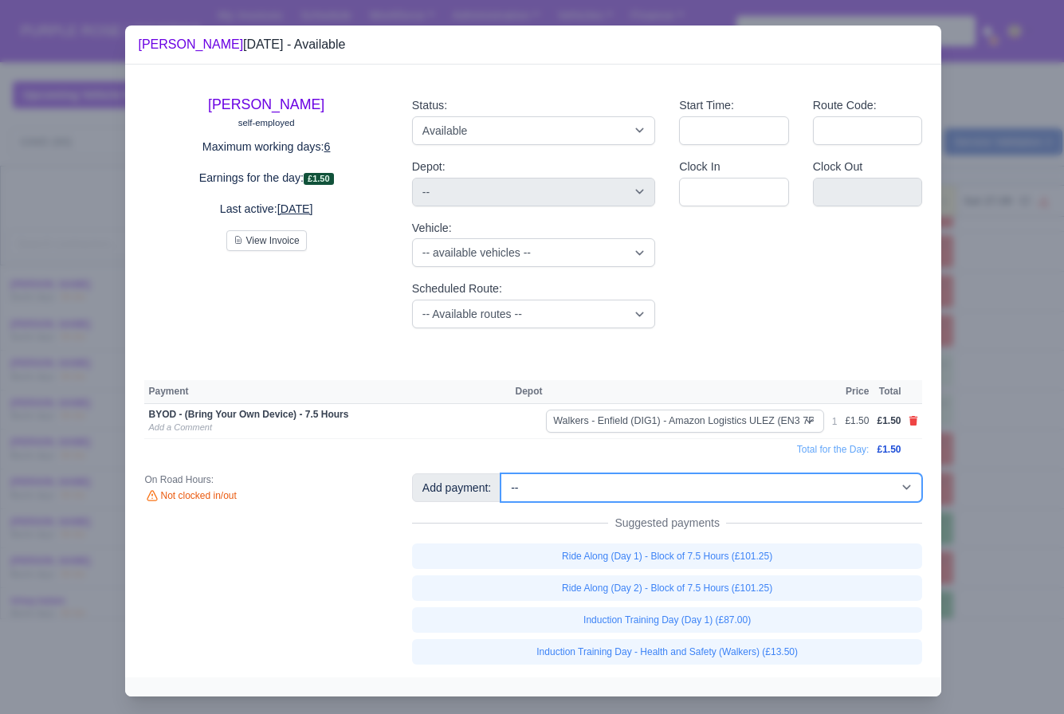
click at [766, 476] on select "-- Additional Hour Support (£14.50) Additional Hour Support (Walkers) (£13.50) …" at bounding box center [712, 488] width 422 height 29
select select "115"
click at [503, 474] on select "-- Additional Hour Support (£14.50) Additional Hour Support (Walkers) (£13.50) …" at bounding box center [712, 488] width 422 height 29
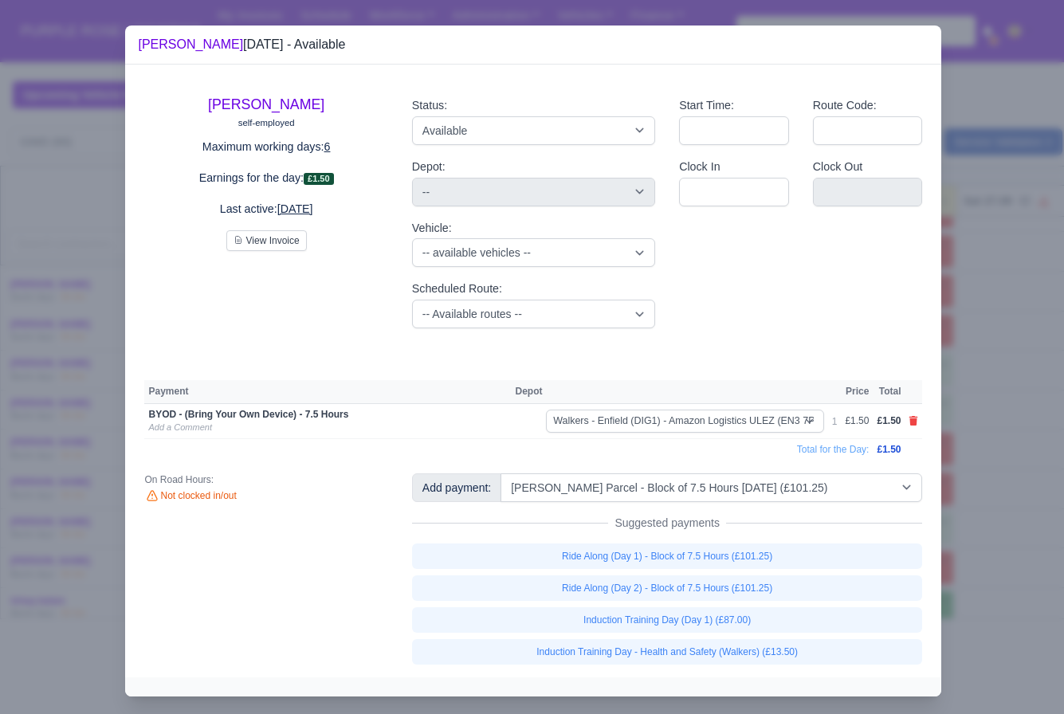
select select "5"
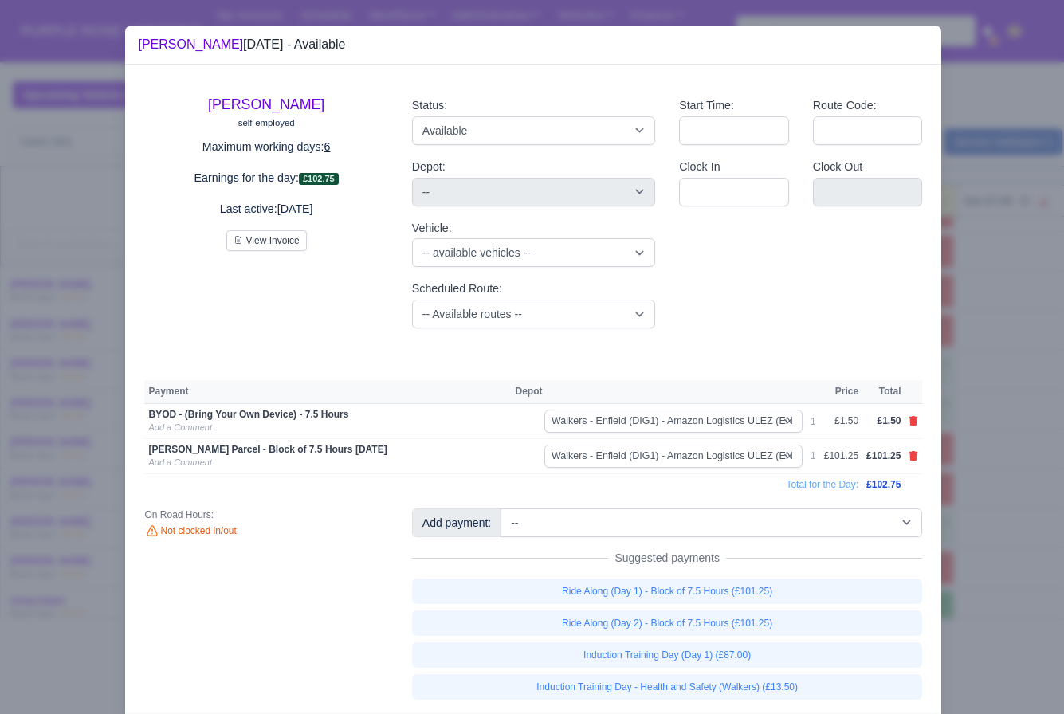
click at [988, 544] on div at bounding box center [532, 357] width 1064 height 714
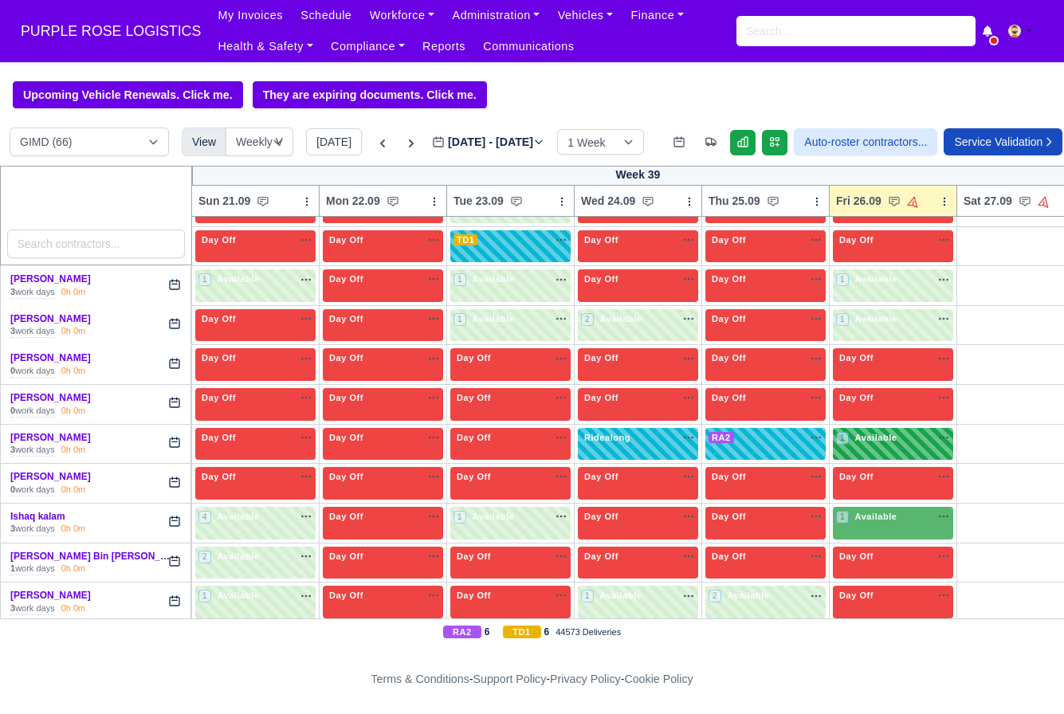
scroll to position [781, 0]
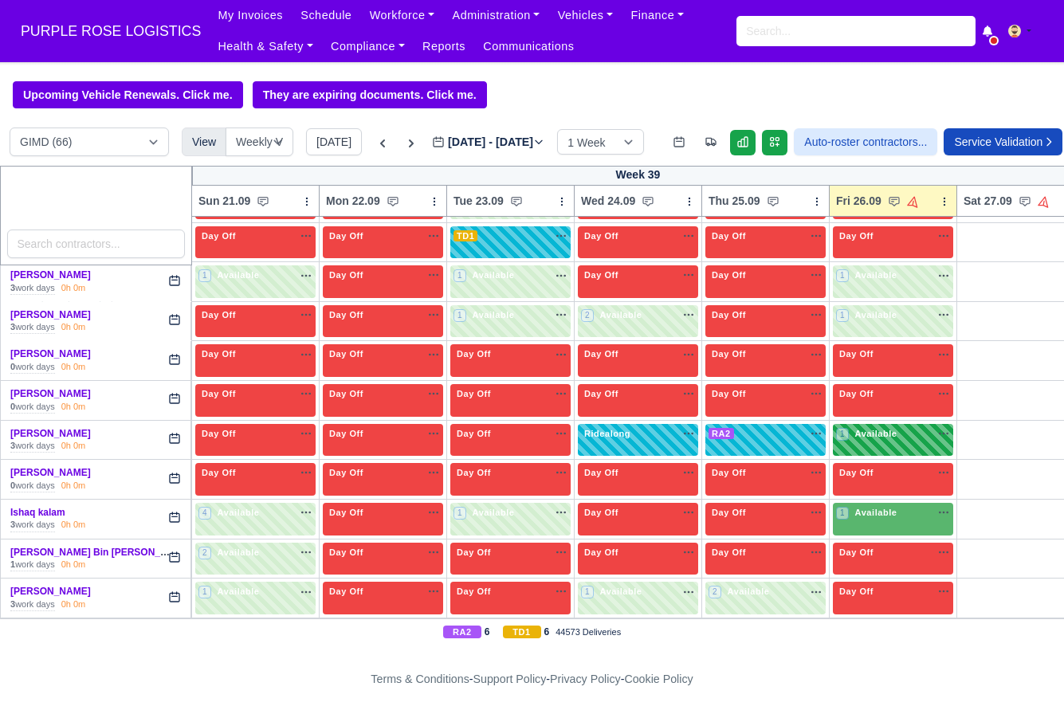
click at [877, 536] on div "1 Available" at bounding box center [893, 519] width 120 height 33
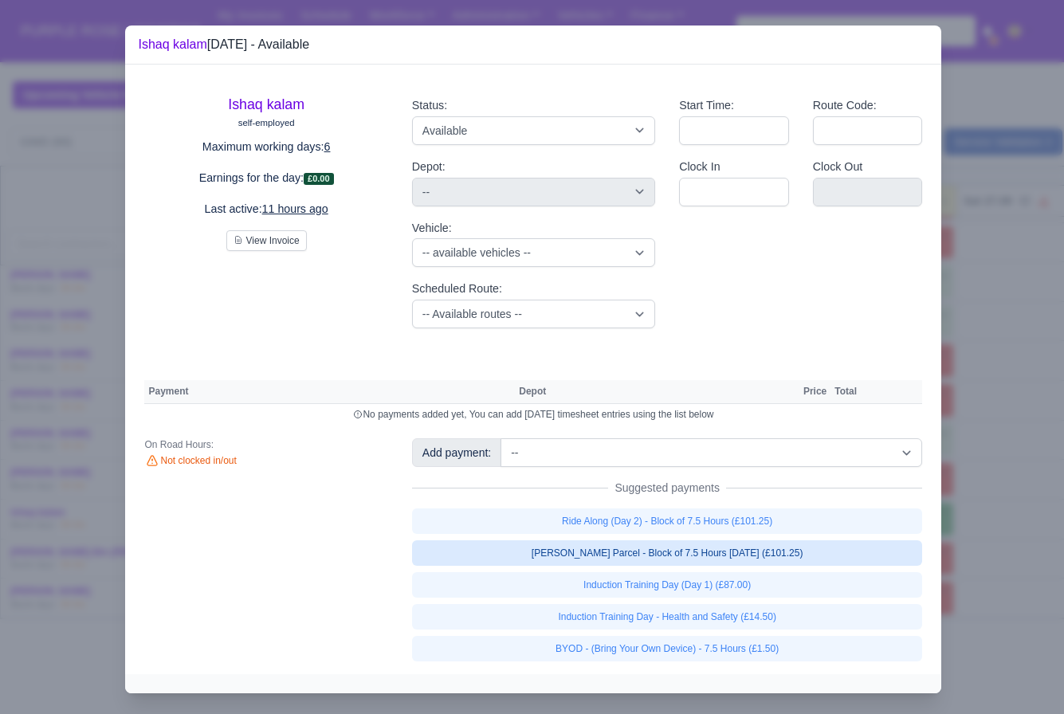
click at [710, 553] on link "[PERSON_NAME] Parcel - Block of 7.5 Hours [DATE] (£101.25)" at bounding box center [667, 553] width 511 height 26
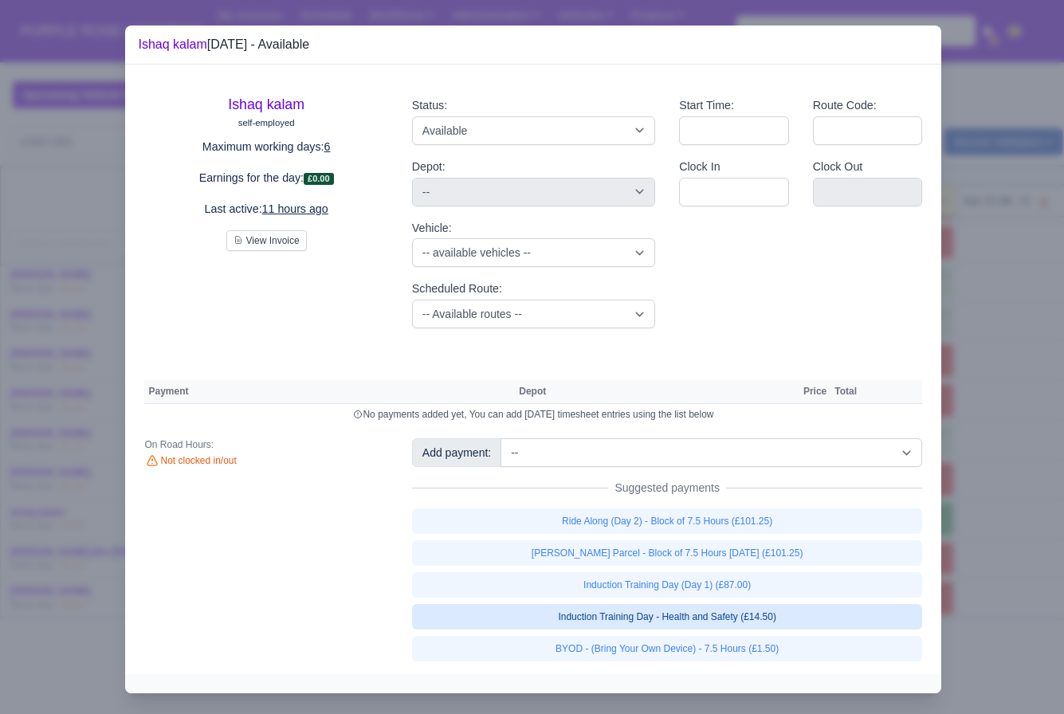
select select "5"
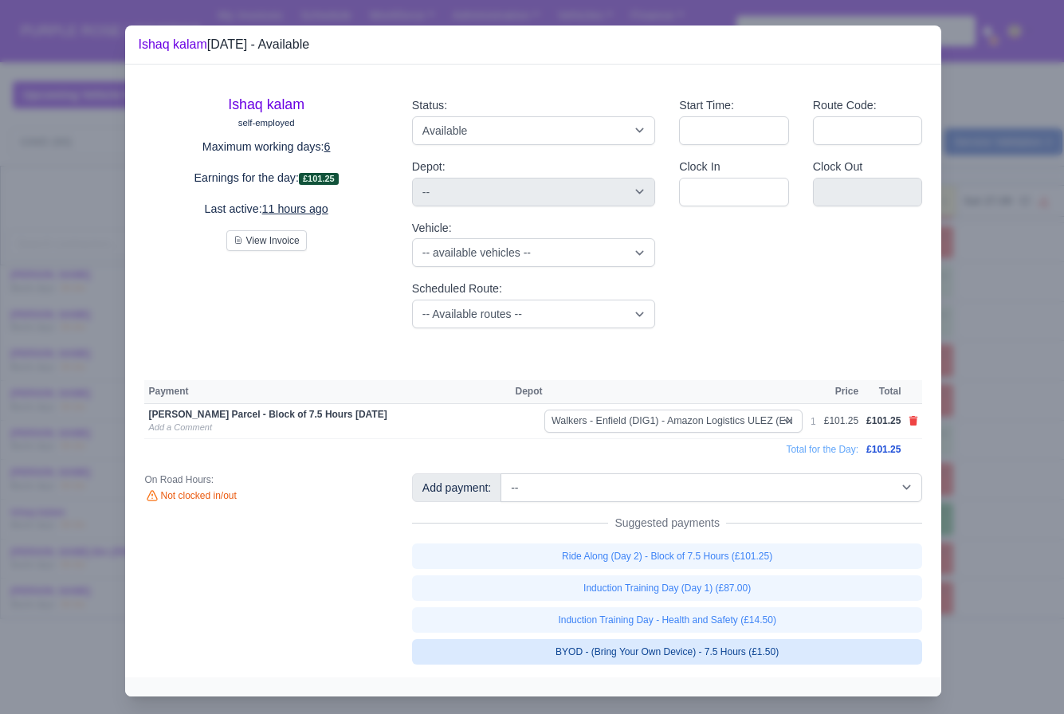
click at [716, 647] on link "BYOD - (Bring Your Own Device) - 7.5 Hours (£1.50)" at bounding box center [667, 652] width 511 height 26
select select "5"
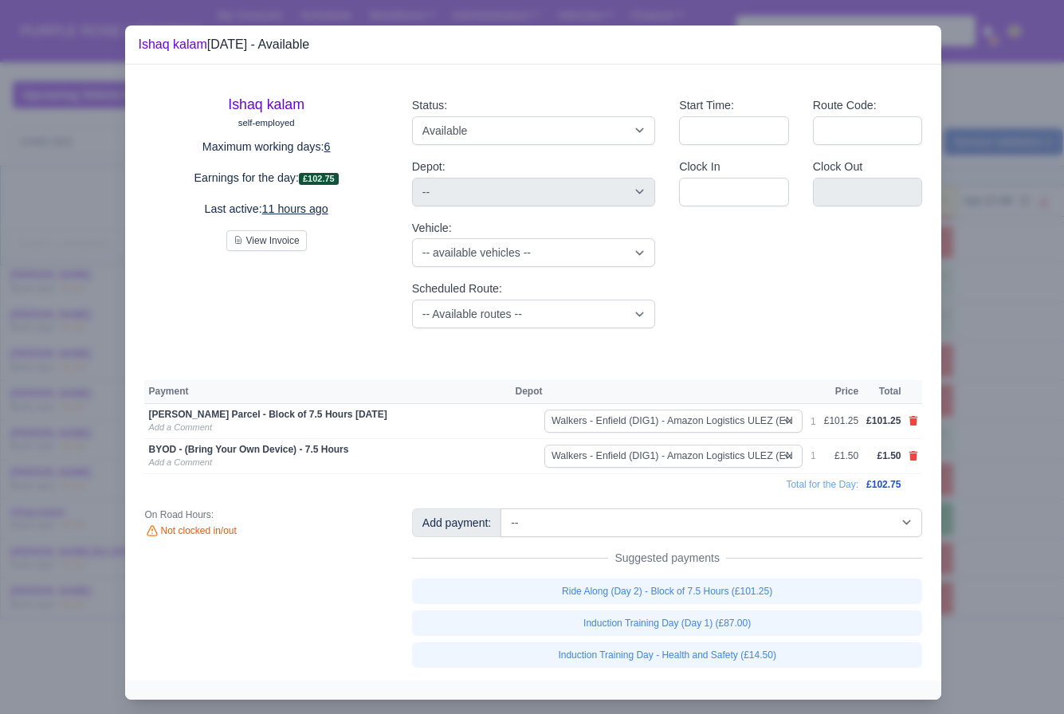
click at [1009, 526] on div at bounding box center [532, 357] width 1064 height 714
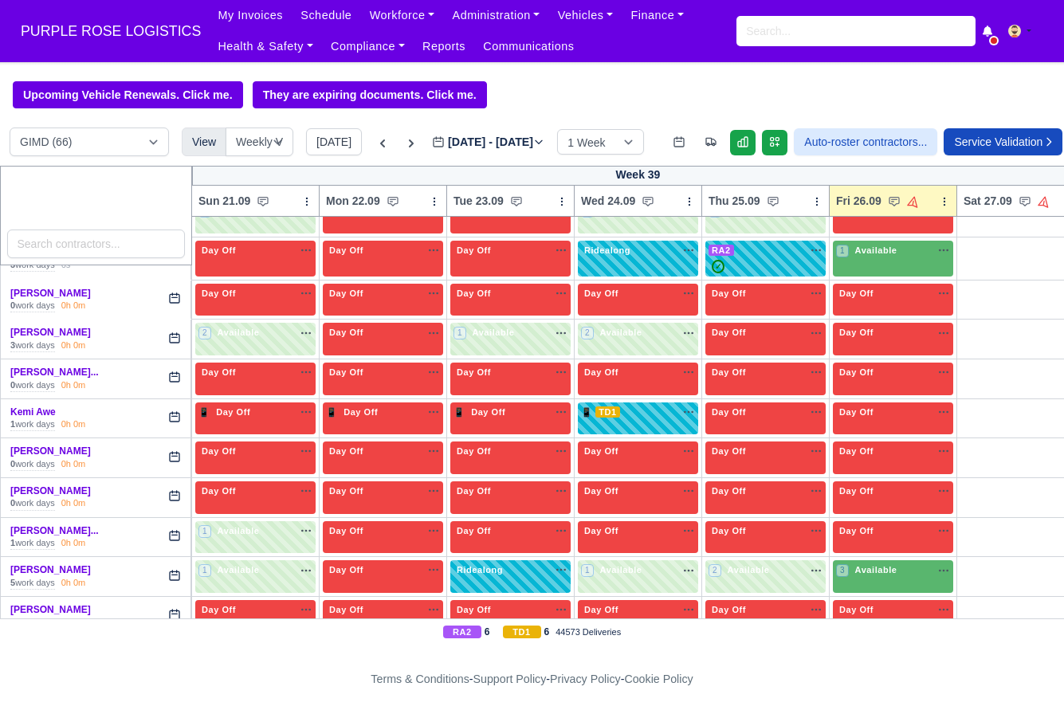
scroll to position [1159, 0]
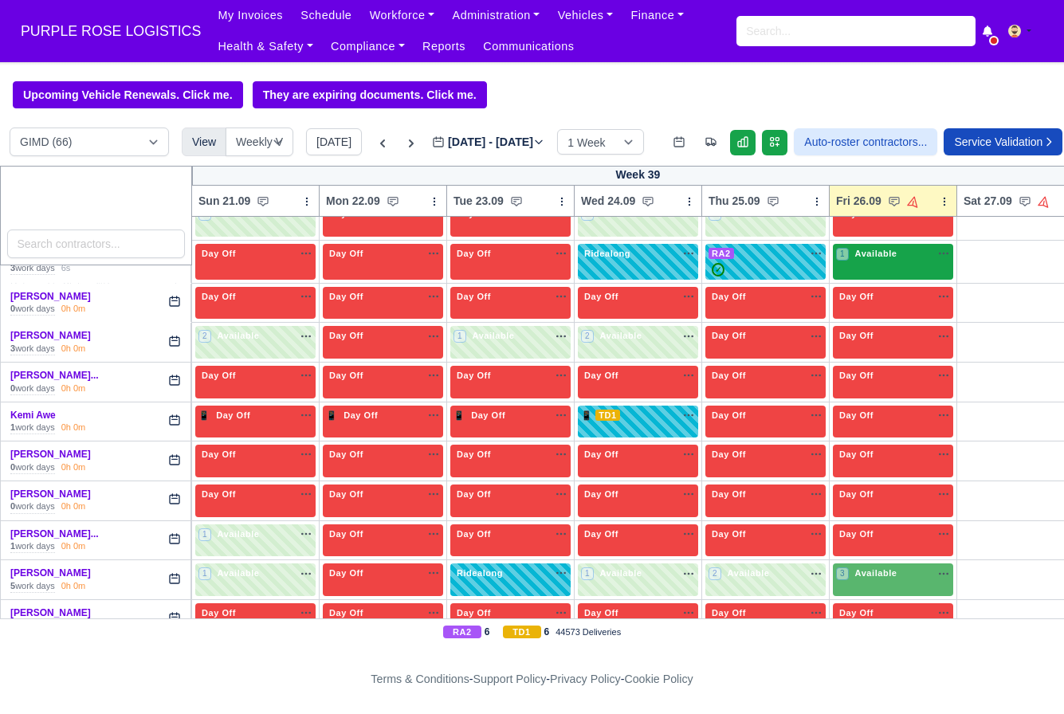
click at [896, 280] on div "1 Available" at bounding box center [893, 262] width 120 height 36
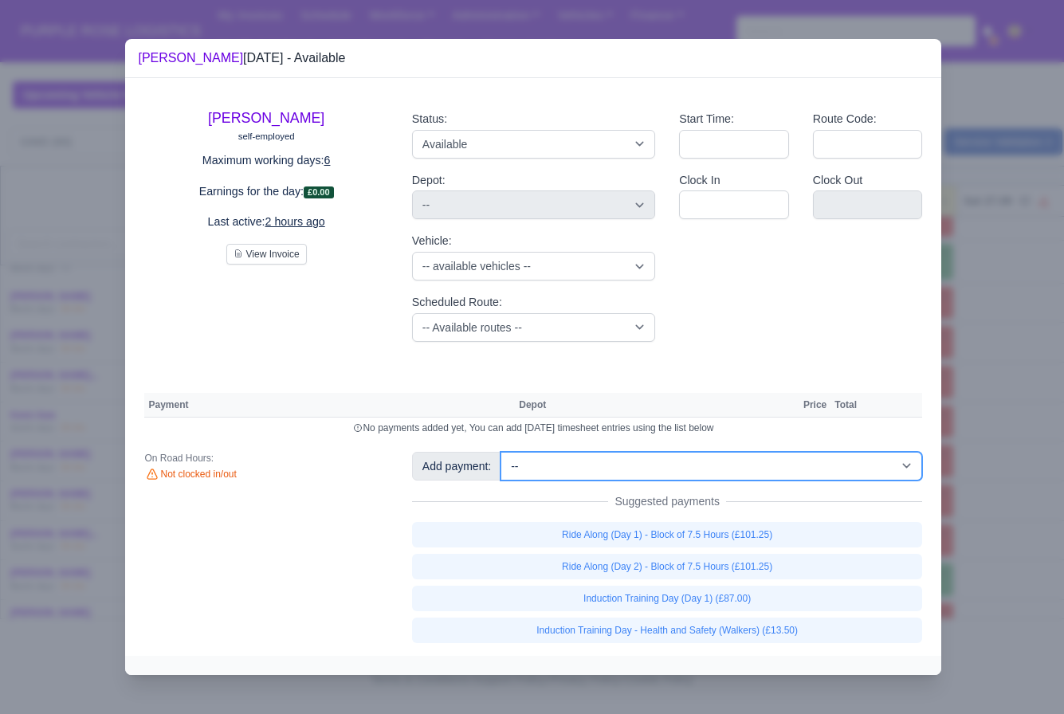
click at [788, 475] on select "-- Additional Hour Support (£14.50) Additional Hour Support (Walkers) (£13.50) …" at bounding box center [712, 466] width 422 height 29
select select "69"
click at [503, 452] on select "-- Additional Hour Support (£14.50) Additional Hour Support (Walkers) (£13.50) …" at bounding box center [712, 466] width 422 height 29
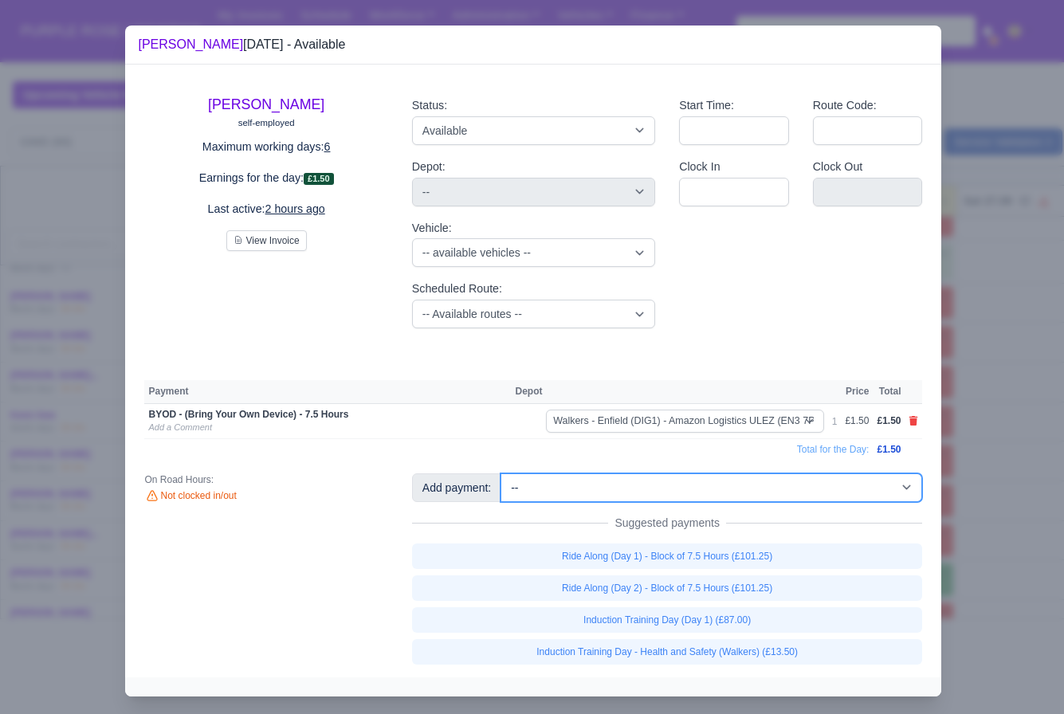
click at [790, 491] on select "-- Additional Hour Support (£14.50) Additional Hour Support (Walkers) (£13.50) …" at bounding box center [712, 488] width 422 height 29
click at [503, 474] on select "-- Additional Hour Support (£14.50) Additional Hour Support (Walkers) (£13.50) …" at bounding box center [712, 488] width 422 height 29
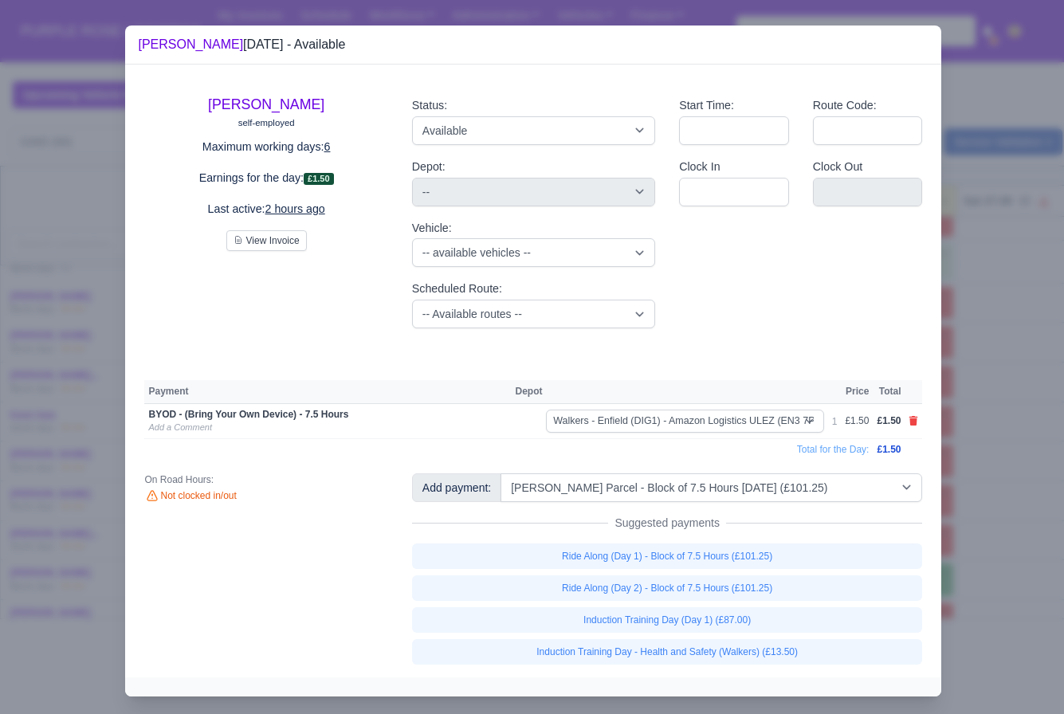
click at [999, 551] on div at bounding box center [532, 357] width 1064 height 714
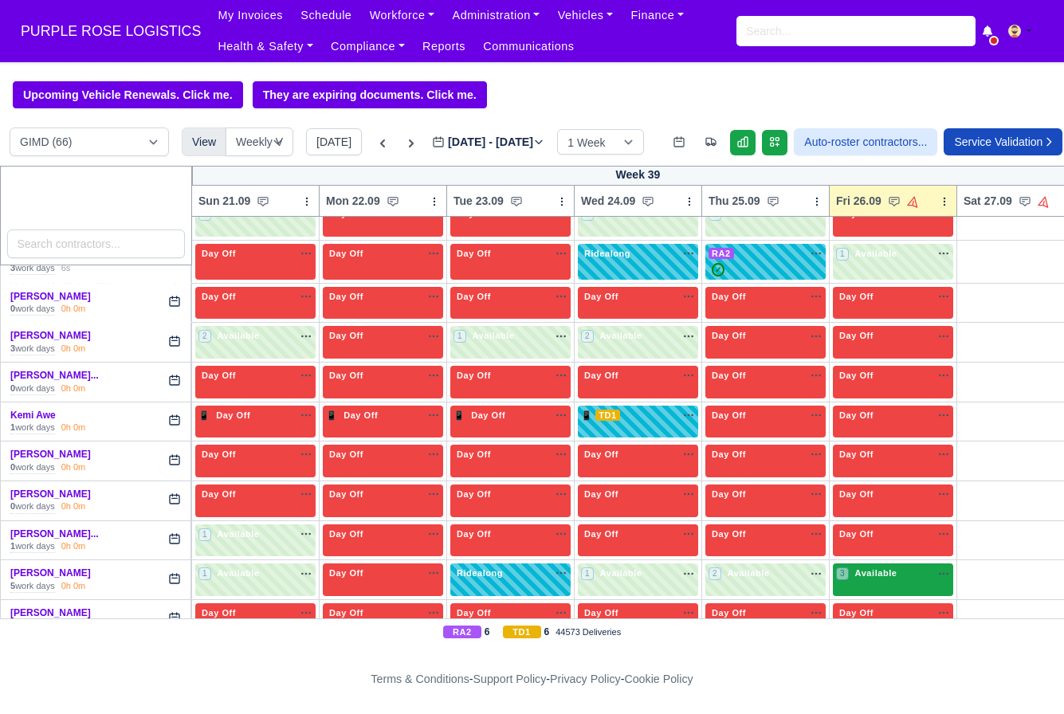
click at [867, 579] on span "Available" at bounding box center [876, 573] width 49 height 11
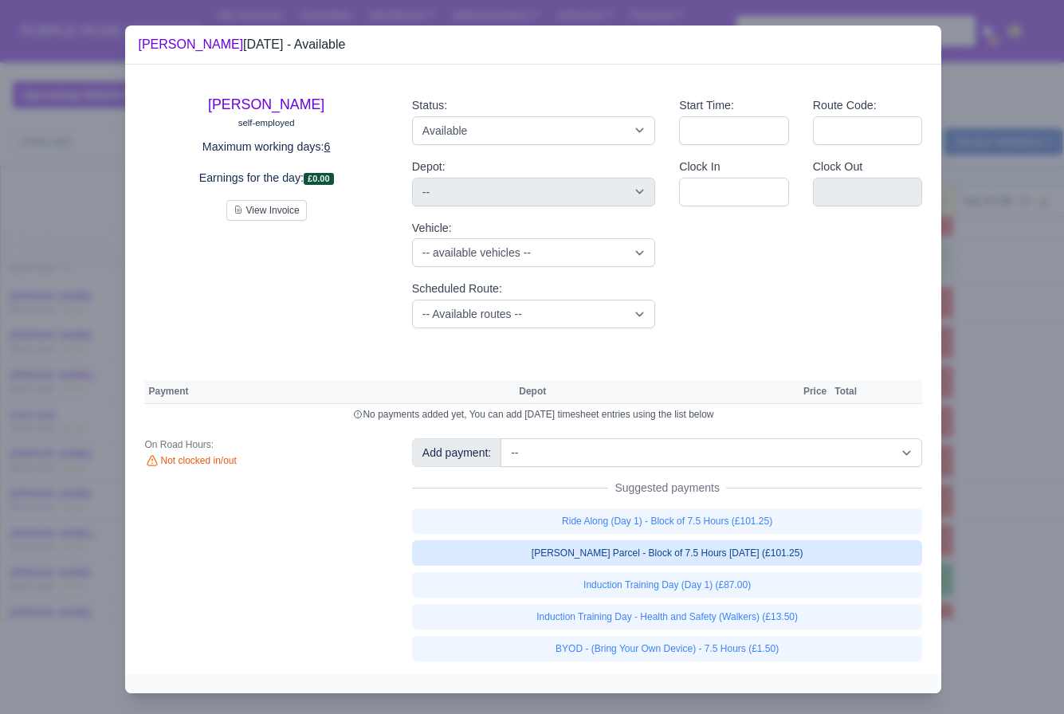
click at [749, 559] on link "[PERSON_NAME] Parcel - Block of 7.5 Hours [DATE] (£101.25)" at bounding box center [667, 553] width 511 height 26
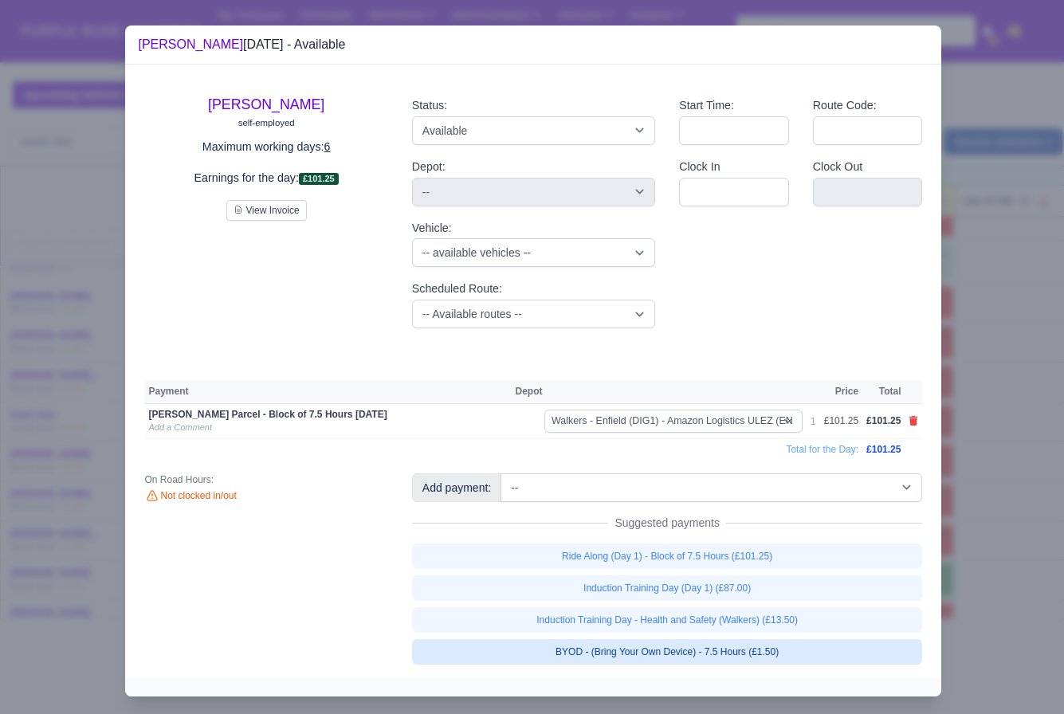
click at [738, 651] on link "BYOD - (Bring Your Own Device) - 7.5 Hours (£1.50)" at bounding box center [667, 652] width 511 height 26
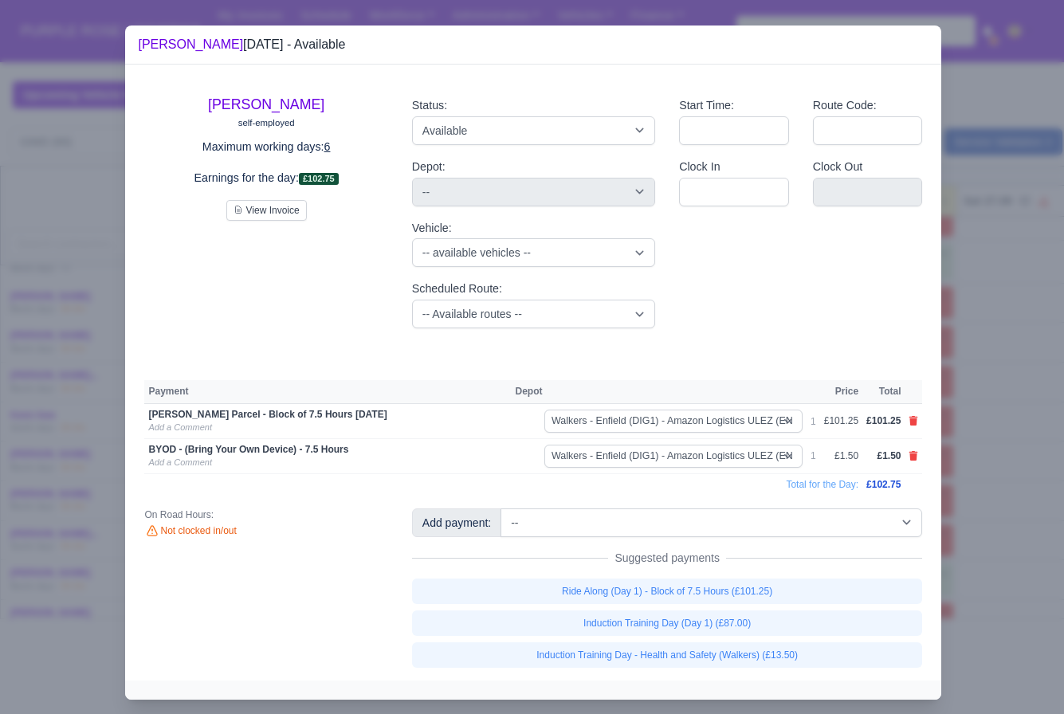
click at [972, 525] on div at bounding box center [532, 357] width 1064 height 714
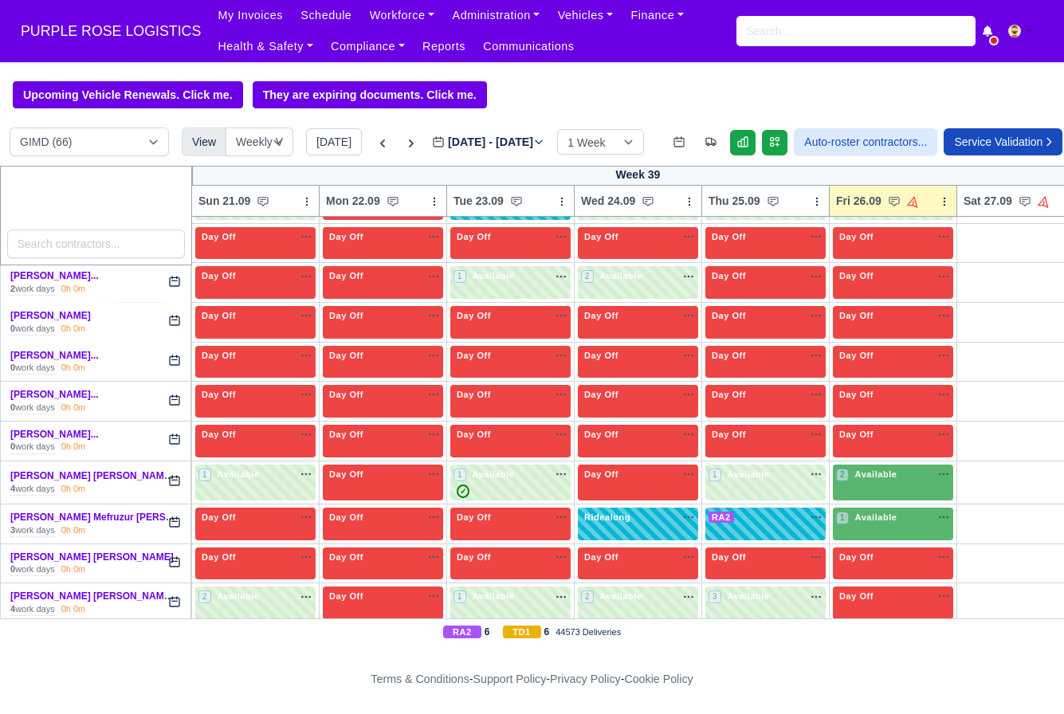
scroll to position [1539, 0]
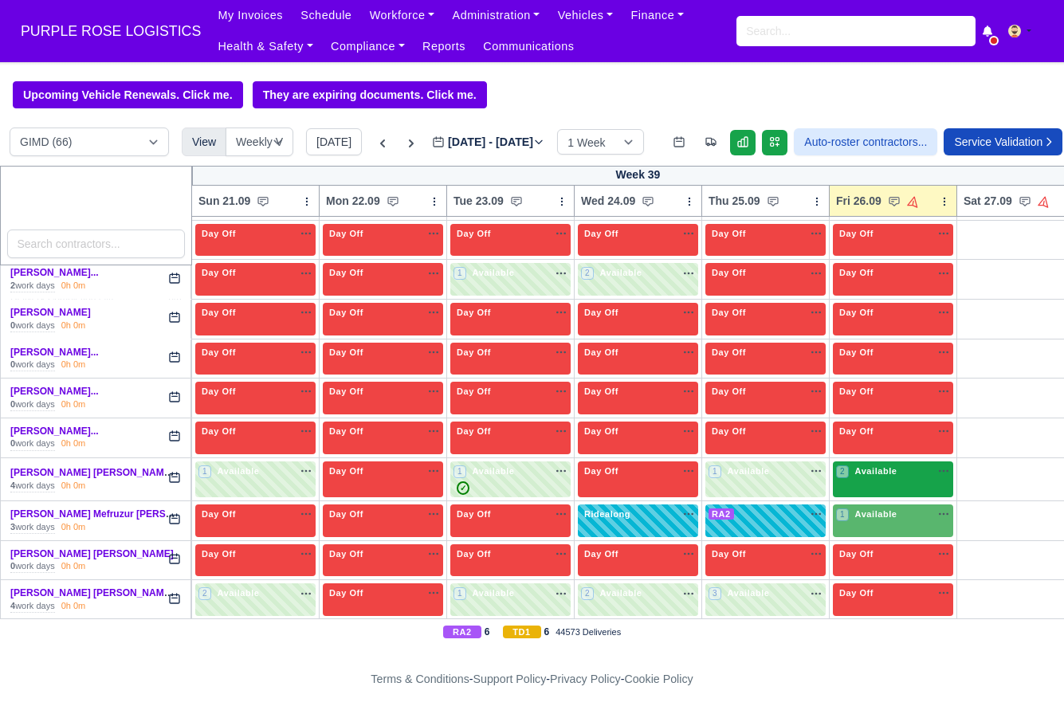
click at [892, 477] on span "Available" at bounding box center [876, 471] width 49 height 11
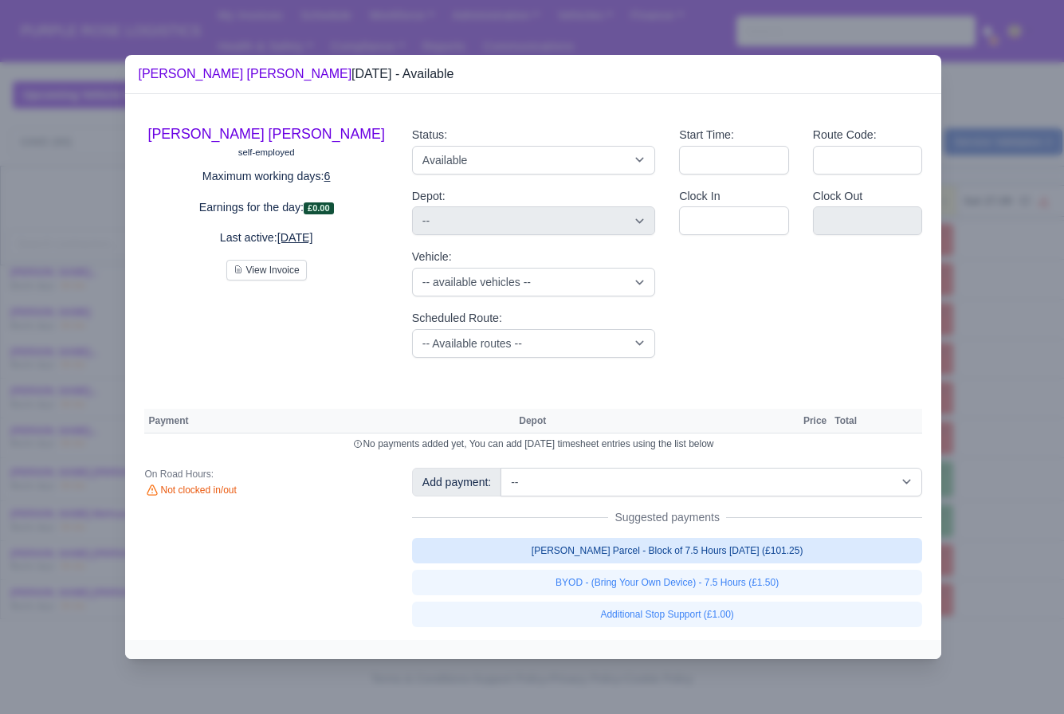
click at [798, 549] on link "[PERSON_NAME] Parcel - Block of 7.5 Hours [DATE] (£101.25)" at bounding box center [667, 551] width 511 height 26
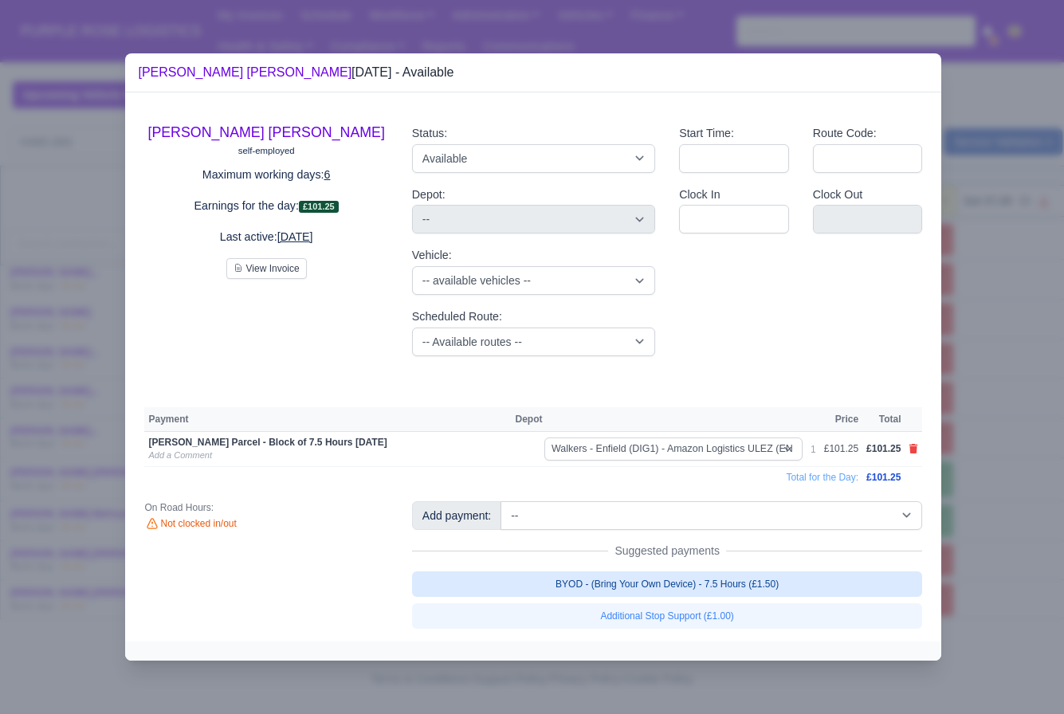
click at [798, 584] on link "BYOD - (Bring Your Own Device) - 7.5 Hours (£1.50)" at bounding box center [667, 585] width 511 height 26
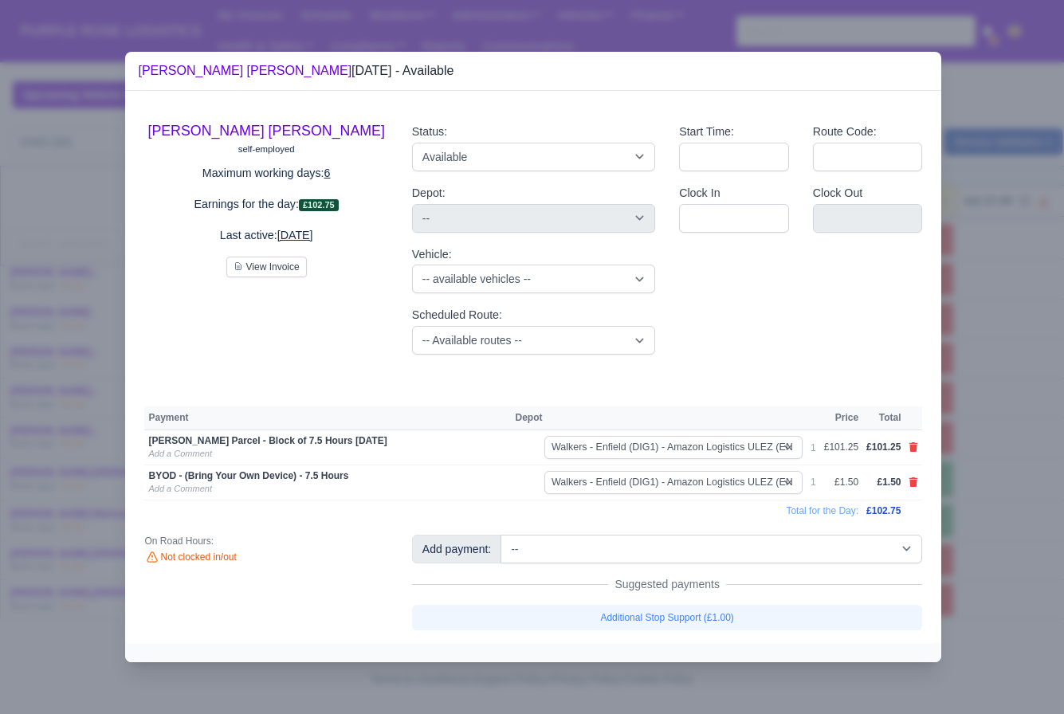
click at [984, 521] on div at bounding box center [532, 357] width 1064 height 714
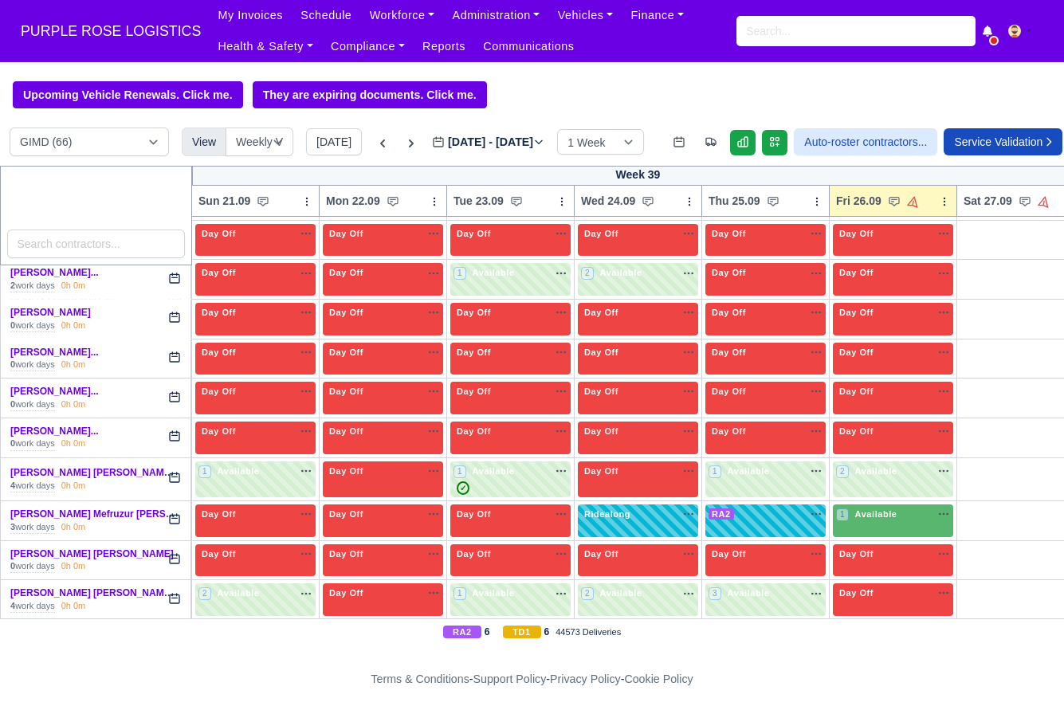
click at [866, 554] on td "Day Off Available" at bounding box center [894, 560] width 128 height 40
click at [873, 537] on div "1 Available" at bounding box center [893, 521] width 120 height 33
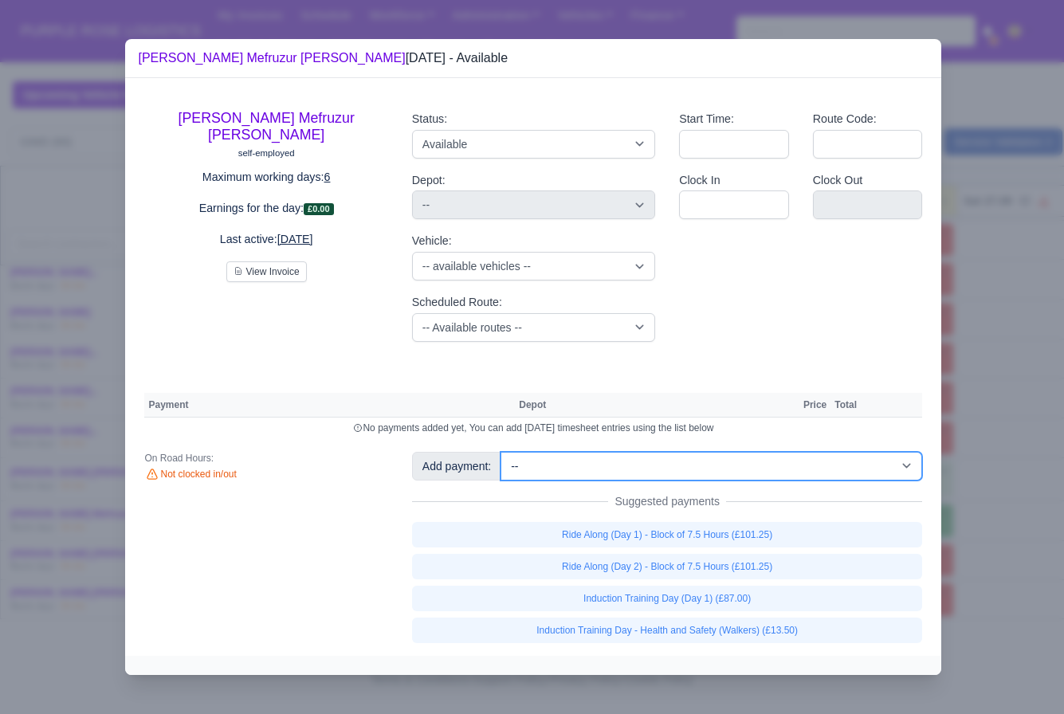
click at [770, 477] on select "-- Additional Hour Support (£14.50) Additional Hour Support (Walkers) (£13.50) …" at bounding box center [712, 466] width 422 height 29
click at [503, 452] on select "-- Additional Hour Support (£14.50) Additional Hour Support (Walkers) (£13.50) …" at bounding box center [712, 466] width 422 height 29
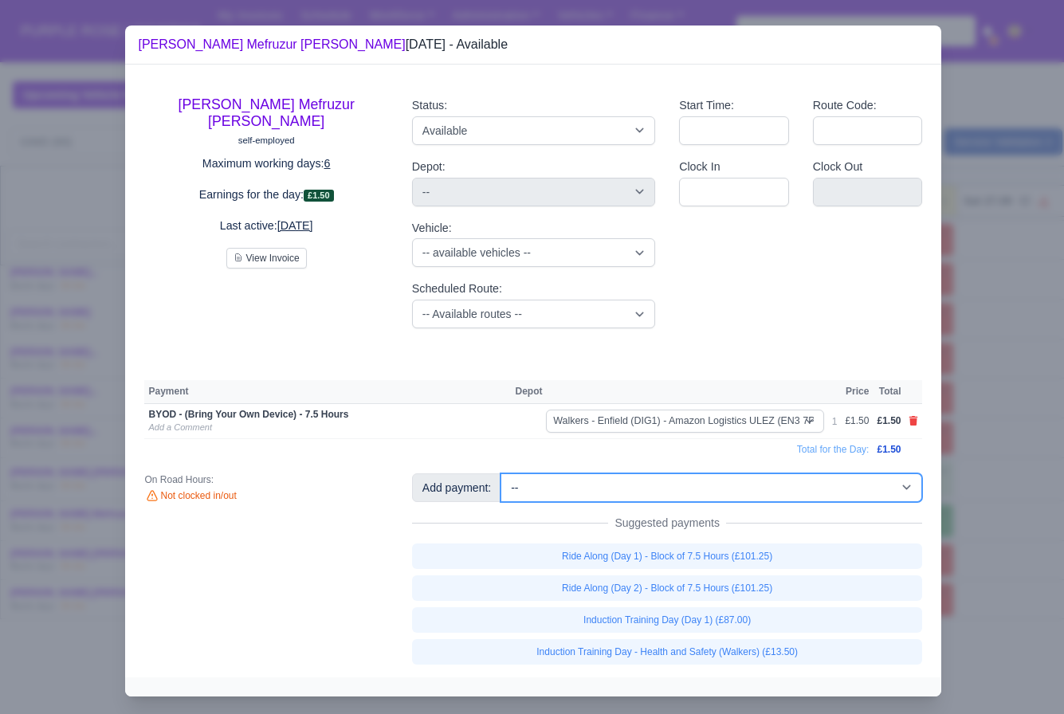
click at [804, 497] on select "-- Additional Hour Support (£14.50) Additional Hour Support (Walkers) (£13.50) …" at bounding box center [712, 488] width 422 height 29
click at [503, 474] on select "-- Additional Hour Support (£14.50) Additional Hour Support (Walkers) (£13.50) …" at bounding box center [712, 488] width 422 height 29
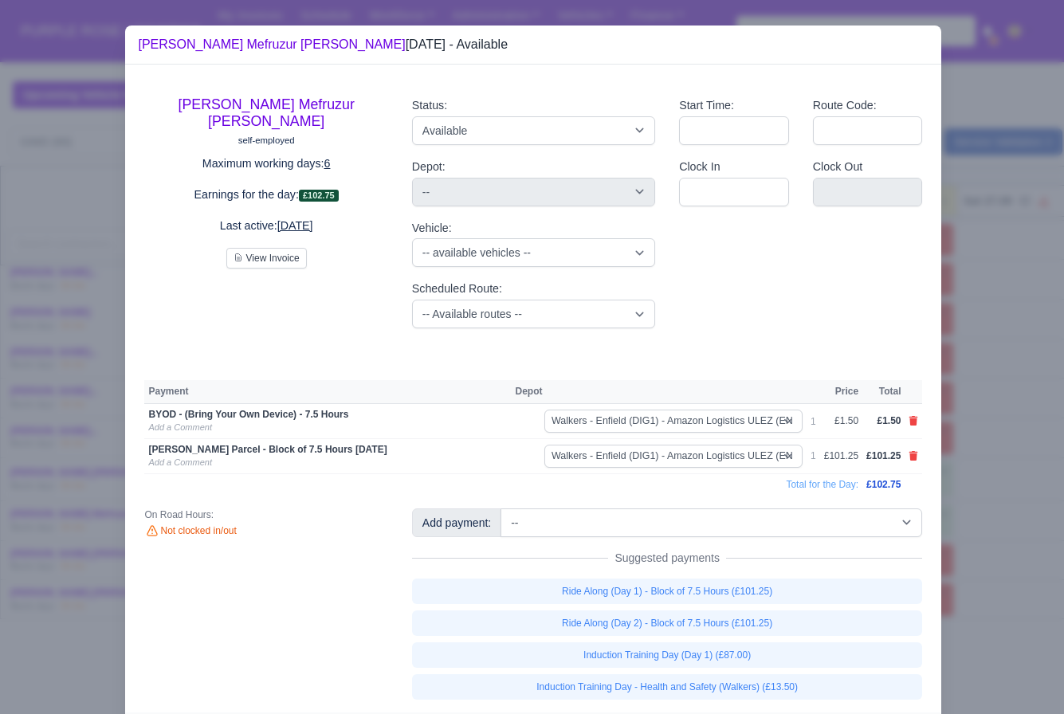
click at [967, 537] on div at bounding box center [532, 357] width 1064 height 714
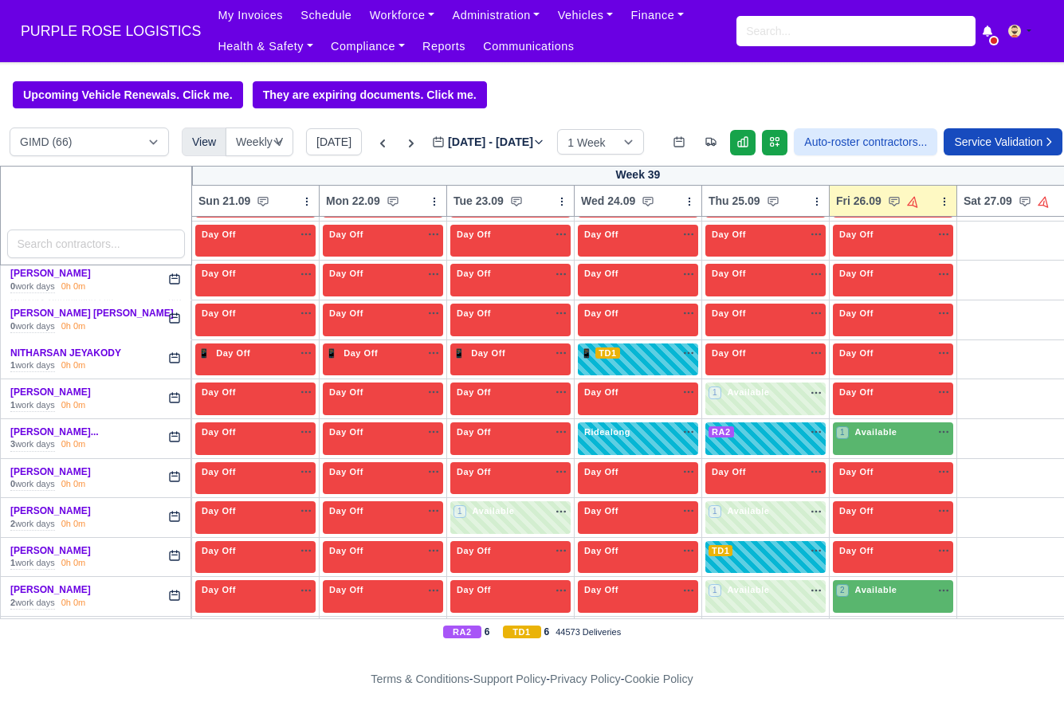
scroll to position [2059, 0]
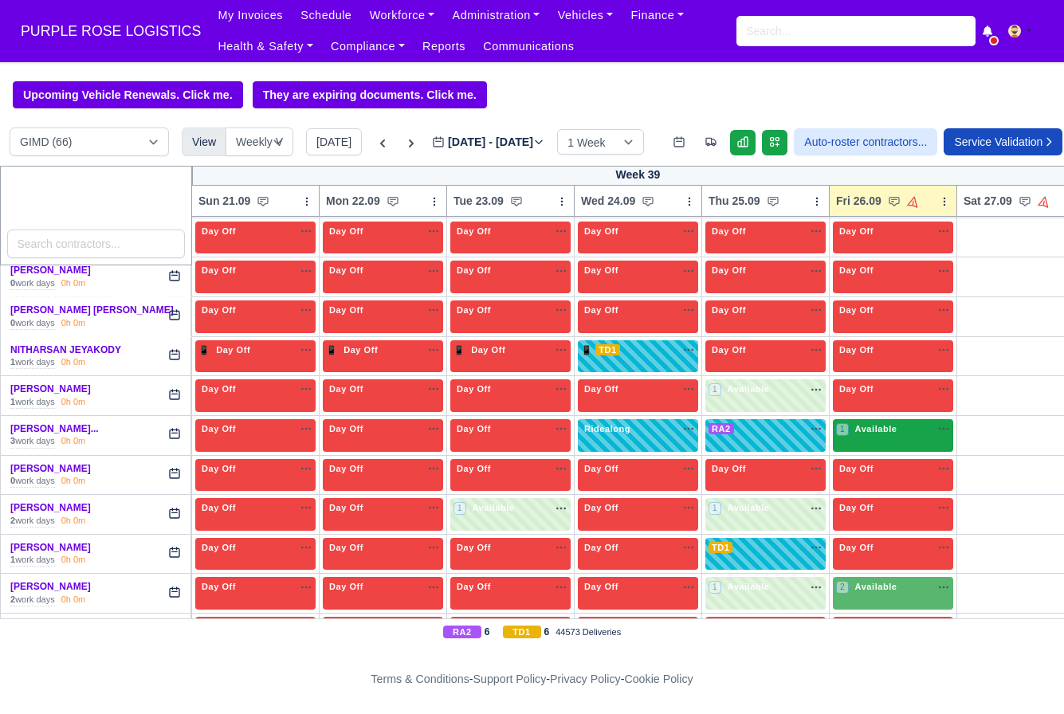
click at [889, 452] on div "1 Available" at bounding box center [893, 435] width 120 height 33
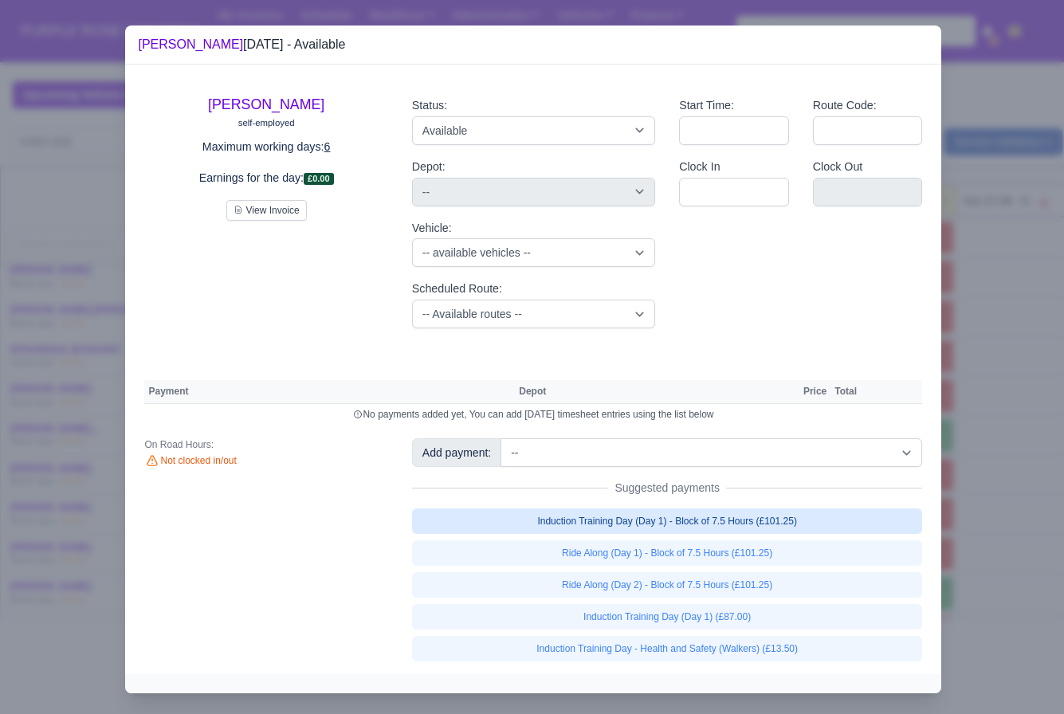
click at [778, 529] on link "Induction Training Day (Day 1) - Block of 7.5 Hours (£101.25)" at bounding box center [667, 522] width 511 height 26
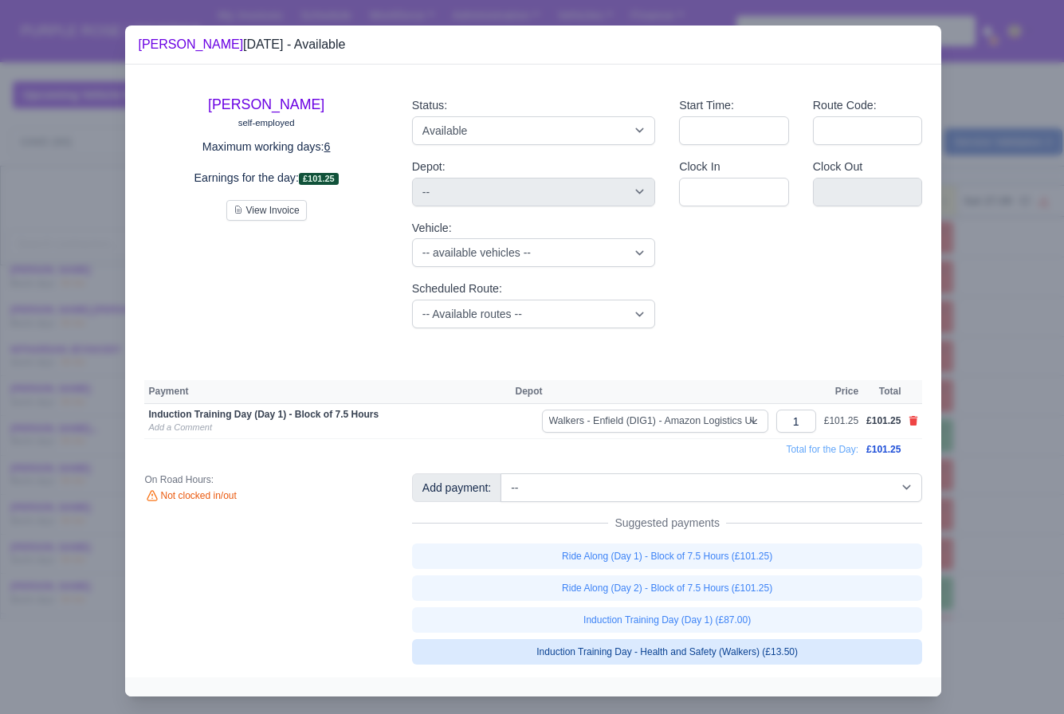
click at [786, 651] on link "Induction Training Day - Health and Safety (Walkers) (£13.50)" at bounding box center [667, 652] width 511 height 26
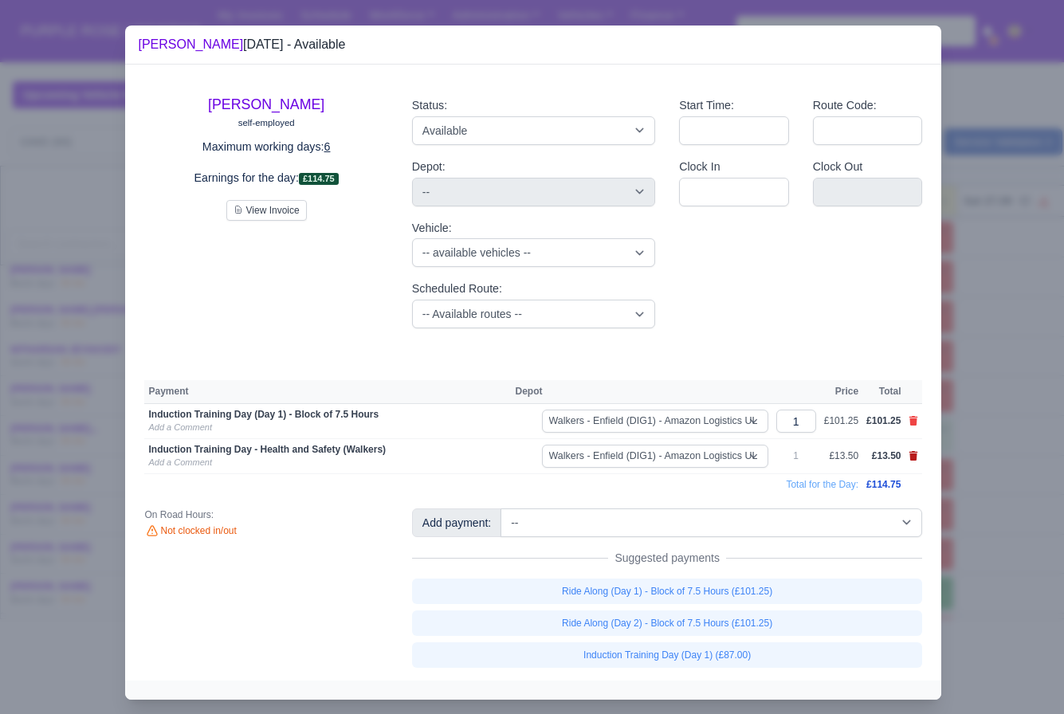
click at [914, 454] on icon at bounding box center [914, 456] width 10 height 10
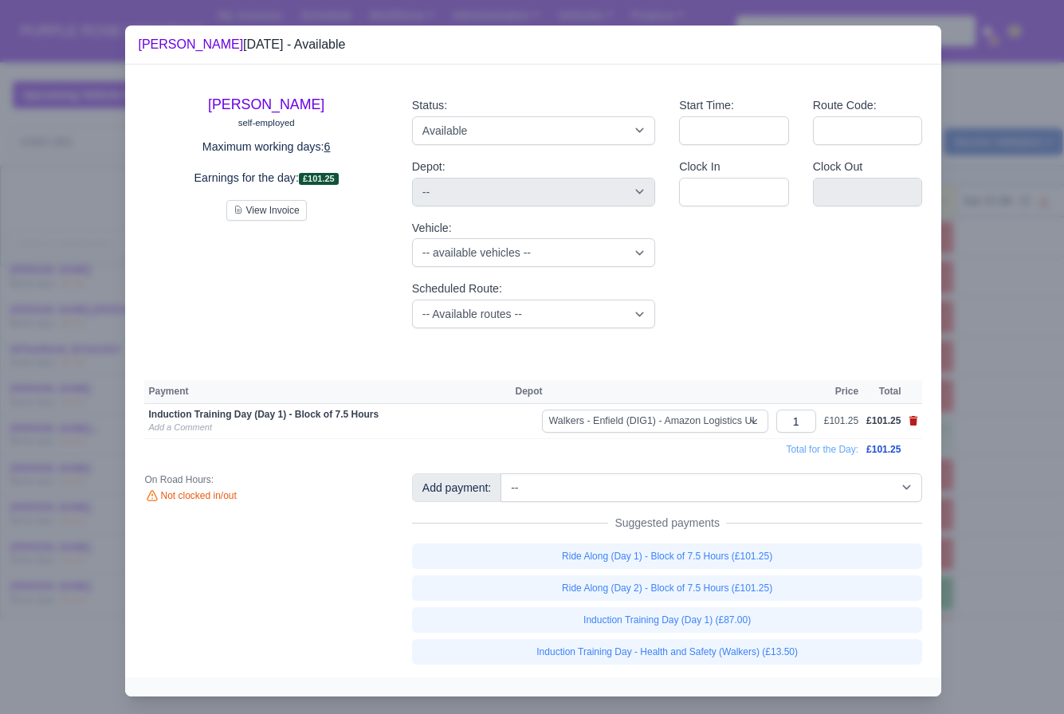
click at [917, 424] on icon at bounding box center [914, 421] width 9 height 10
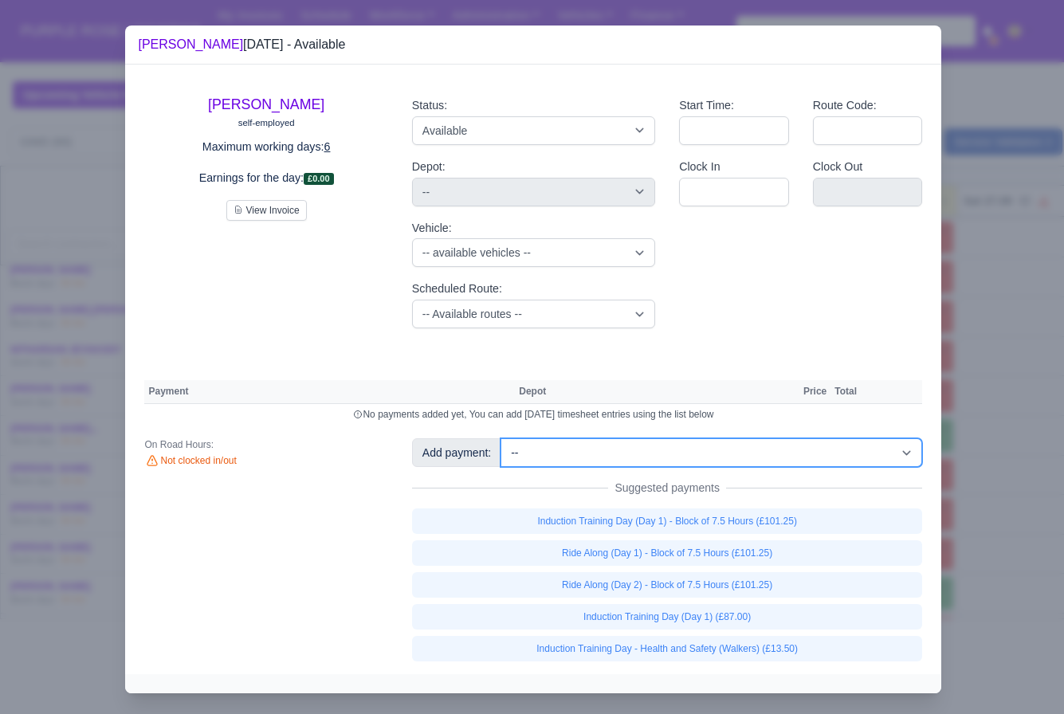
click at [815, 450] on select "-- Additional Hour Support (£14.50) Additional Hour Support (Walkers) (£13.50) …" at bounding box center [712, 452] width 422 height 29
click at [503, 438] on select "-- Additional Hour Support (£14.50) Additional Hour Support (Walkers) (£13.50) …" at bounding box center [712, 452] width 422 height 29
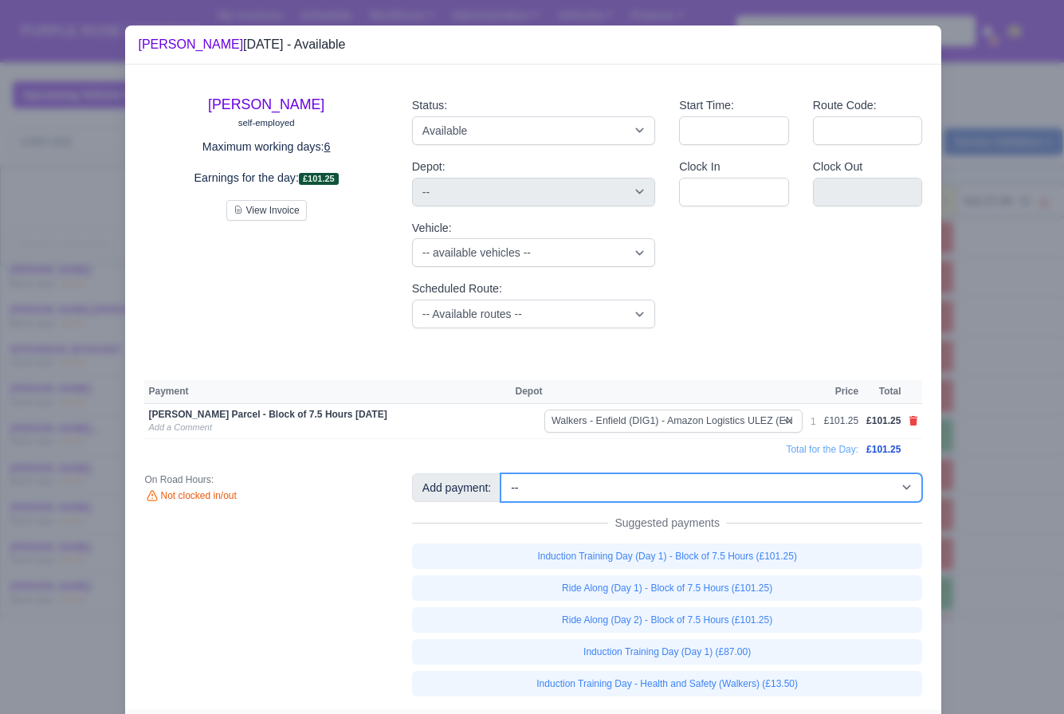
click at [744, 496] on select "-- Additional Hour Support (£14.50) Additional Hour Support (Walkers) (£13.50) …" at bounding box center [712, 488] width 422 height 29
click at [503, 474] on select "-- Additional Hour Support (£14.50) Additional Hour Support (Walkers) (£13.50) …" at bounding box center [712, 488] width 422 height 29
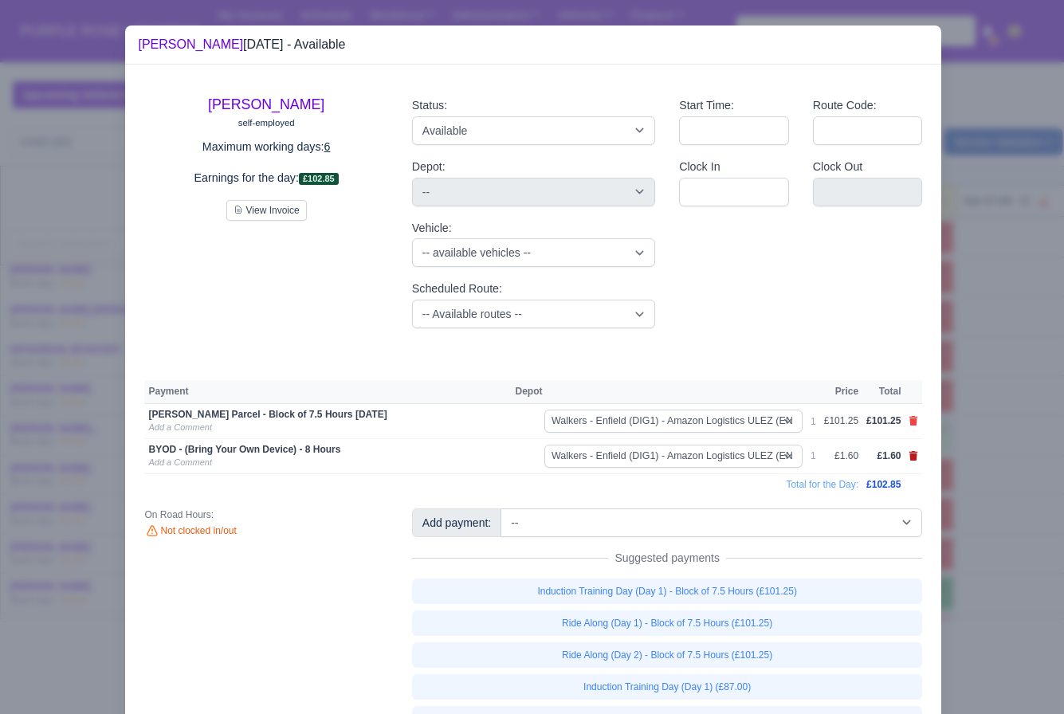
click at [913, 456] on icon at bounding box center [914, 456] width 9 height 10
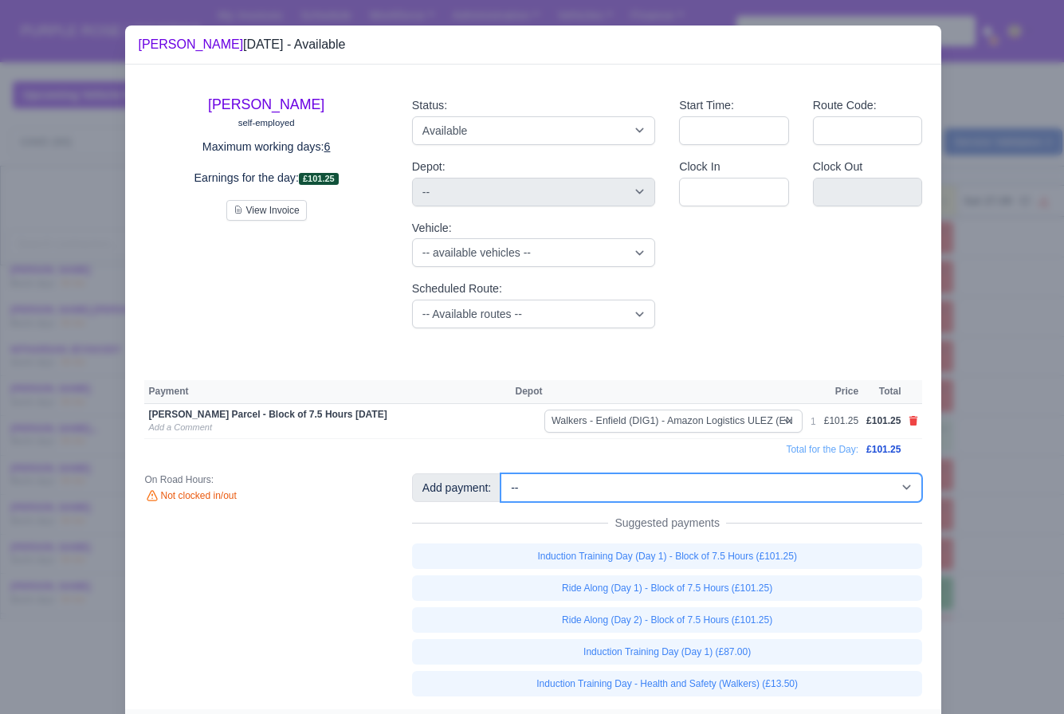
click at [808, 498] on select "-- Additional Hour Support (£14.50) Additional Hour Support (Walkers) (£13.50) …" at bounding box center [712, 488] width 422 height 29
click at [503, 474] on select "-- Additional Hour Support (£14.50) Additional Hour Support (Walkers) (£13.50) …" at bounding box center [712, 488] width 422 height 29
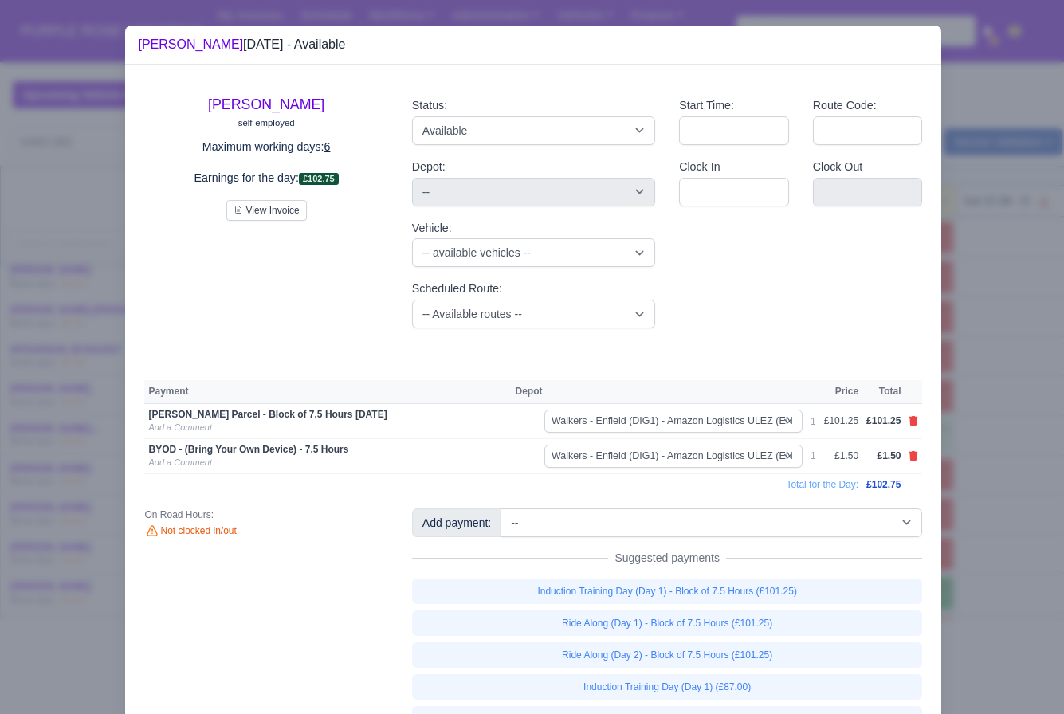
click at [971, 530] on div at bounding box center [532, 357] width 1064 height 714
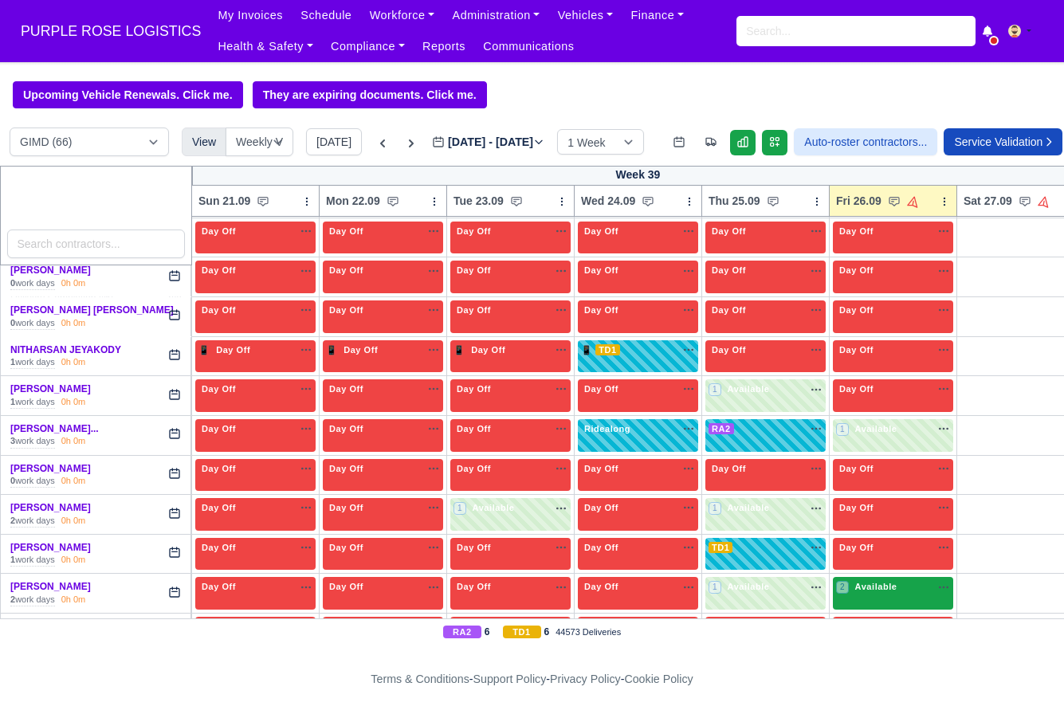
click at [878, 592] on span "Available" at bounding box center [876, 586] width 49 height 11
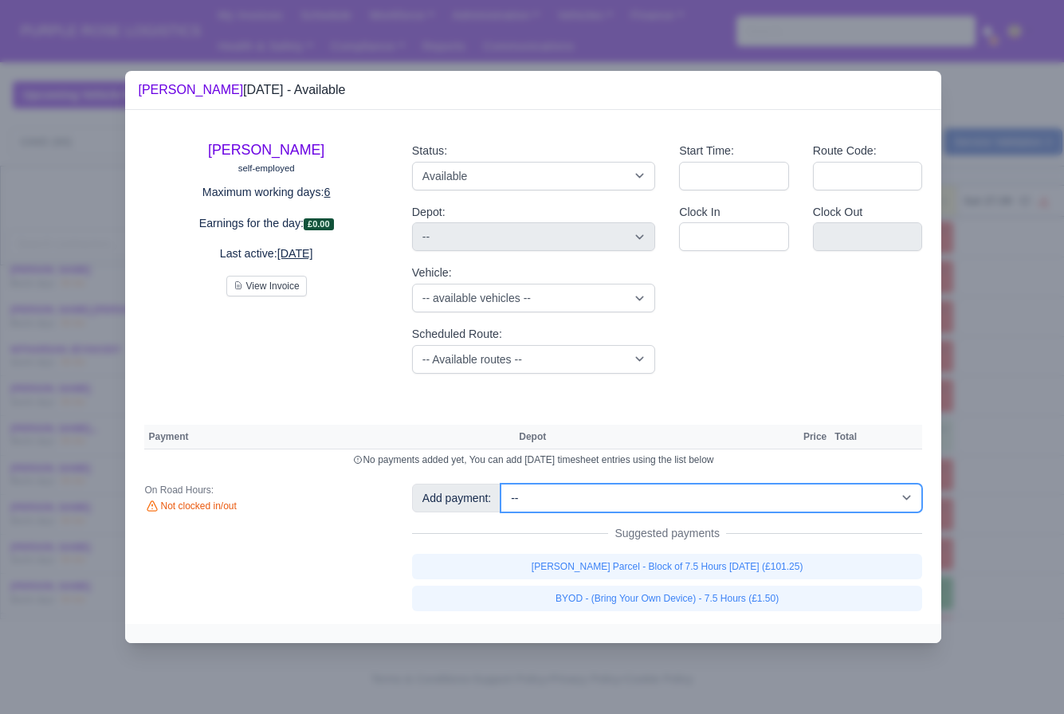
click at [777, 486] on select "-- Additional Hour Support (£14.50) Additional Hour Support (Walkers) (£13.50) …" at bounding box center [712, 498] width 422 height 29
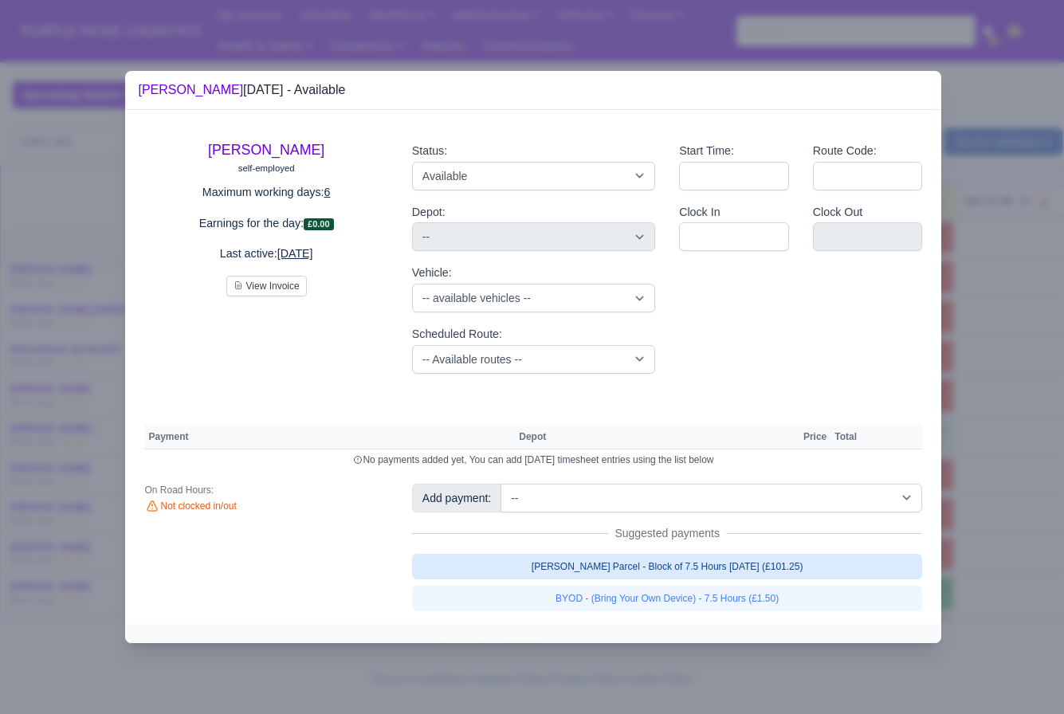
click at [796, 567] on link "[PERSON_NAME] Parcel - Block of 7.5 Hours [DATE] (£101.25)" at bounding box center [667, 567] width 511 height 26
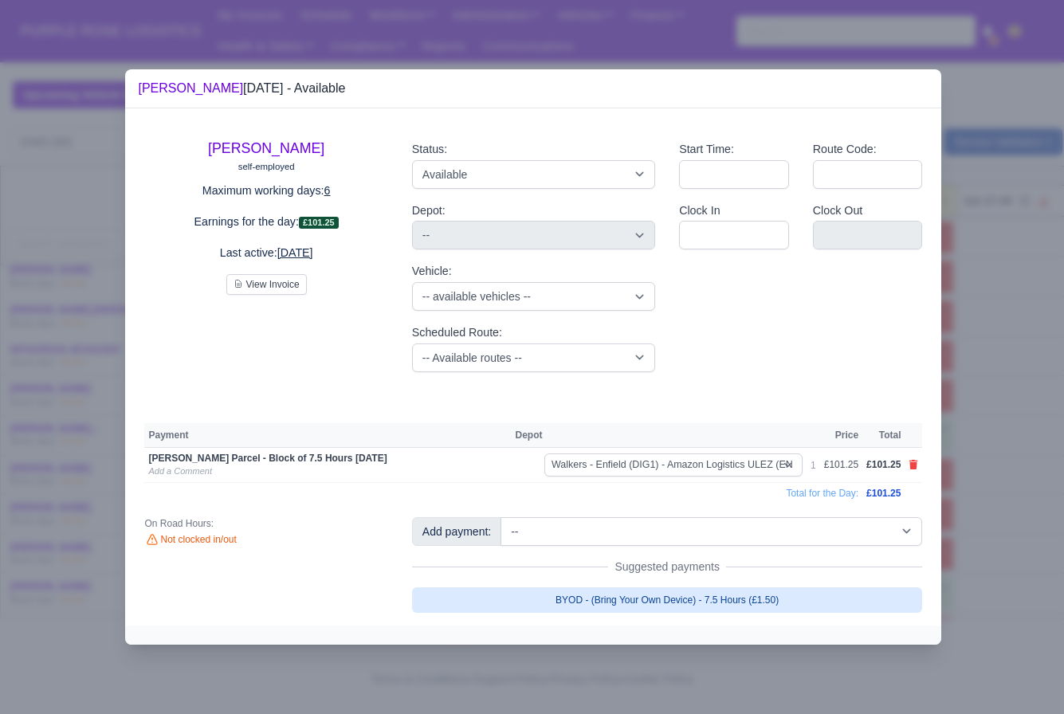
click at [857, 592] on link "BYOD - (Bring Your Own Device) - 7.5 Hours (£1.50)" at bounding box center [667, 601] width 511 height 26
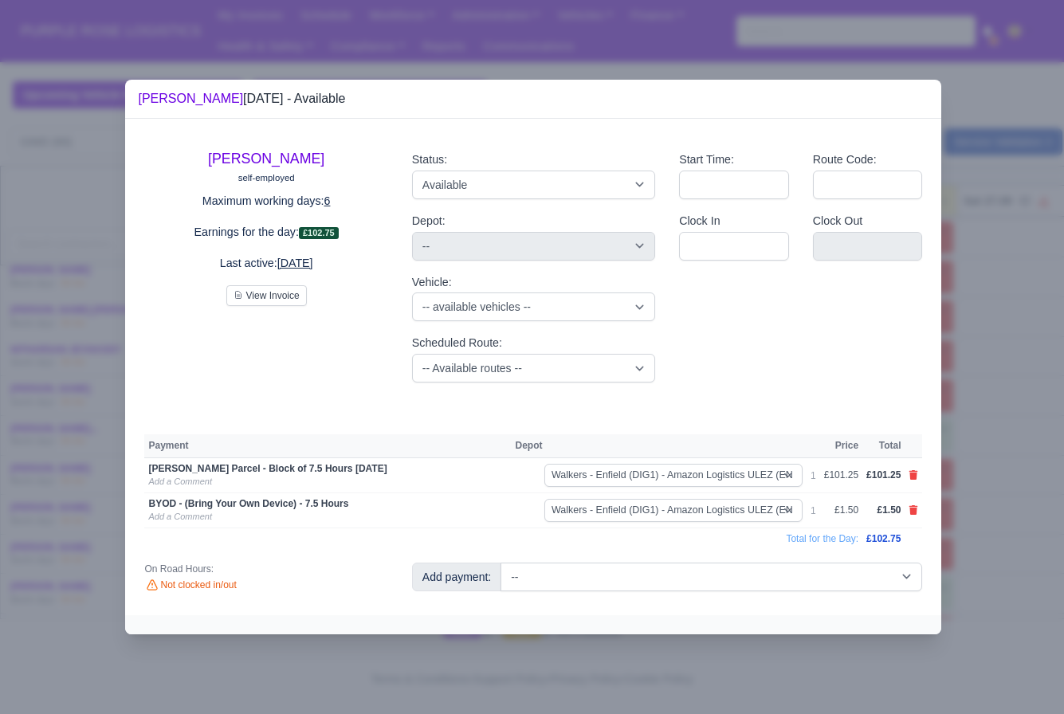
click at [962, 560] on div at bounding box center [532, 357] width 1064 height 714
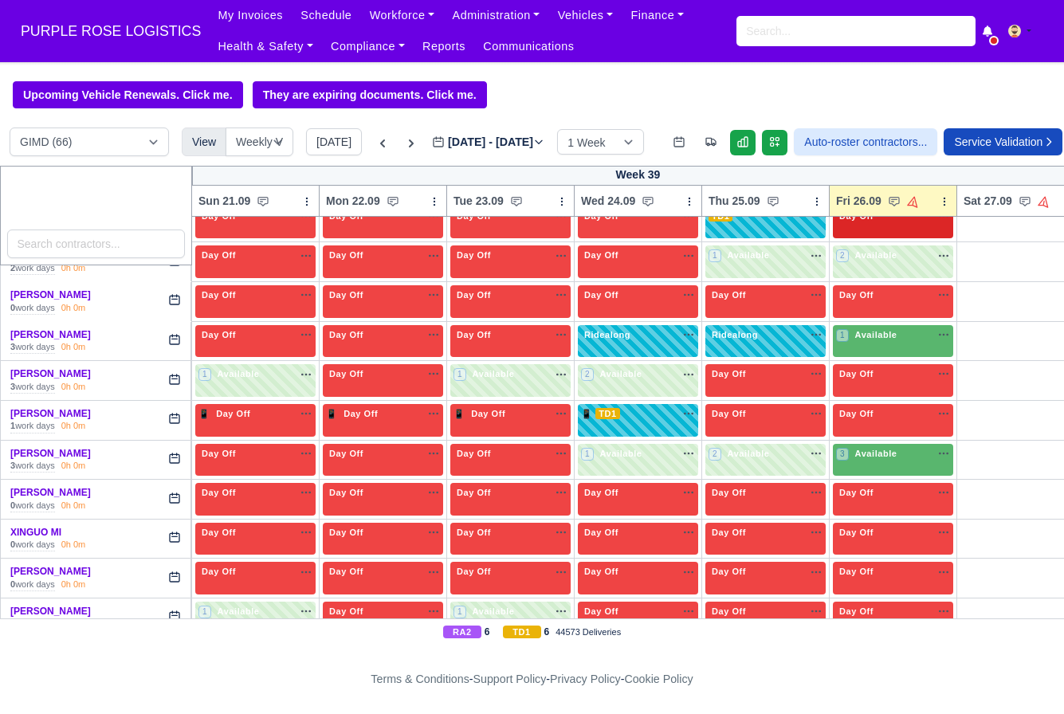
scroll to position [2462, 0]
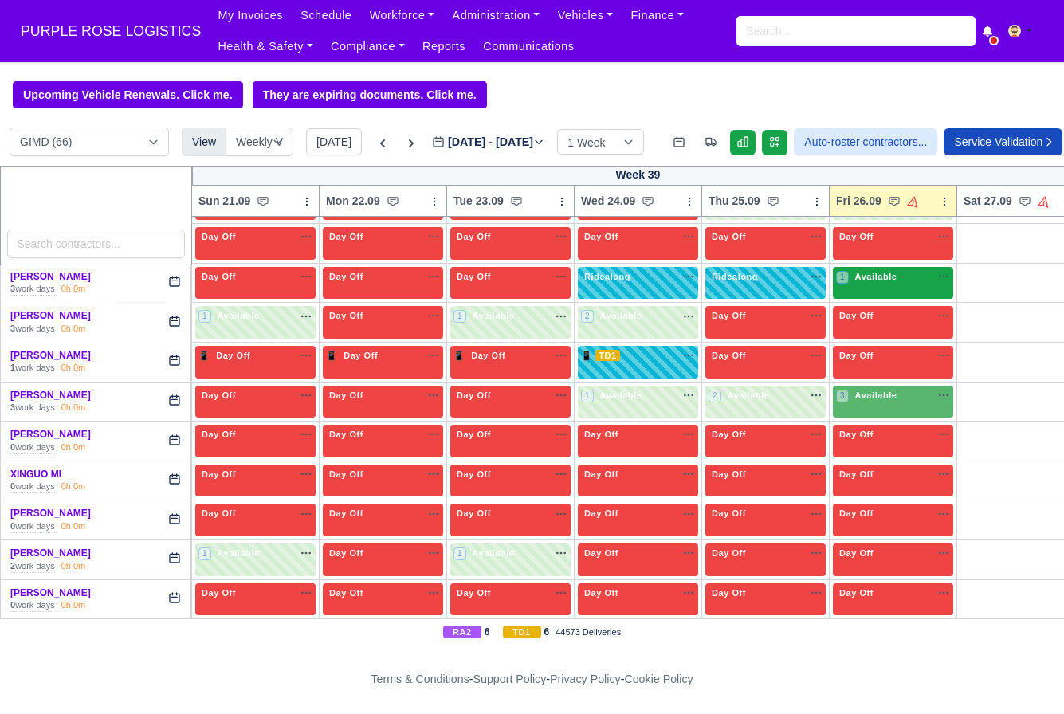
click at [886, 290] on div "1 Available" at bounding box center [893, 283] width 120 height 33
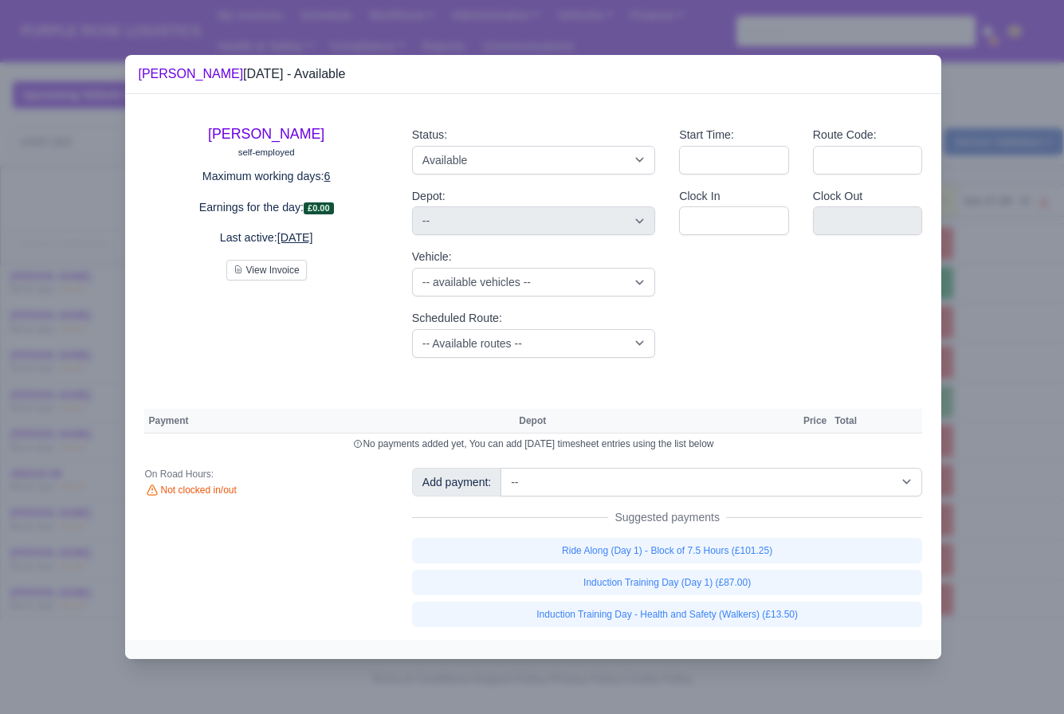
click at [886, 290] on div "Start Time: Route Code: Clock In Clock Out" at bounding box center [800, 241] width 267 height 257
click at [815, 481] on select "-- Additional Hour Support (£14.50) Additional Hour Support (Walkers) (£13.50) …" at bounding box center [712, 482] width 422 height 29
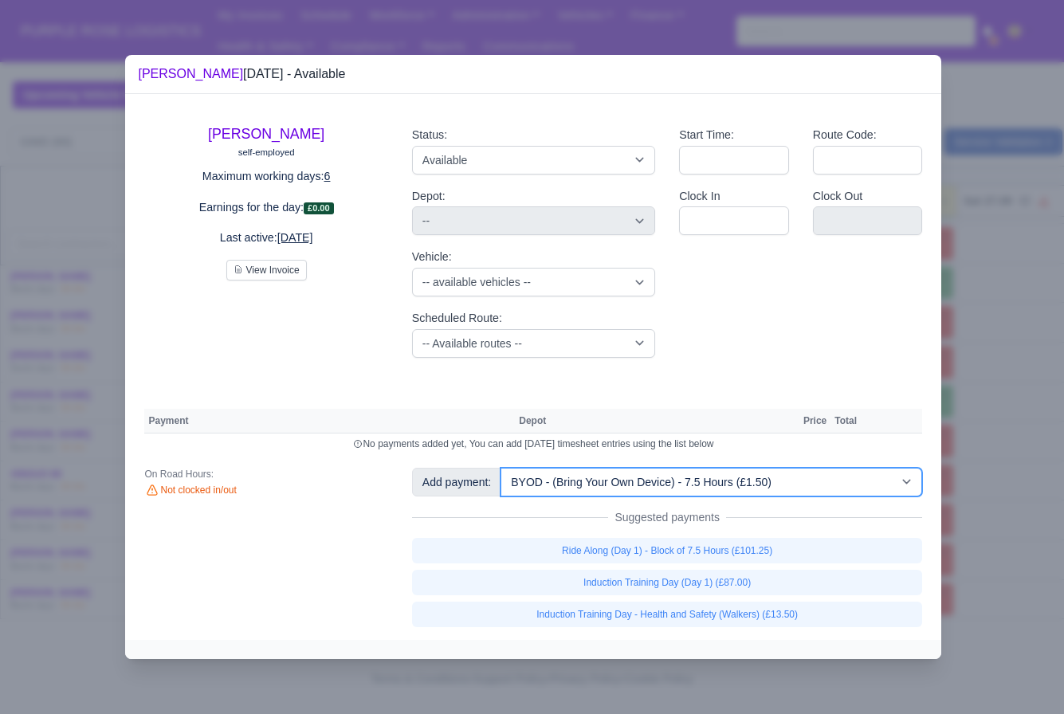
click at [503, 468] on select "-- Additional Hour Support (£14.50) Additional Hour Support (Walkers) (£13.50) …" at bounding box center [712, 482] width 422 height 29
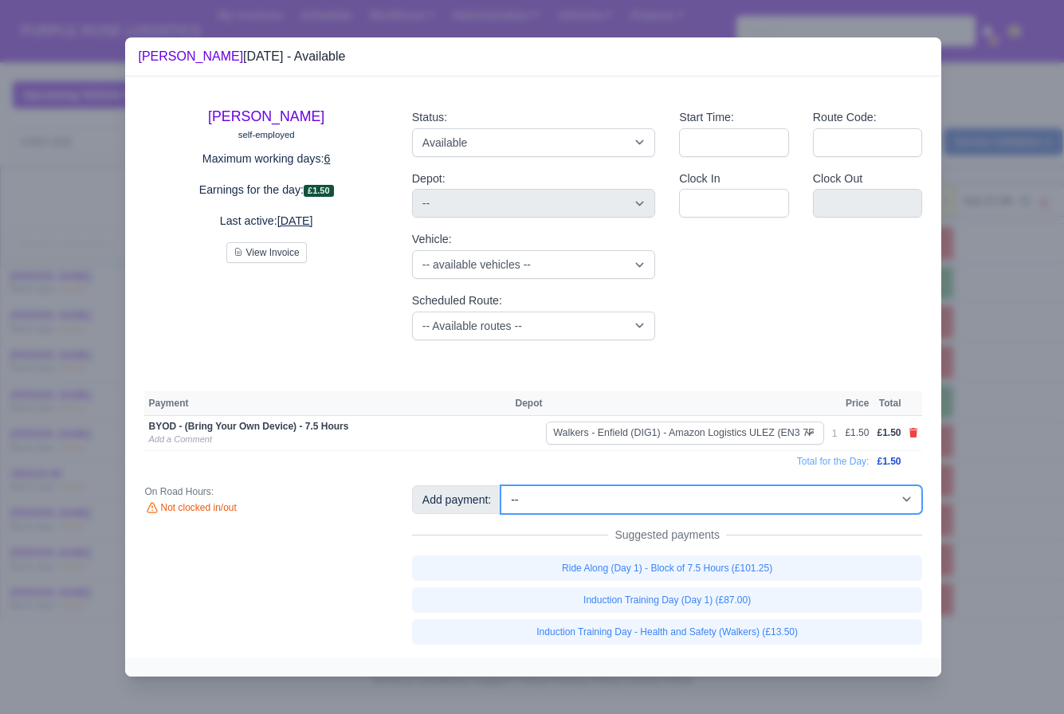
click at [766, 501] on select "-- Additional Hour Support (£14.50) Additional Hour Support (Walkers) (£13.50) …" at bounding box center [712, 499] width 422 height 29
click at [503, 485] on select "-- Additional Hour Support (£14.50) Additional Hour Support (Walkers) (£13.50) …" at bounding box center [712, 499] width 422 height 29
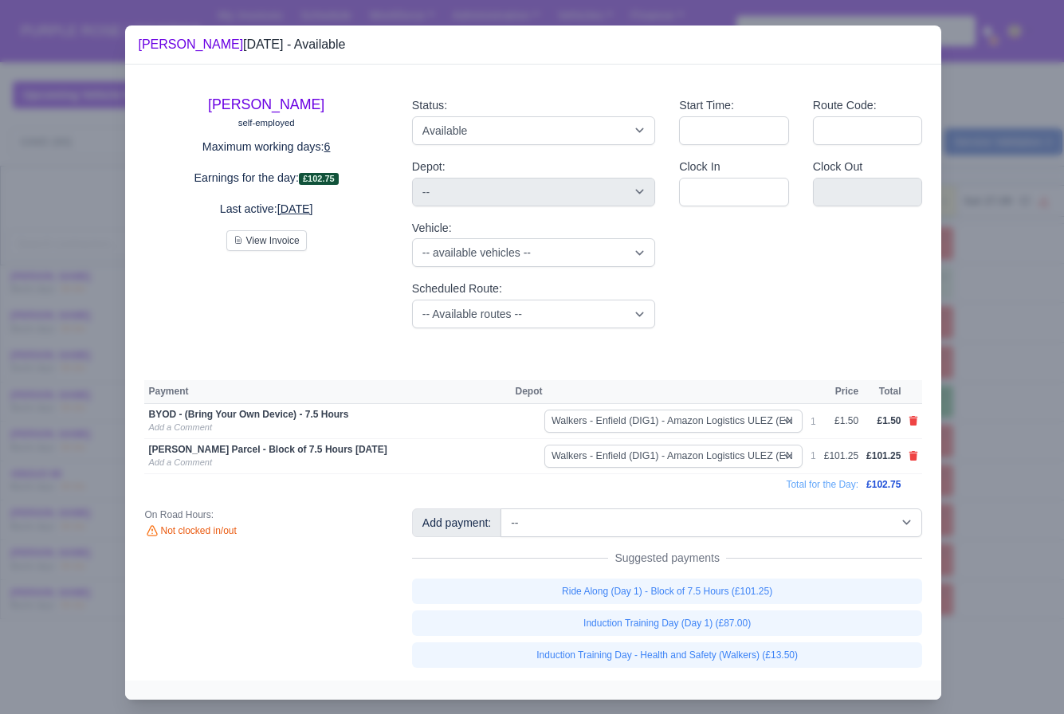
click at [996, 533] on div at bounding box center [532, 357] width 1064 height 714
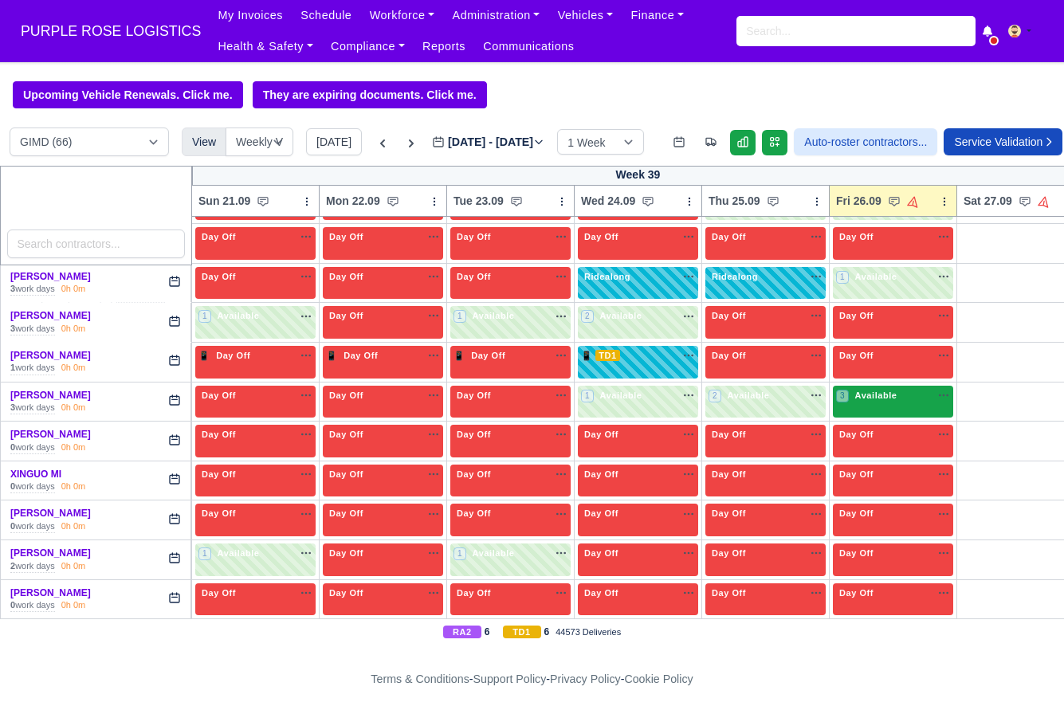
click at [912, 399] on div "3 Available na" at bounding box center [893, 396] width 114 height 14
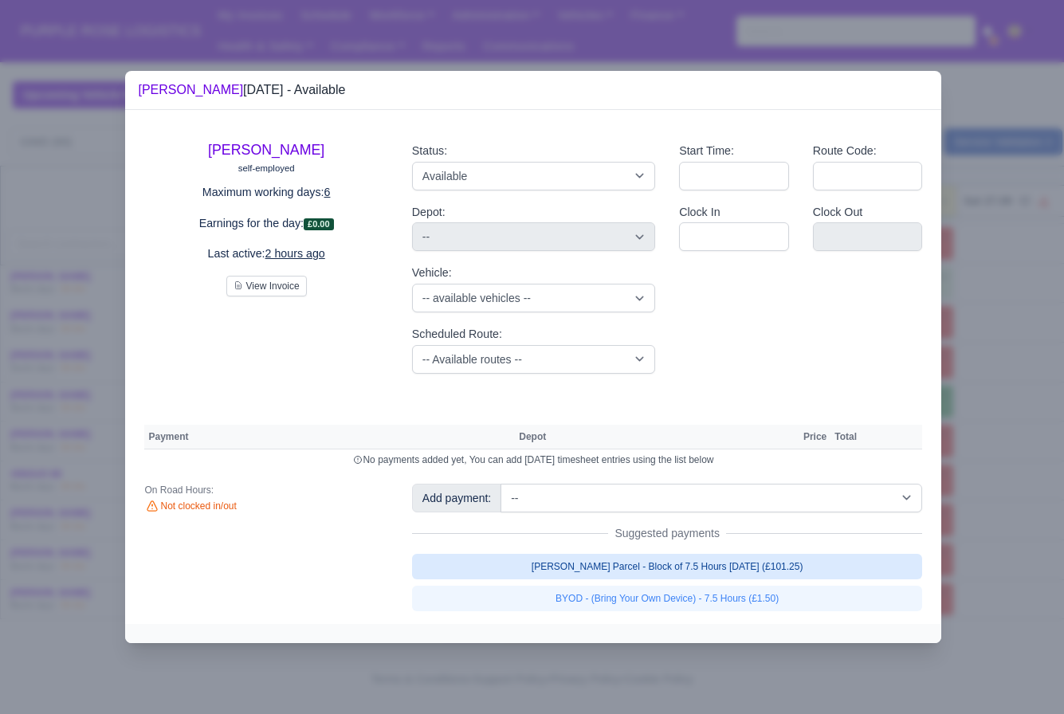
click at [750, 566] on link "[PERSON_NAME] Parcel - Block of 7.5 Hours [DATE] (£101.25)" at bounding box center [667, 567] width 511 height 26
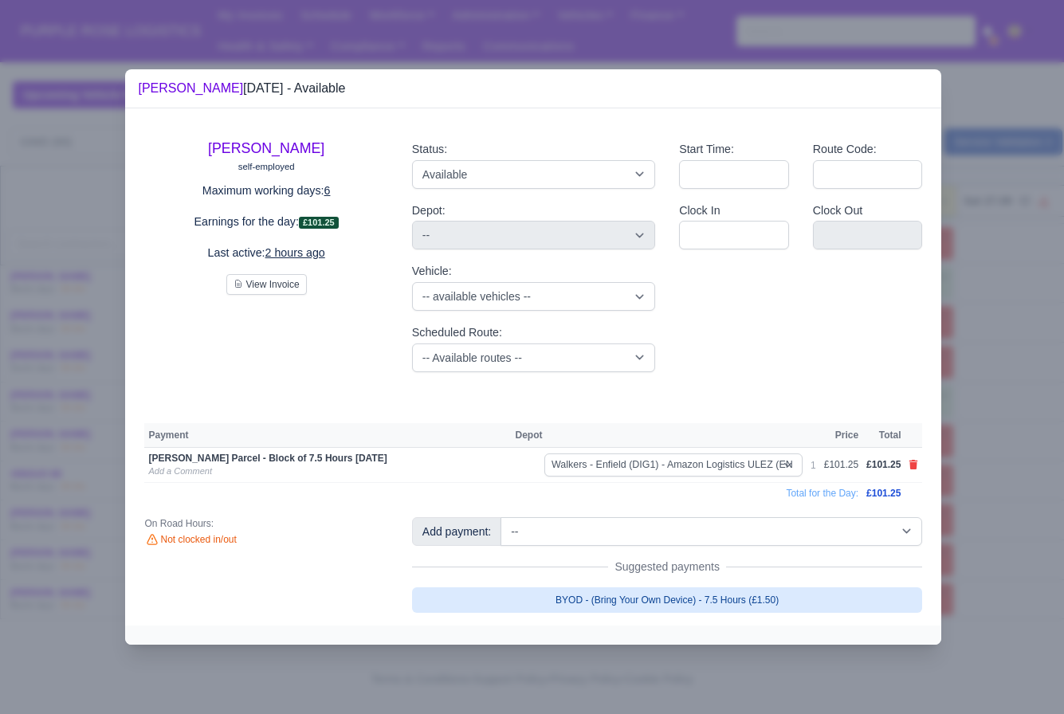
click at [814, 603] on link "BYOD - (Bring Your Own Device) - 7.5 Hours (£1.50)" at bounding box center [667, 601] width 511 height 26
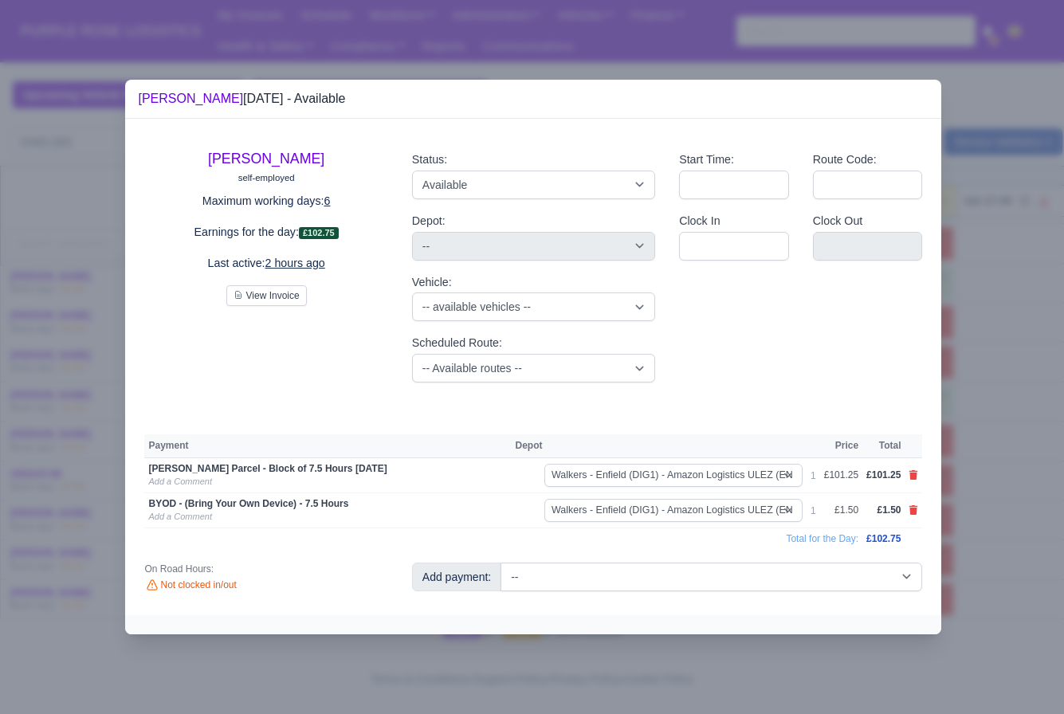
click at [1000, 576] on div at bounding box center [532, 357] width 1064 height 714
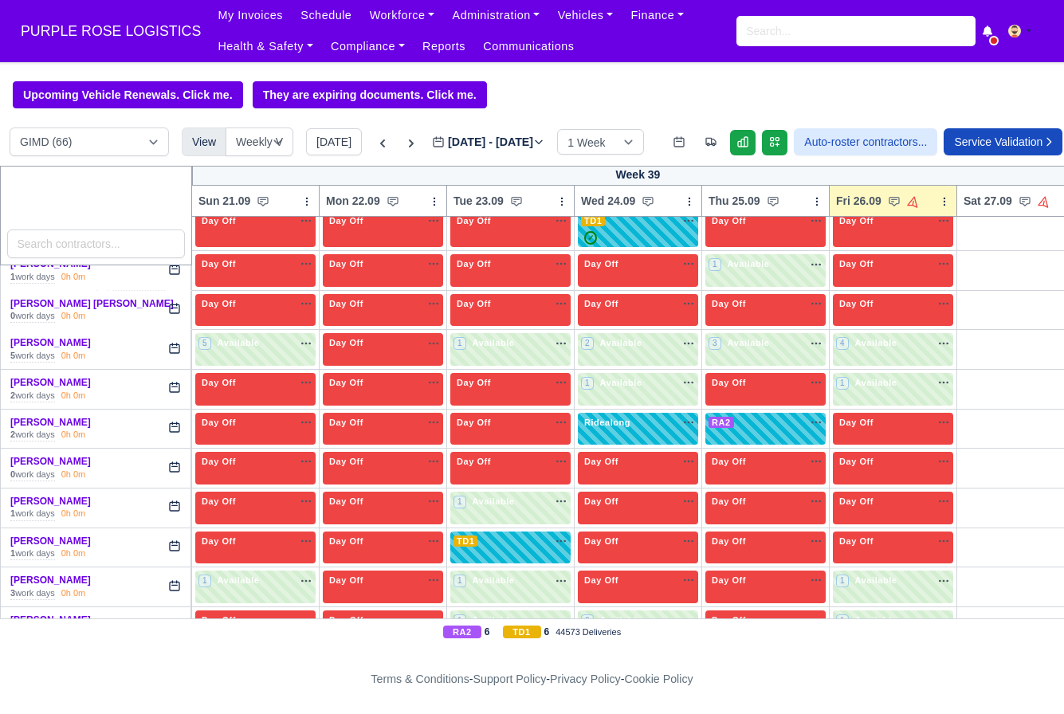
scroll to position [462, 0]
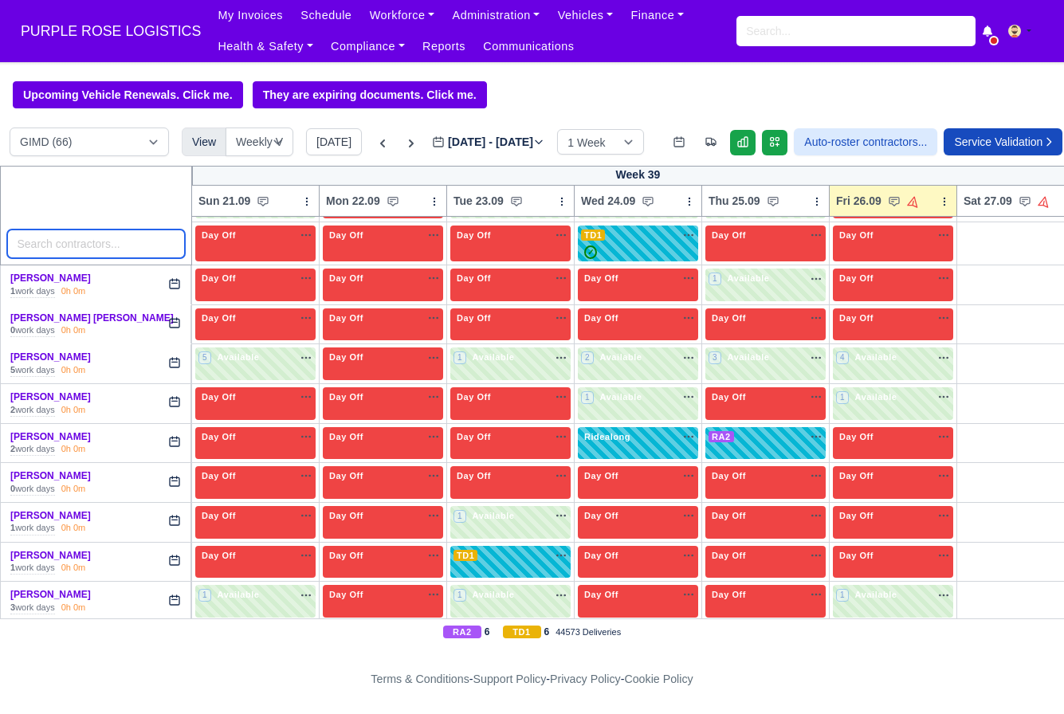
click at [120, 238] on input "search" at bounding box center [96, 244] width 179 height 29
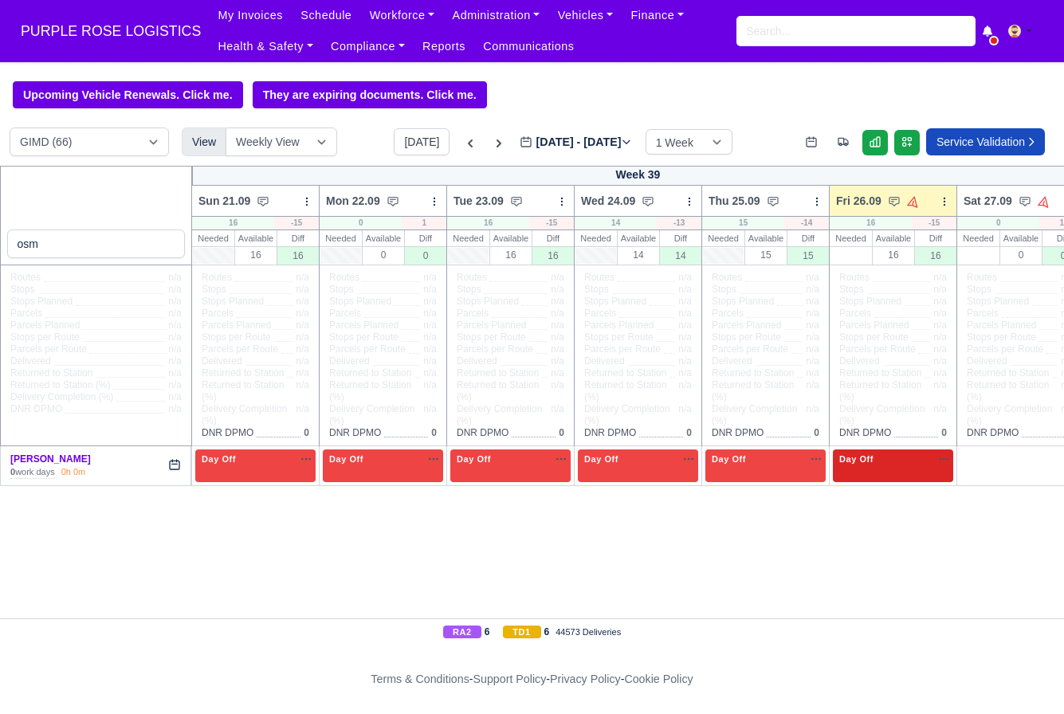
click at [879, 466] on div "Day Off Available" at bounding box center [893, 460] width 114 height 14
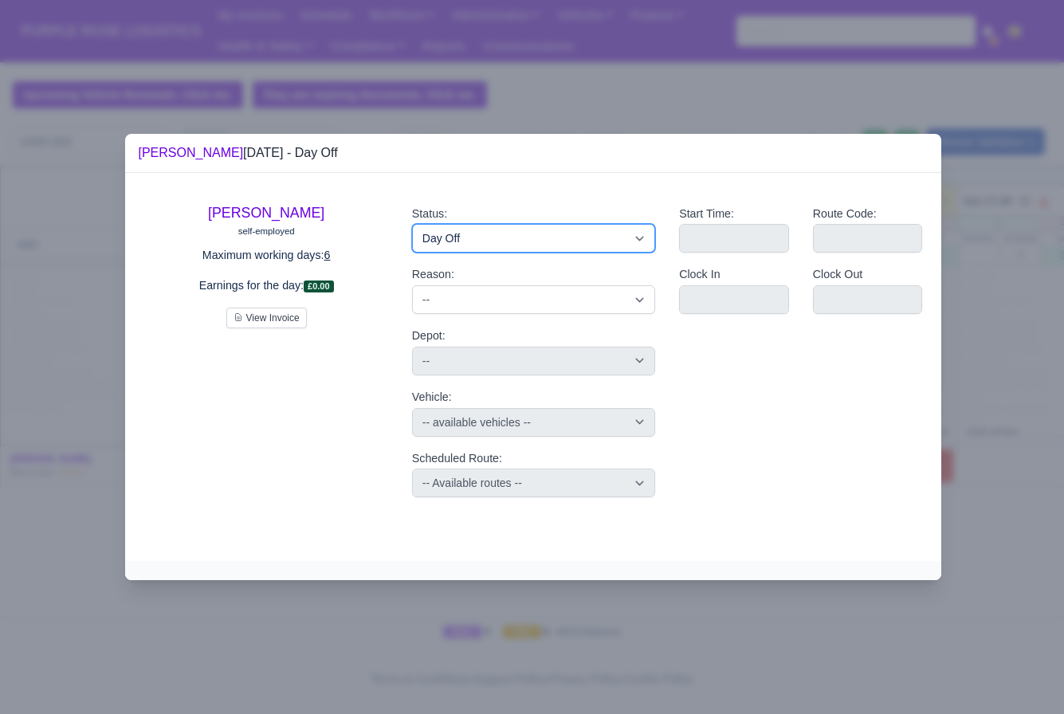
click at [496, 230] on select "Available Day Off Stand By Holiday Other Depot In Office OSM Ridealong Nursery …" at bounding box center [533, 238] width 243 height 29
click at [412, 224] on select "Available Day Off Stand By Holiday Other Depot In Office OSM Ridealong Nursery …" at bounding box center [533, 238] width 243 height 29
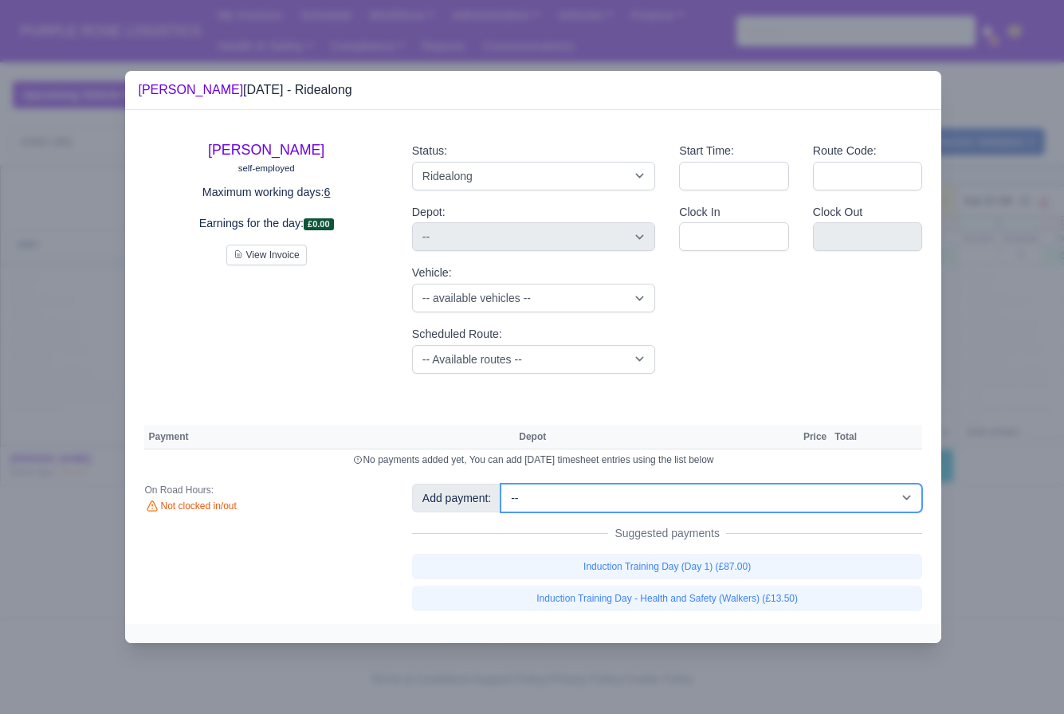
click at [701, 509] on select "-- Additional Hour Support (£14.50) Additional Hour Support (Walkers) (£13.50) …" at bounding box center [712, 498] width 422 height 29
click at [503, 484] on select "-- Additional Hour Support (£14.50) Additional Hour Support (Walkers) (£13.50) …" at bounding box center [712, 498] width 422 height 29
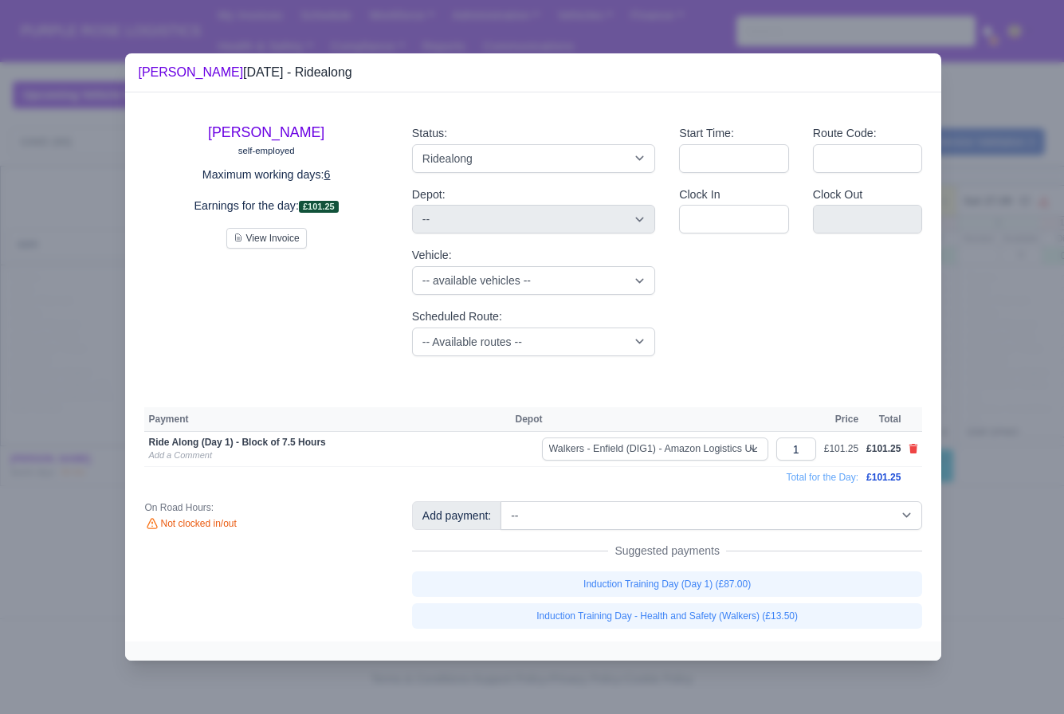
click at [1001, 470] on div at bounding box center [532, 357] width 1064 height 714
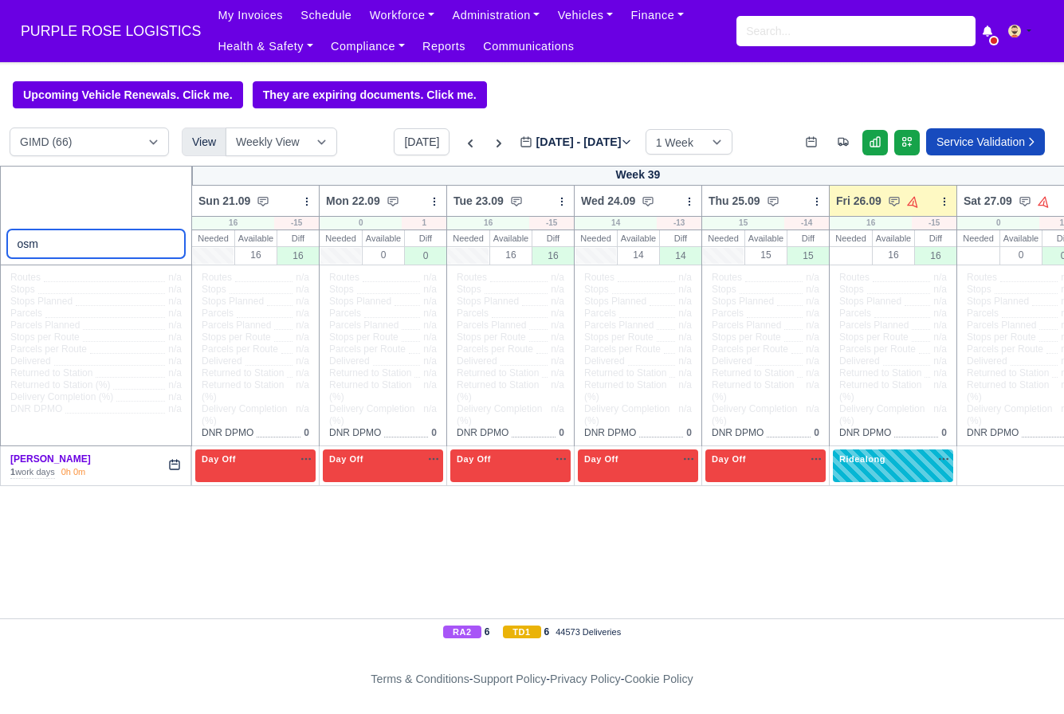
click at [103, 239] on input "osm" at bounding box center [96, 244] width 179 height 29
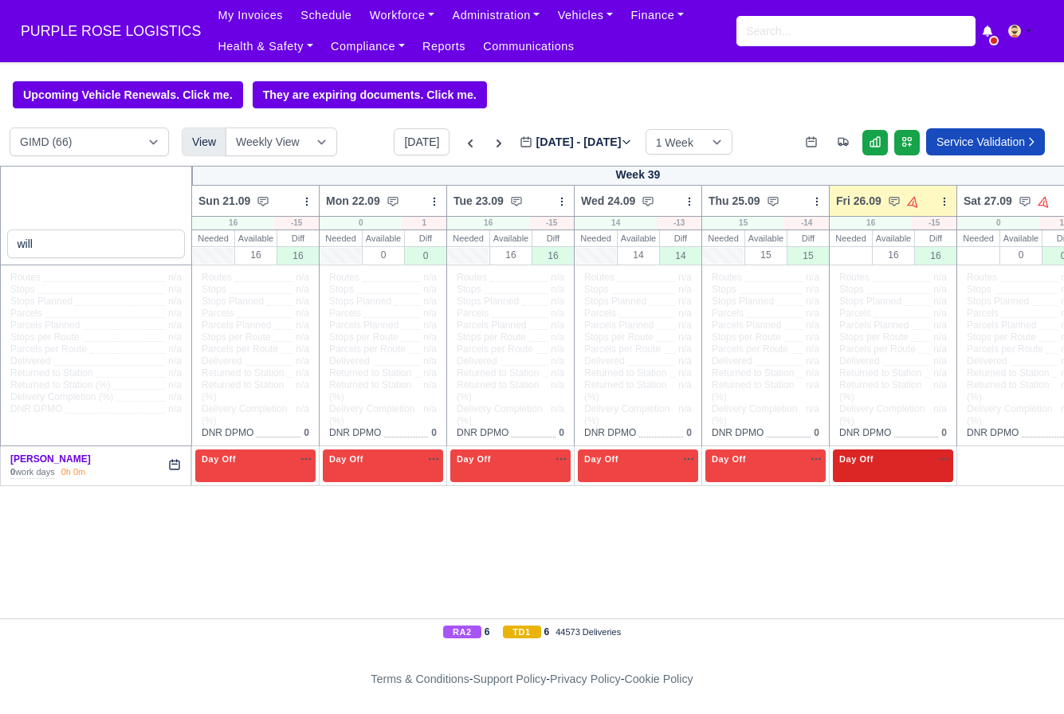
click at [897, 466] on div "Day Off Available" at bounding box center [893, 460] width 114 height 14
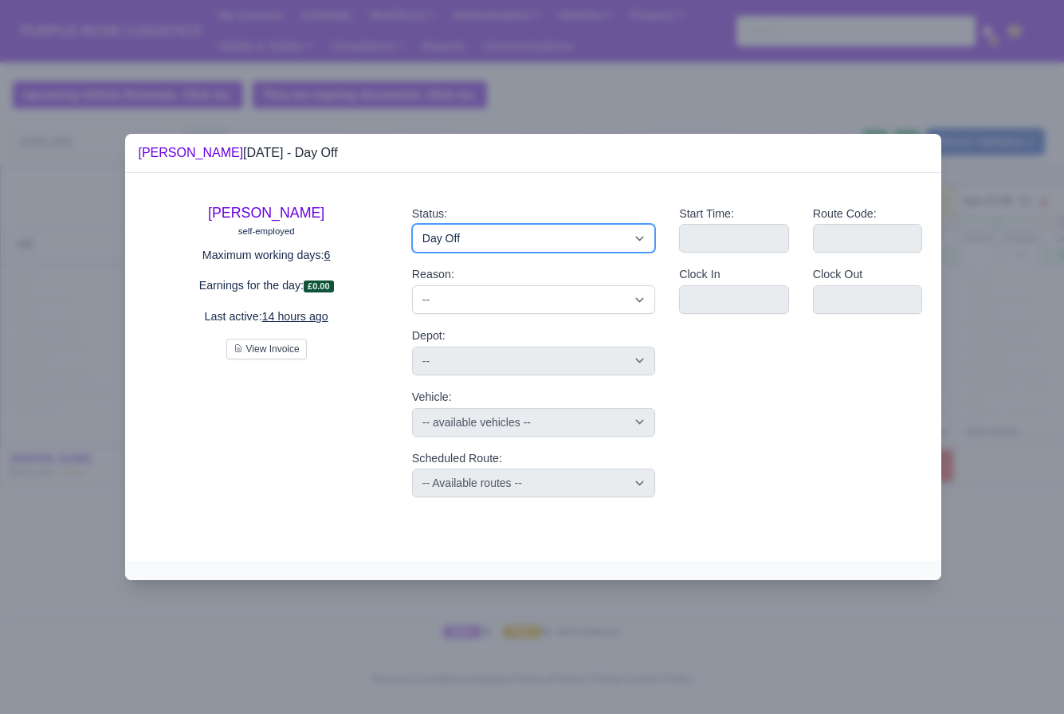
click at [469, 249] on select "Available Day Off Stand By Holiday Other Depot In Office OSM Ridealong Nursery …" at bounding box center [533, 238] width 243 height 29
click at [412, 224] on select "Available Day Off Stand By Holiday Other Depot In Office OSM Ridealong Nursery …" at bounding box center [533, 238] width 243 height 29
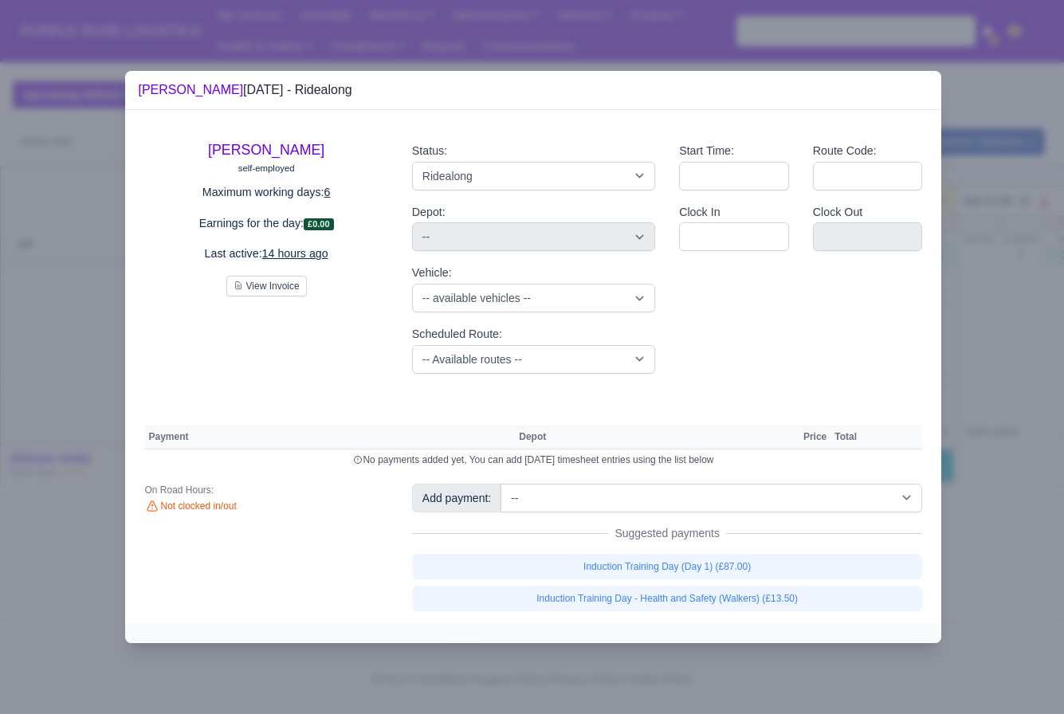
click at [703, 513] on div "Add payment: -- Additional Hour Support (£14.50) Additional Hour Support (Walke…" at bounding box center [667, 548] width 535 height 128
click at [703, 504] on select "-- Additional Hour Support (£14.50) Additional Hour Support (Walkers) (£13.50) …" at bounding box center [712, 498] width 422 height 29
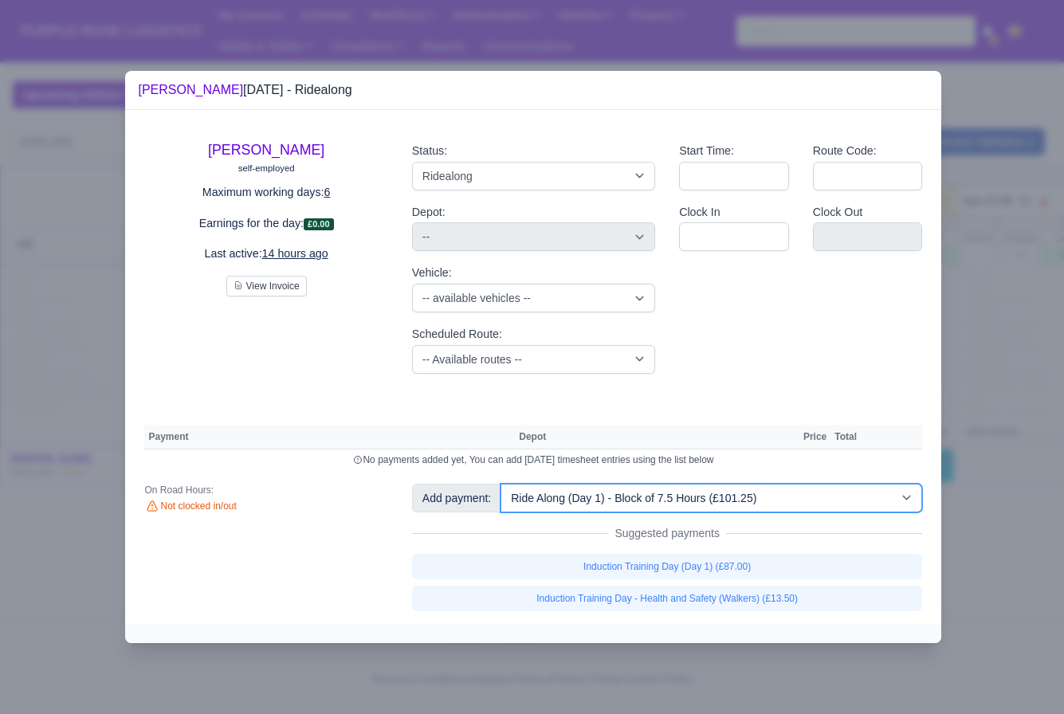
click at [503, 484] on select "-- Additional Hour Support (£14.50) Additional Hour Support (Walkers) (£13.50) …" at bounding box center [712, 498] width 422 height 29
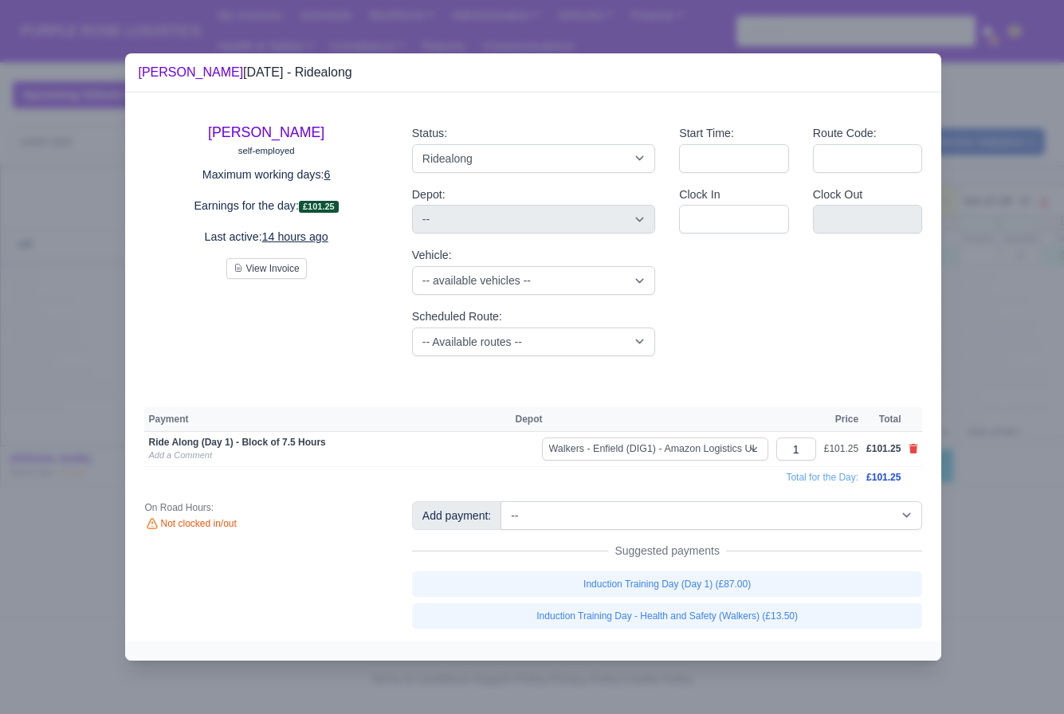
click at [983, 239] on div at bounding box center [532, 357] width 1064 height 714
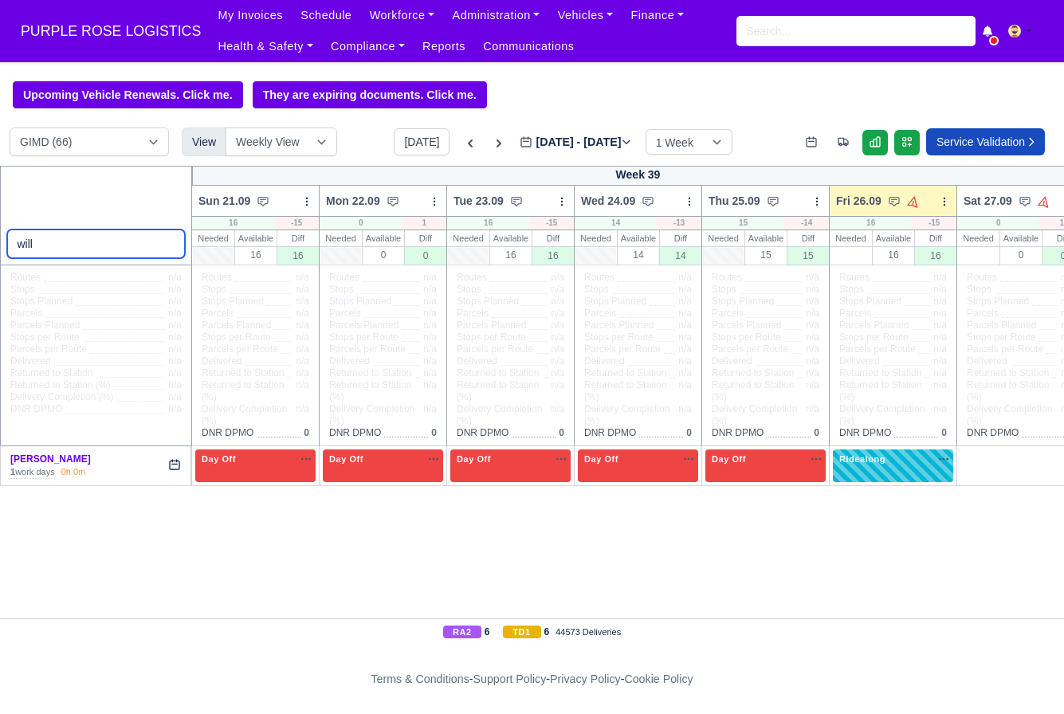
click at [167, 245] on input "will" at bounding box center [96, 244] width 179 height 29
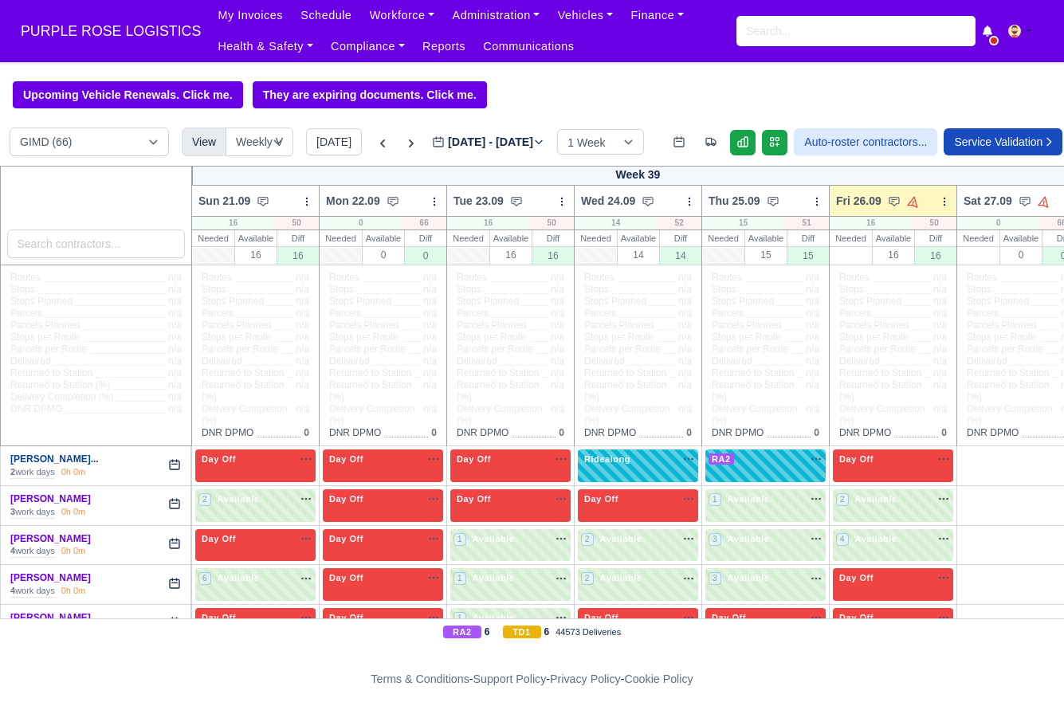
click at [70, 465] on link "[PERSON_NAME]..." at bounding box center [54, 459] width 88 height 11
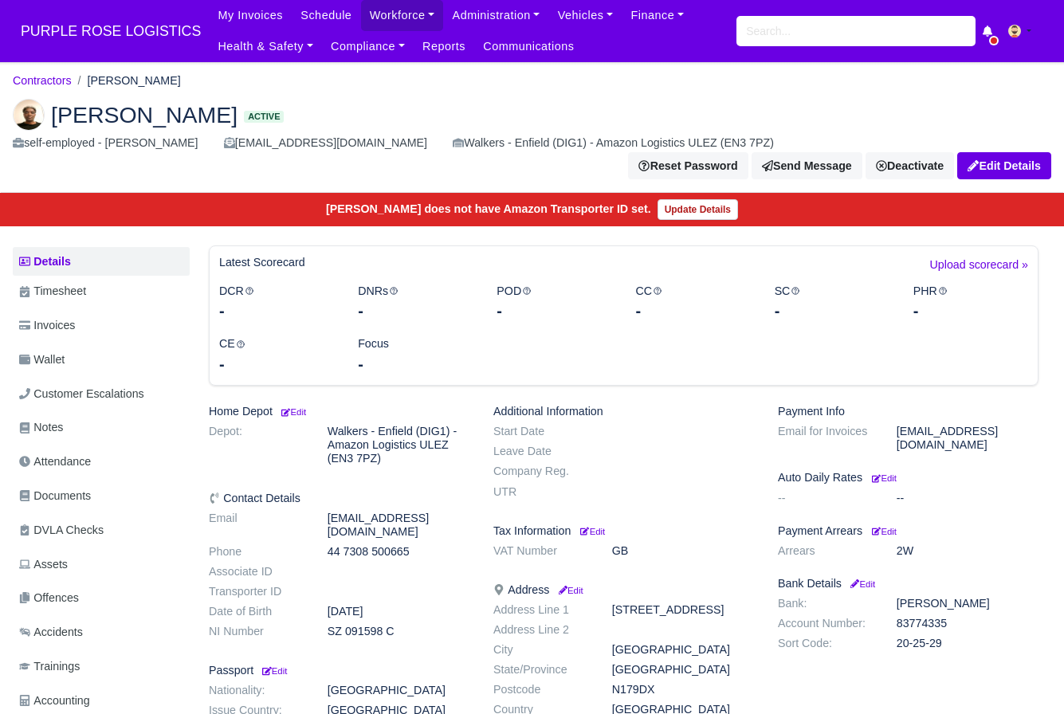
drag, startPoint x: 56, startPoint y: 116, endPoint x: 342, endPoint y: 117, distance: 286.2
click at [238, 117] on span "Abdulkadir Mustapha Ibrahim" at bounding box center [144, 115] width 187 height 22
copy span "Abdulkadir Mustapha Ibrahim"
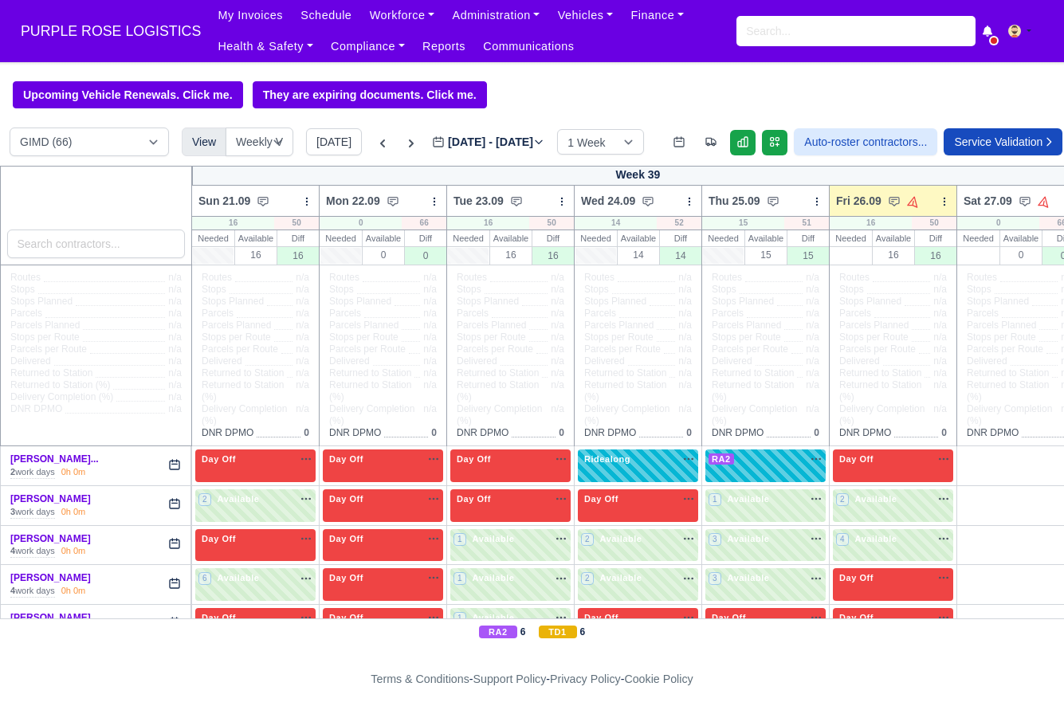
select select "5"
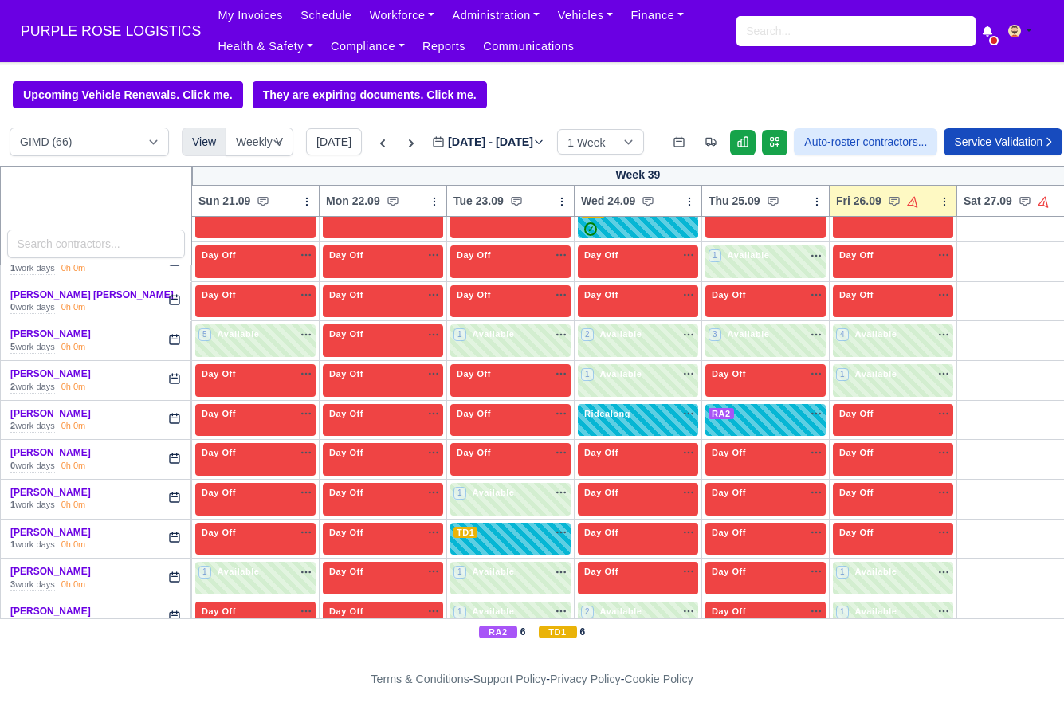
scroll to position [492, 0]
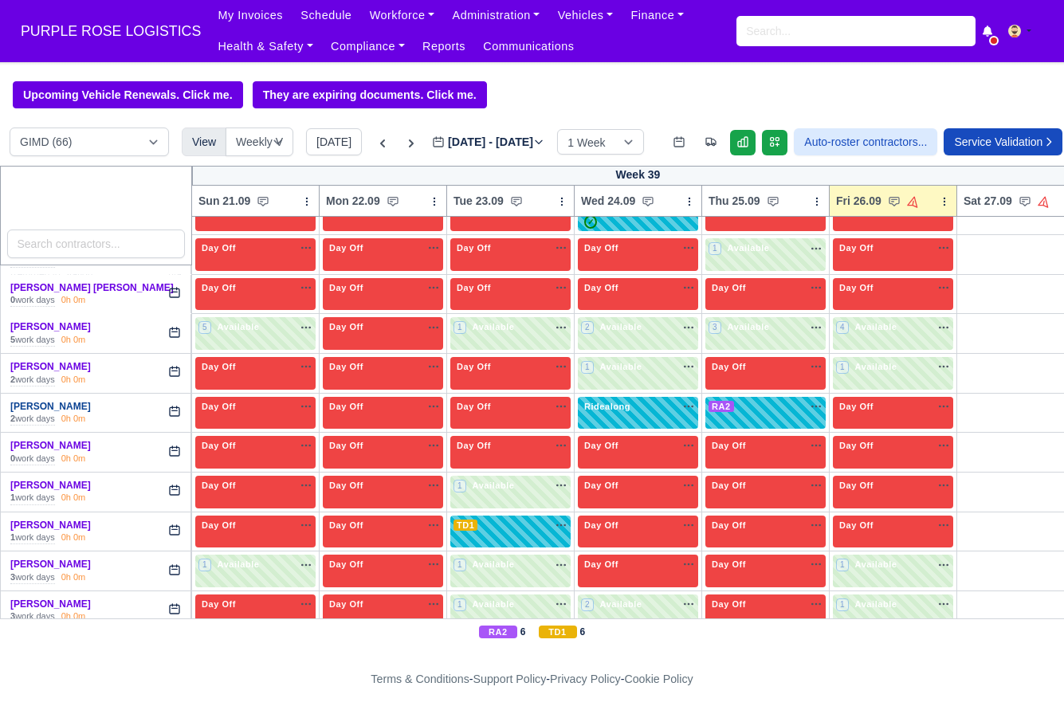
click at [38, 412] on link "[PERSON_NAME]" at bounding box center [50, 406] width 81 height 11
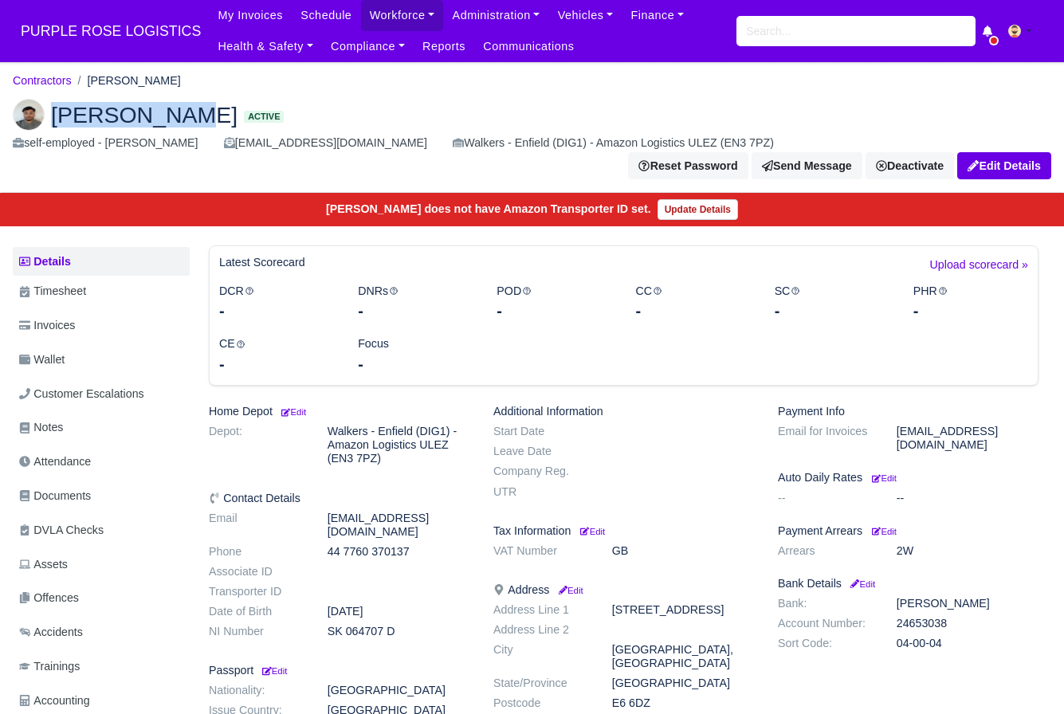
drag, startPoint x: 53, startPoint y: 112, endPoint x: 169, endPoint y: 120, distance: 115.9
click at [169, 120] on span "[PERSON_NAME]" at bounding box center [144, 115] width 187 height 22
copy span "[PERSON_NAME]"
